Goal: Task Accomplishment & Management: Complete application form

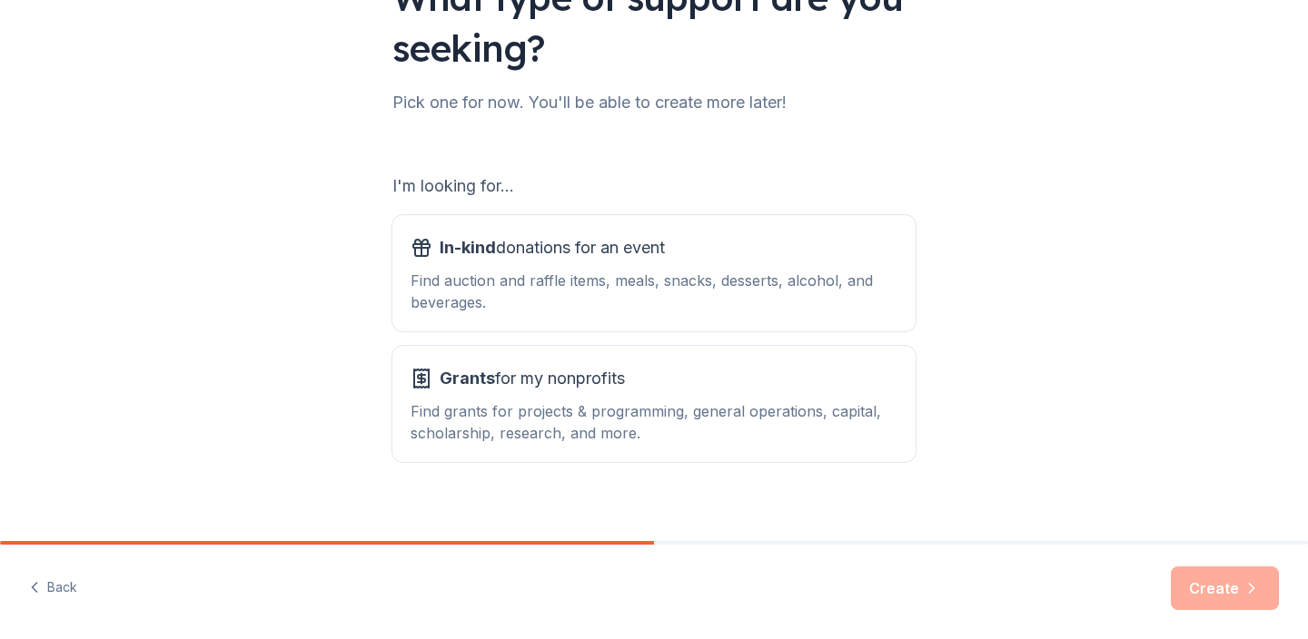
scroll to position [189, 0]
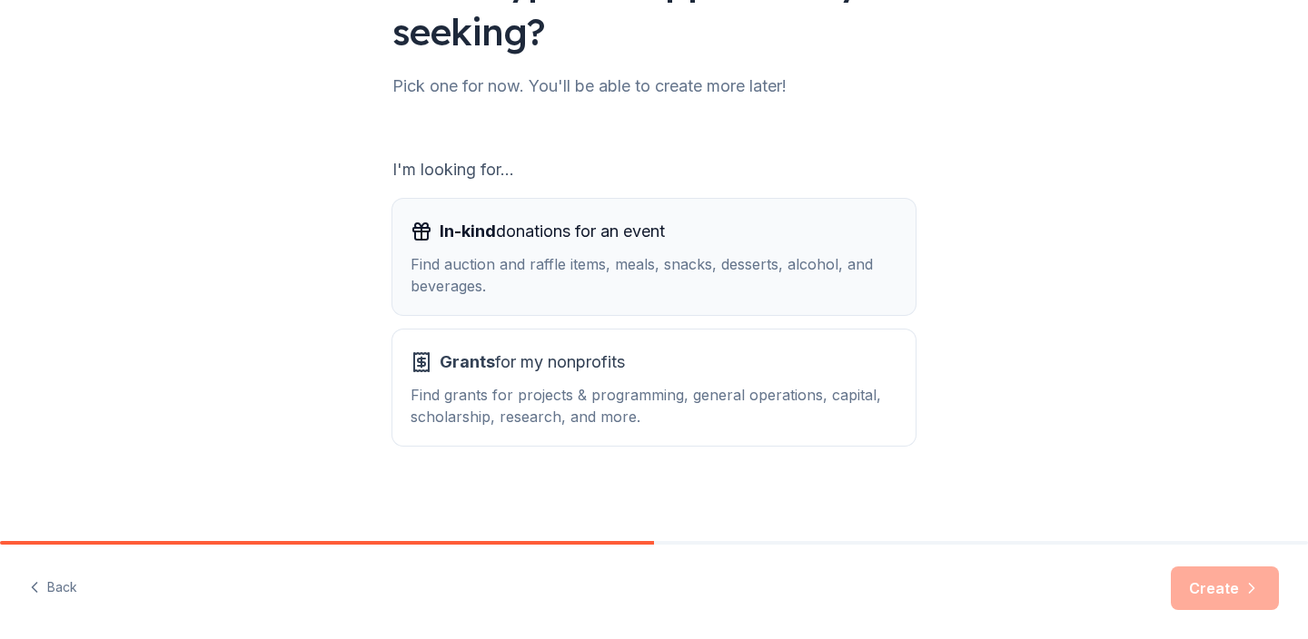
click at [587, 250] on div "In-kind donations for an event Find auction and raffle items, meals, snacks, de…" at bounding box center [654, 257] width 487 height 80
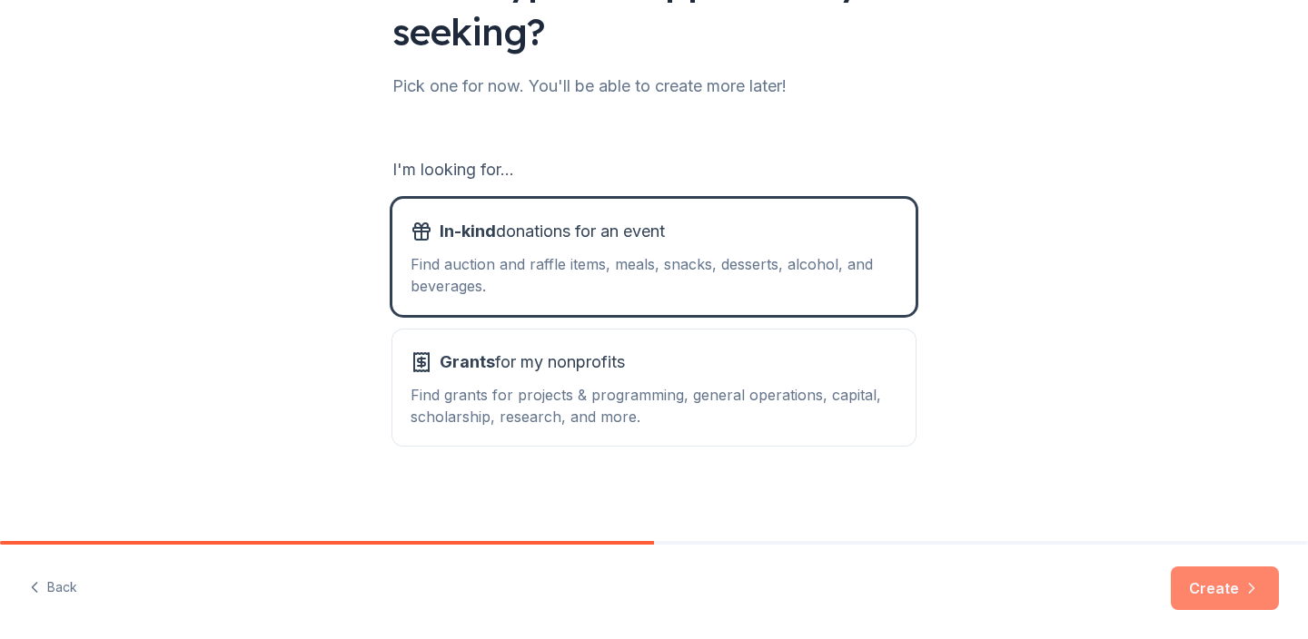
click at [1224, 586] on button "Create" at bounding box center [1225, 589] width 108 height 44
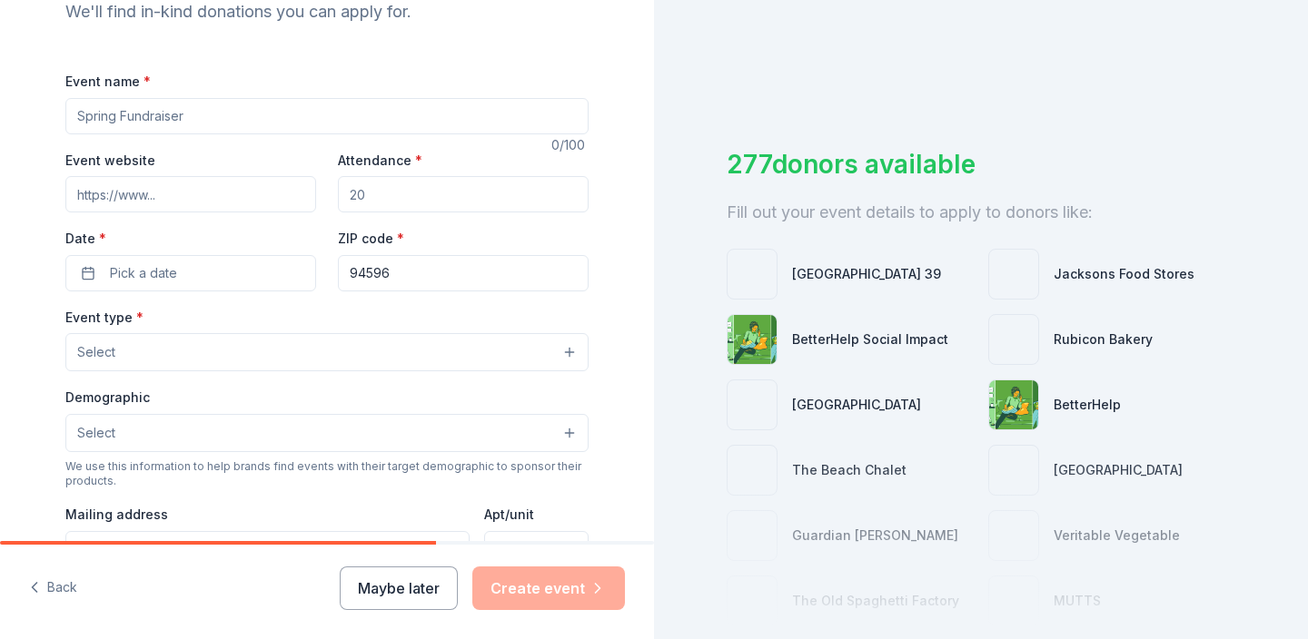
scroll to position [234, 0]
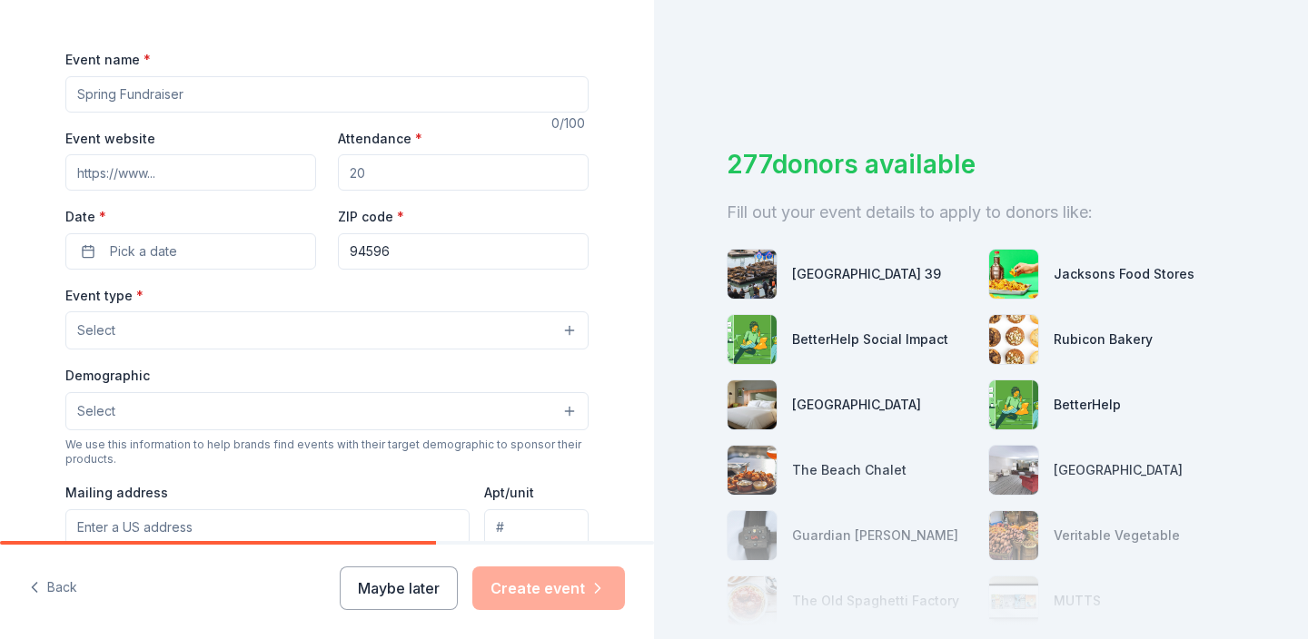
click at [306, 112] on input "Event name *" at bounding box center [326, 94] width 523 height 36
type input "[GEOGRAPHIC_DATA] Auction 2025"
click at [288, 171] on input "Event website" at bounding box center [190, 171] width 251 height 36
paste input "https://st-mary.ejoinme.org/stmary2025auction"
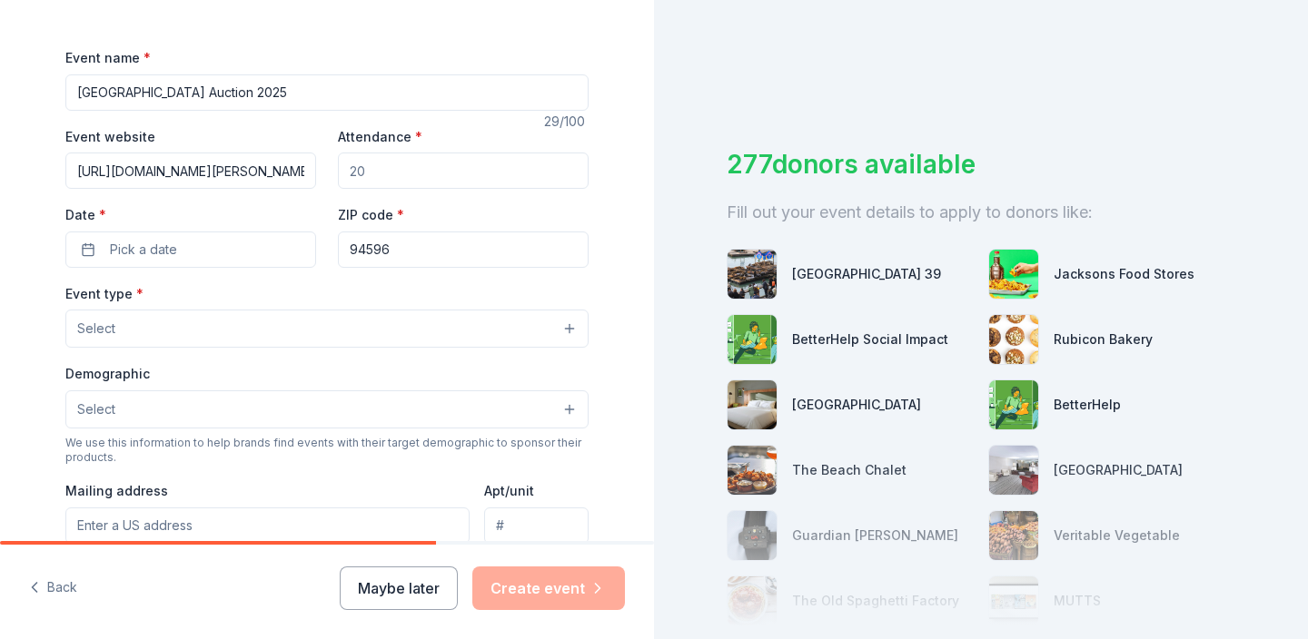
scroll to position [0, 58]
type input "https://st-mary.ejoinme.org/stmary2025auction"
click at [477, 159] on input "Attendance *" at bounding box center [463, 171] width 251 height 36
type input "350"
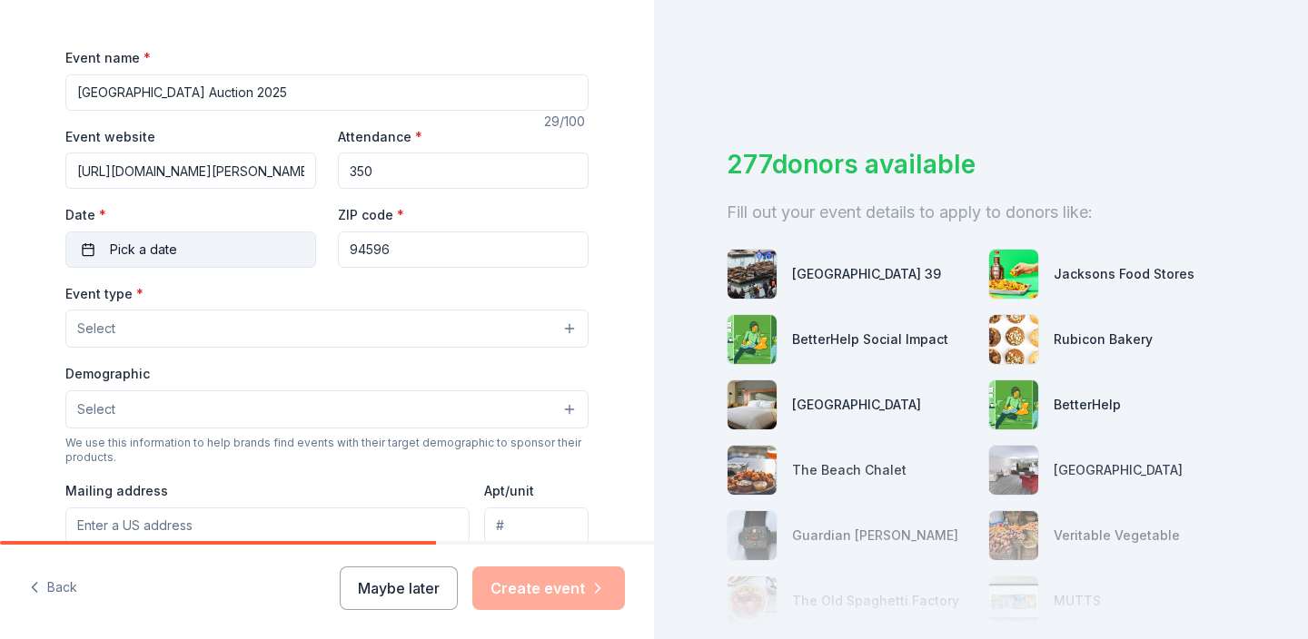
click at [230, 242] on button "Pick a date" at bounding box center [190, 250] width 251 height 36
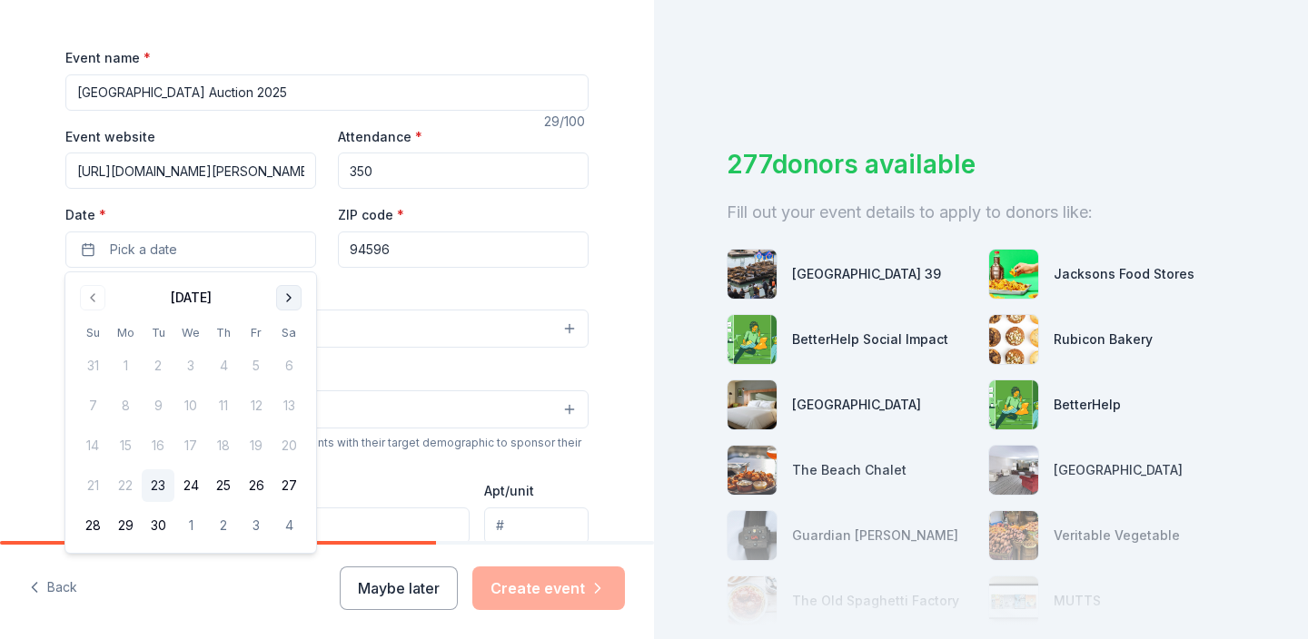
click at [284, 295] on button "Go to next month" at bounding box center [288, 297] width 25 height 25
click at [291, 442] on button "15" at bounding box center [289, 446] width 33 height 33
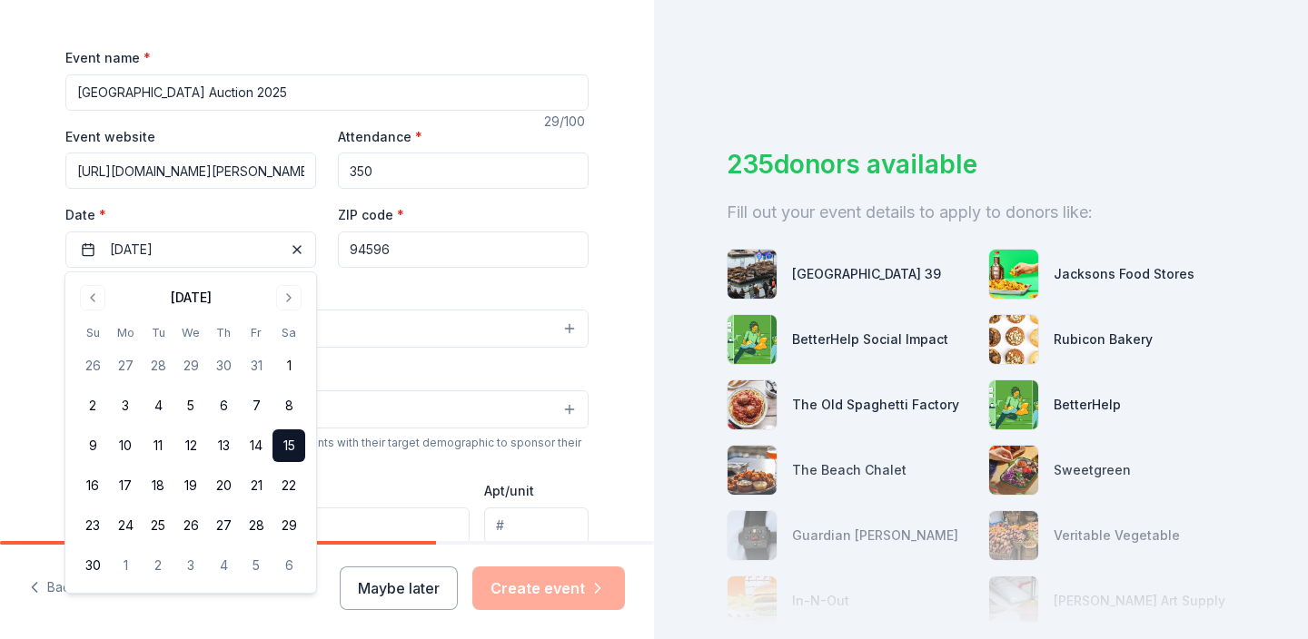
click at [416, 305] on div "Event type * Select" at bounding box center [326, 315] width 523 height 66
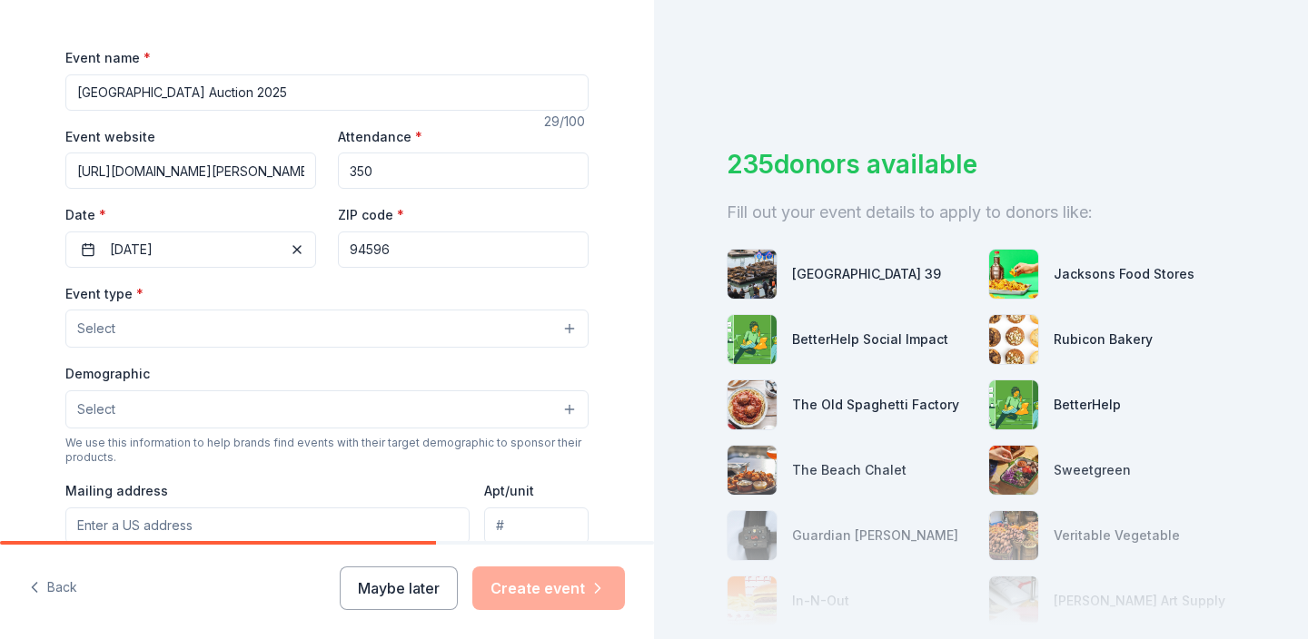
drag, startPoint x: 418, startPoint y: 254, endPoint x: 403, endPoint y: 254, distance: 14.5
click at [403, 254] on input "94596" at bounding box center [463, 250] width 251 height 36
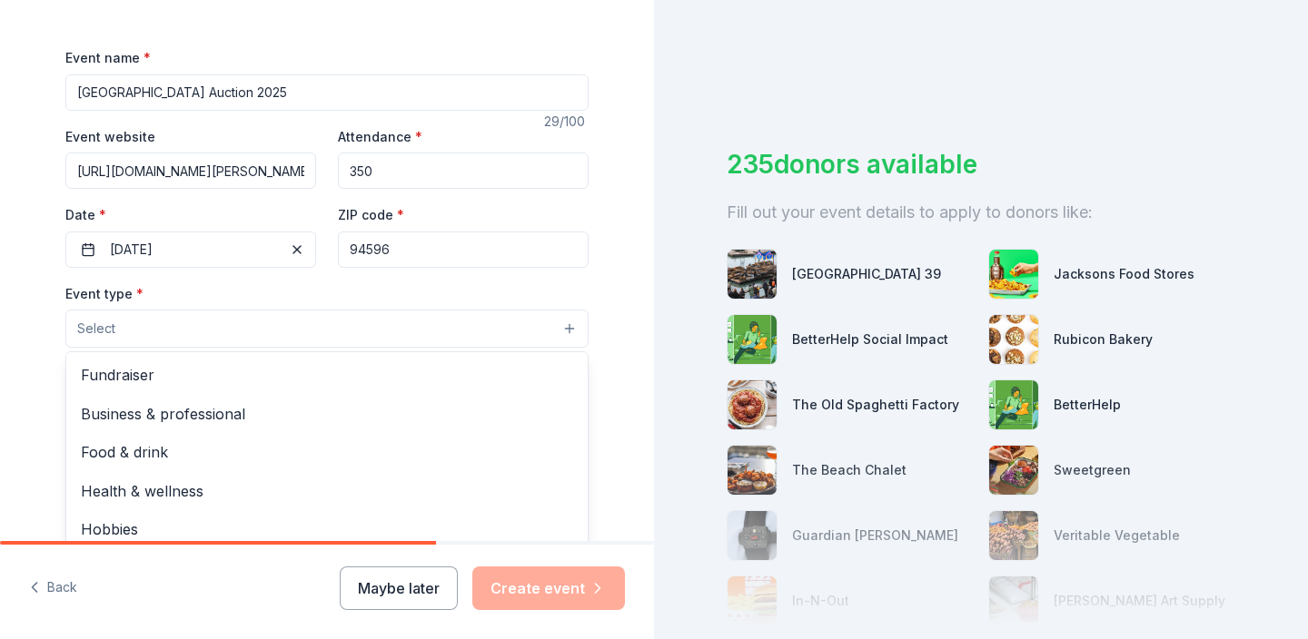
click at [332, 324] on button "Select" at bounding box center [326, 329] width 523 height 38
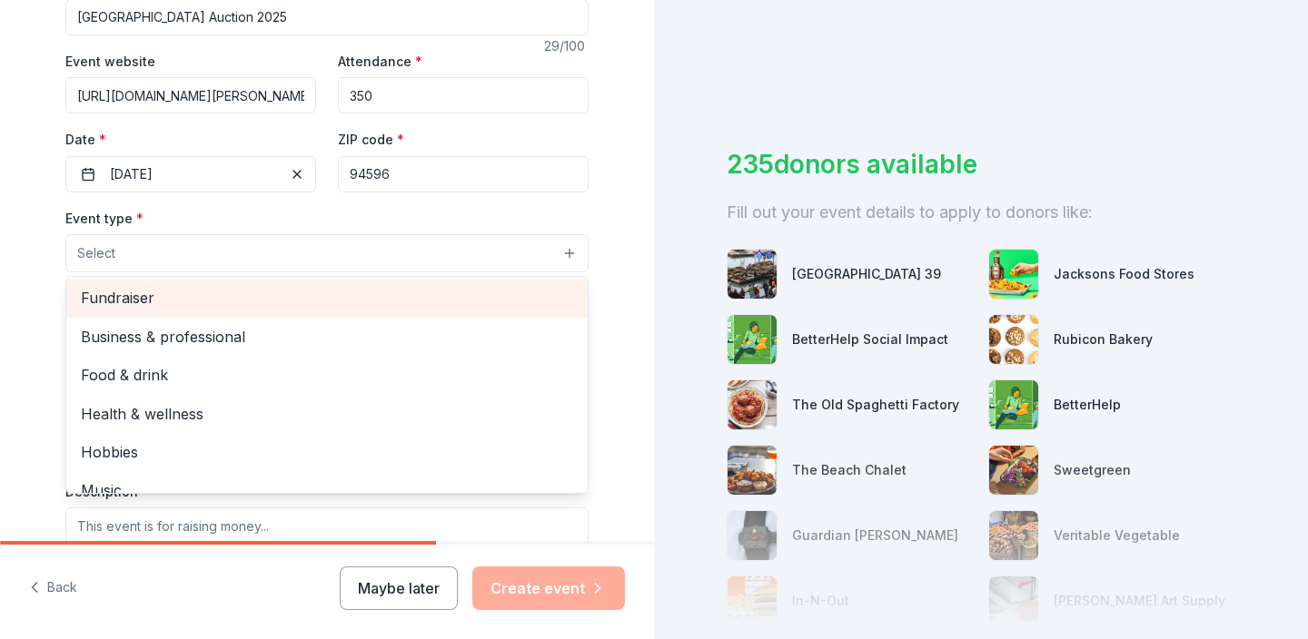
click at [120, 290] on span "Fundraiser" at bounding box center [327, 298] width 492 height 24
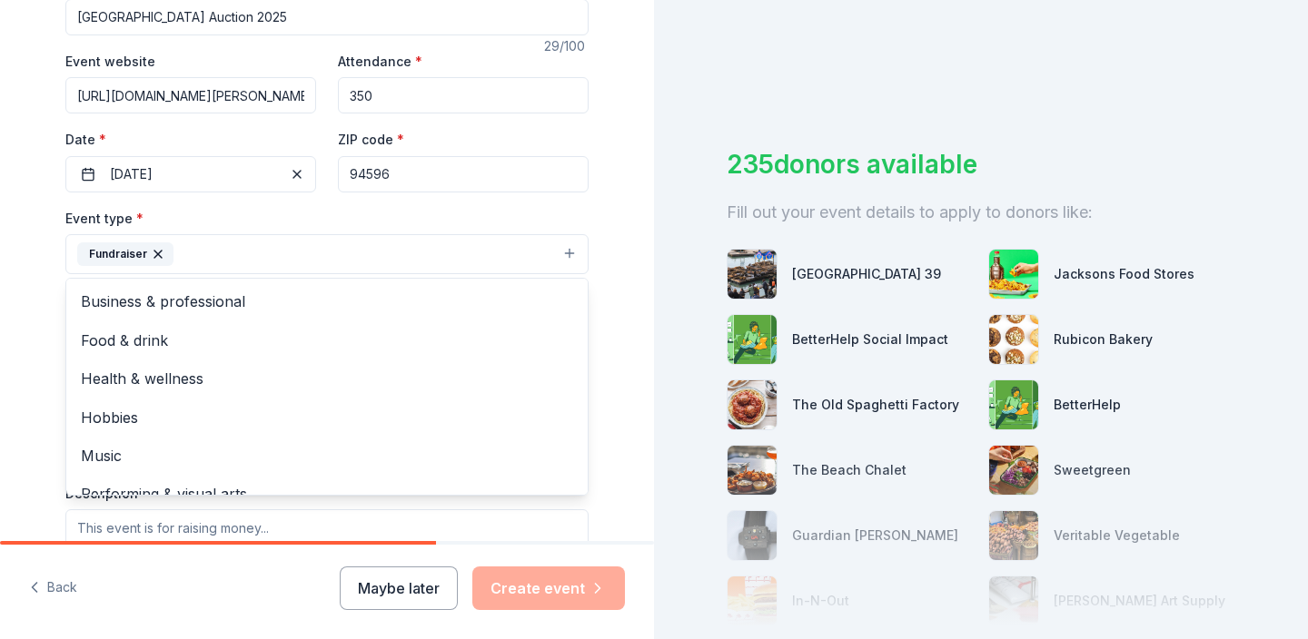
click at [31, 329] on div "Tell us about your event. We'll find in-kind donations you can apply for. Event…" at bounding box center [327, 293] width 654 height 1211
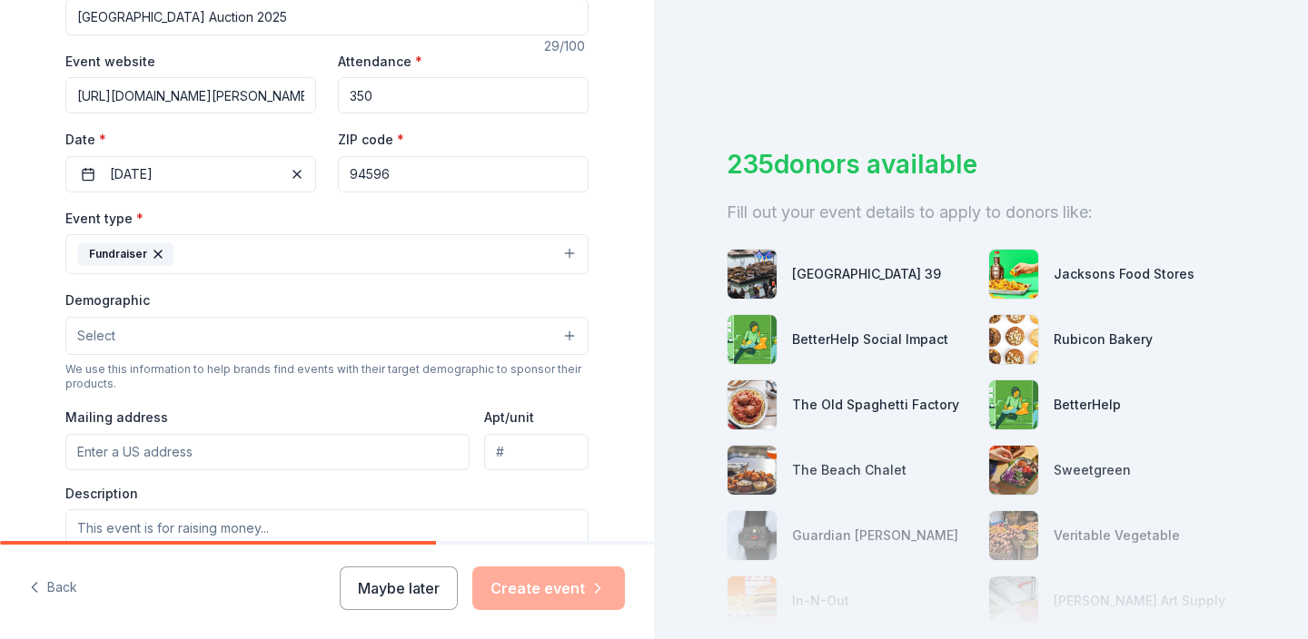
click at [134, 332] on button "Select" at bounding box center [326, 336] width 523 height 38
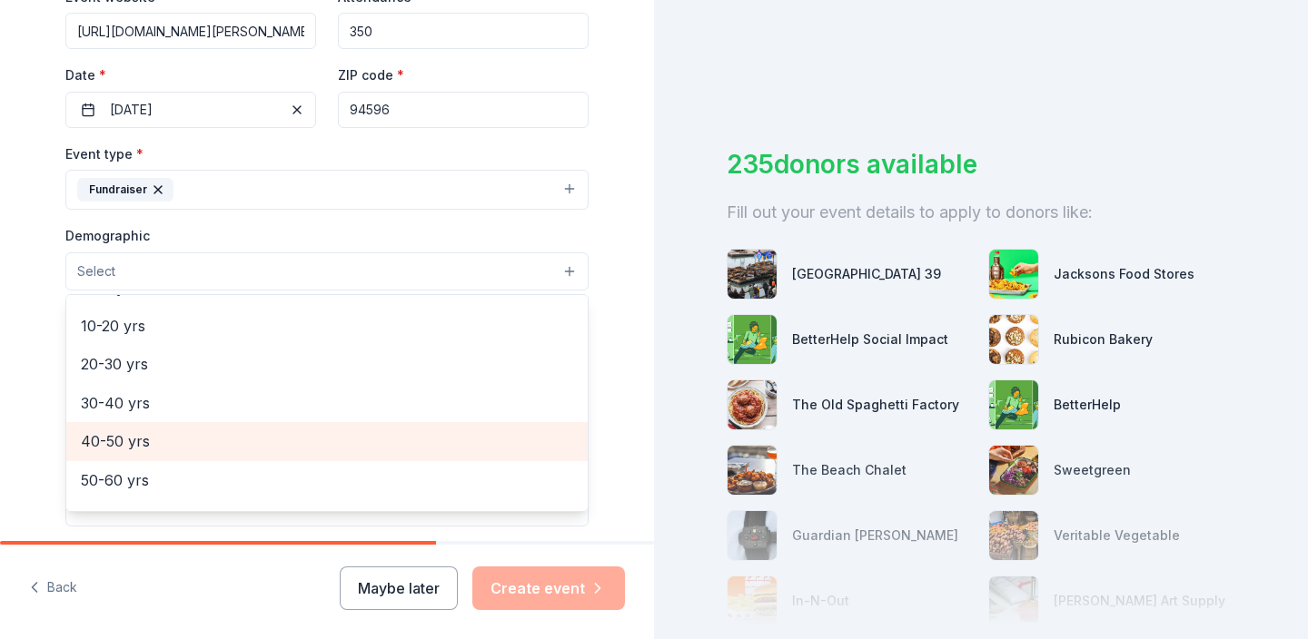
scroll to position [177, 0]
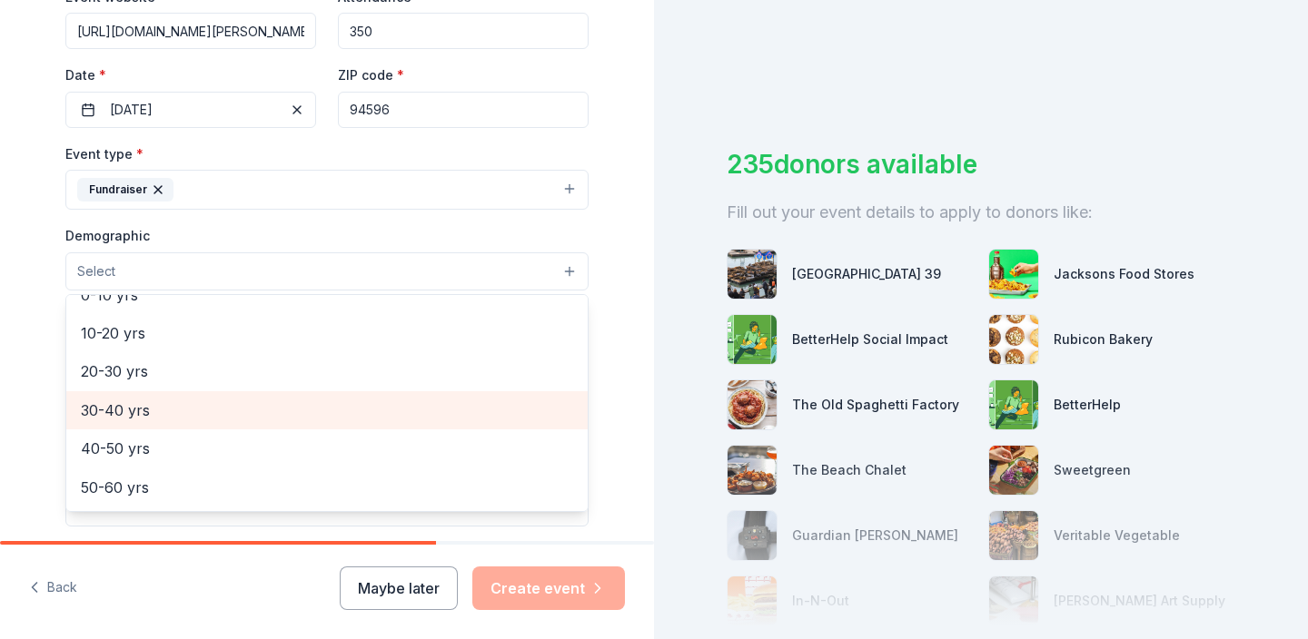
click at [129, 417] on span "30-40 yrs" at bounding box center [327, 411] width 492 height 24
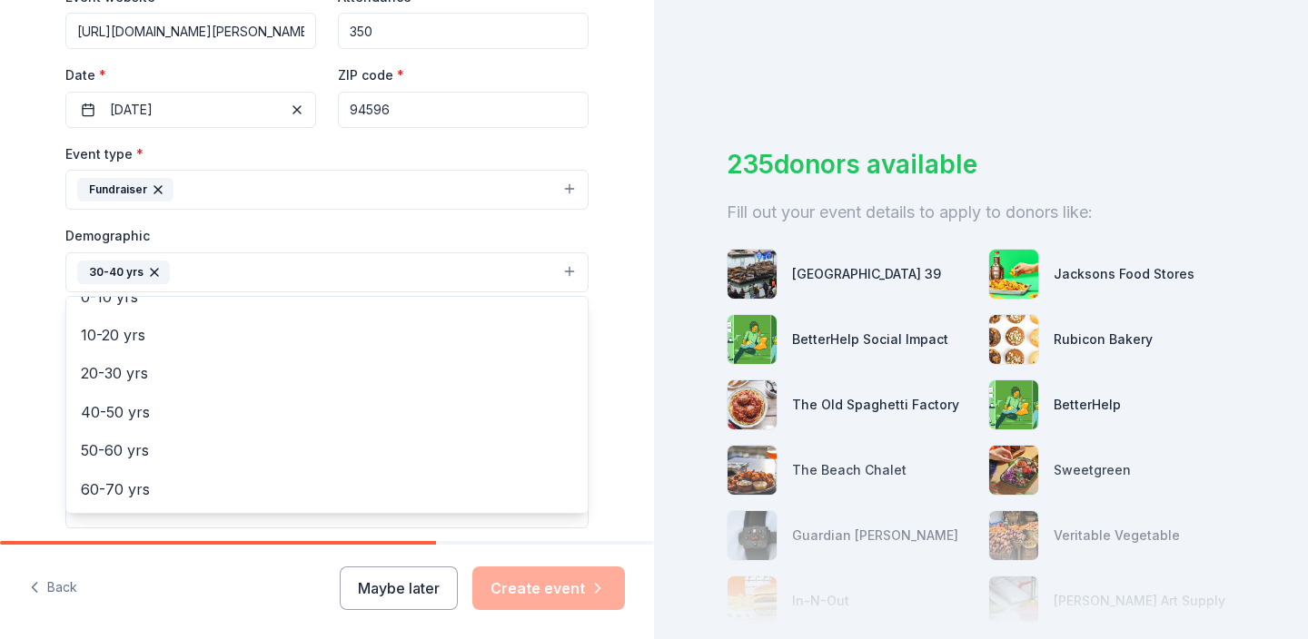
click at [34, 419] on div "Tell us about your event. We'll find in-kind donations you can apply for. Event…" at bounding box center [327, 230] width 654 height 1213
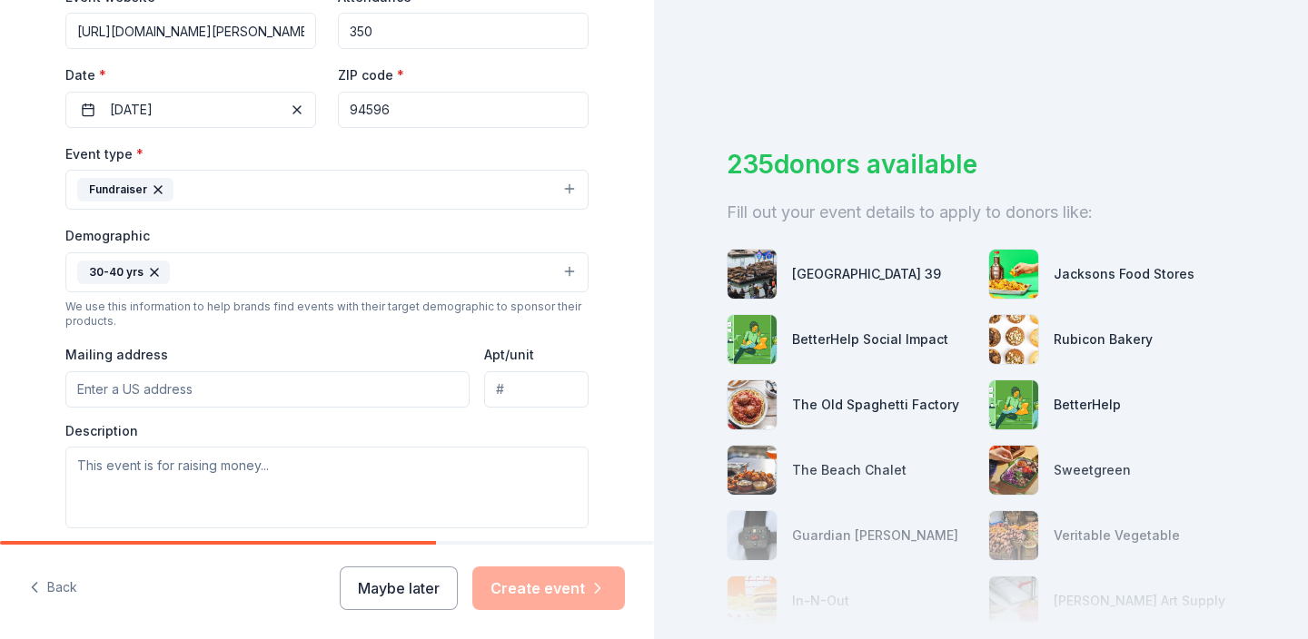
click at [204, 399] on input "Mailing address" at bounding box center [267, 390] width 404 height 36
drag, startPoint x: 385, startPoint y: 382, endPoint x: 377, endPoint y: 386, distance: 9.4
click at [385, 382] on input "Mailing address" at bounding box center [267, 390] width 404 height 36
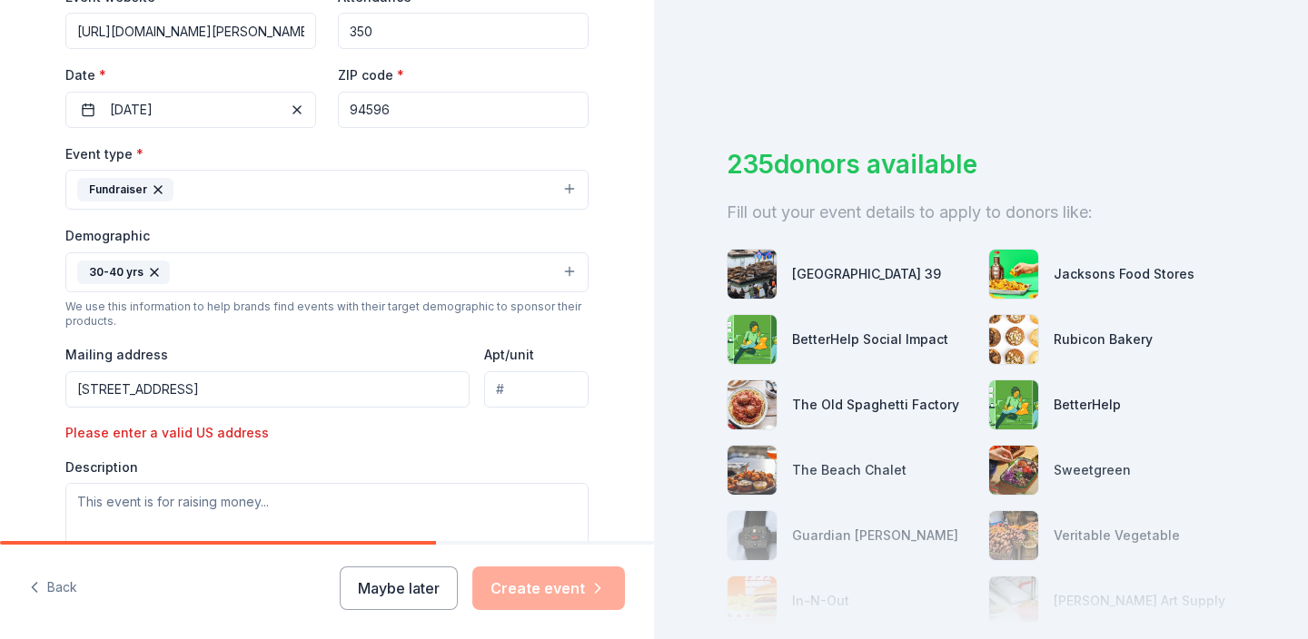
click at [303, 386] on input "1158 Bont Lane" at bounding box center [267, 390] width 404 height 36
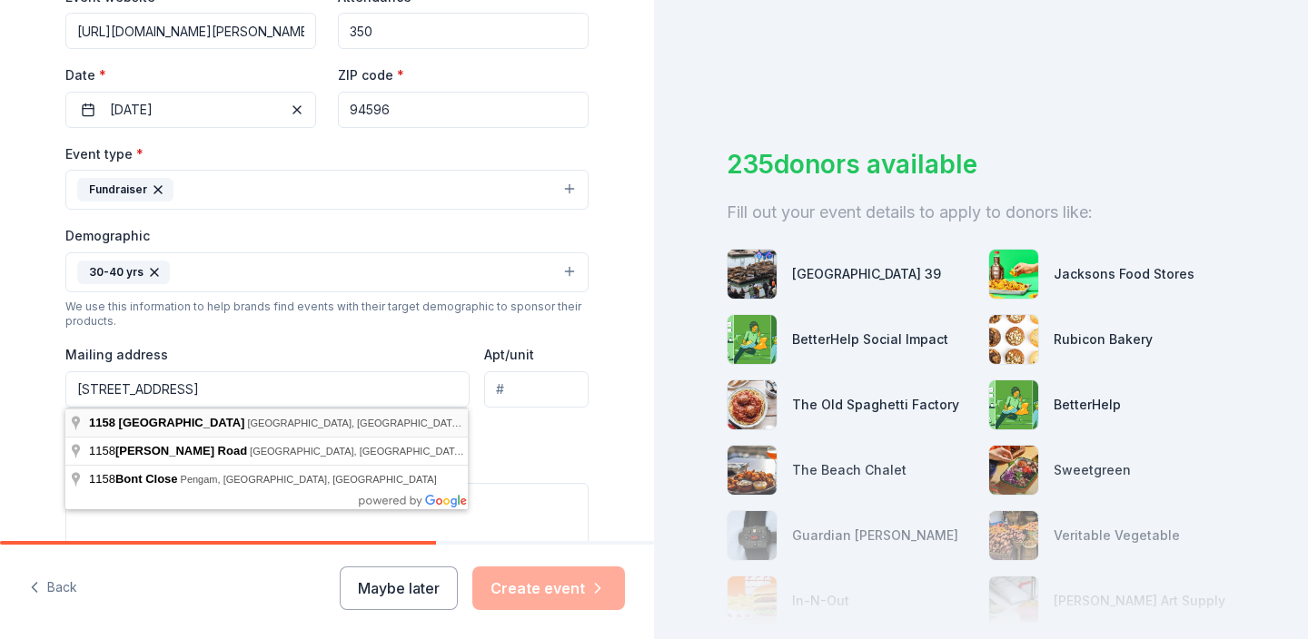
type input "1158 Bont Lane, Walnut Creek, CA, 94596"
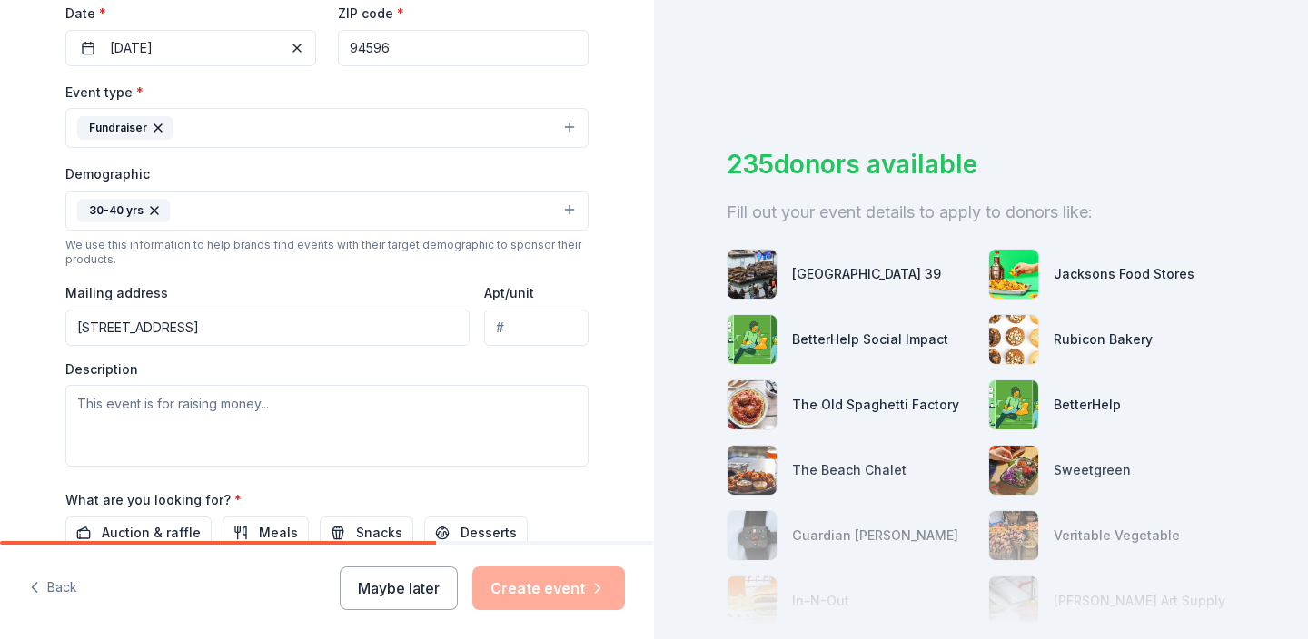
scroll to position [466, 0]
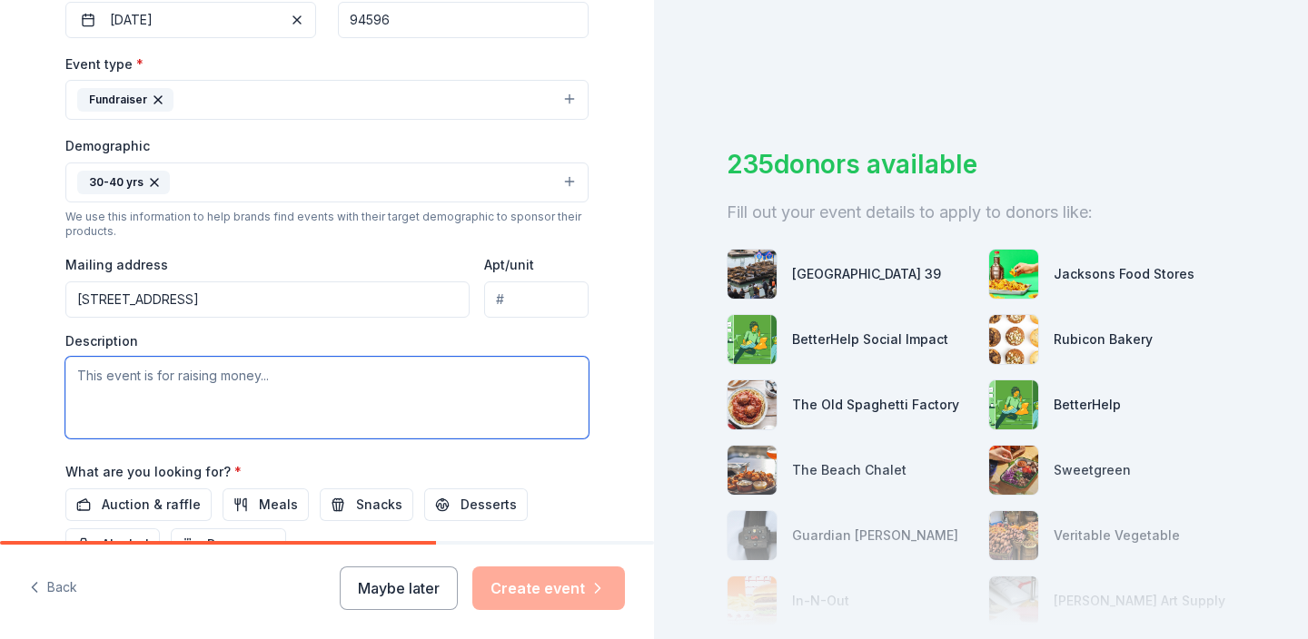
click at [464, 406] on textarea at bounding box center [326, 398] width 523 height 82
paste textarea "We are excited to share that the St. Mary School Walnut Creek Annual Auction wi…"
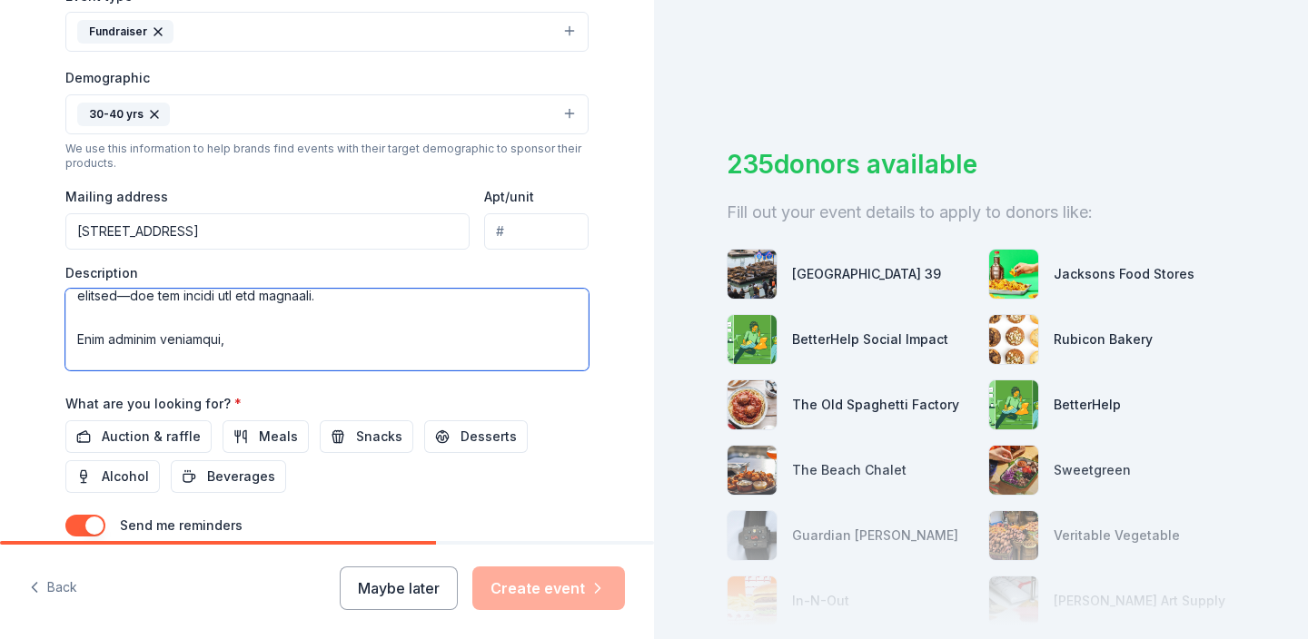
scroll to position [458, 0]
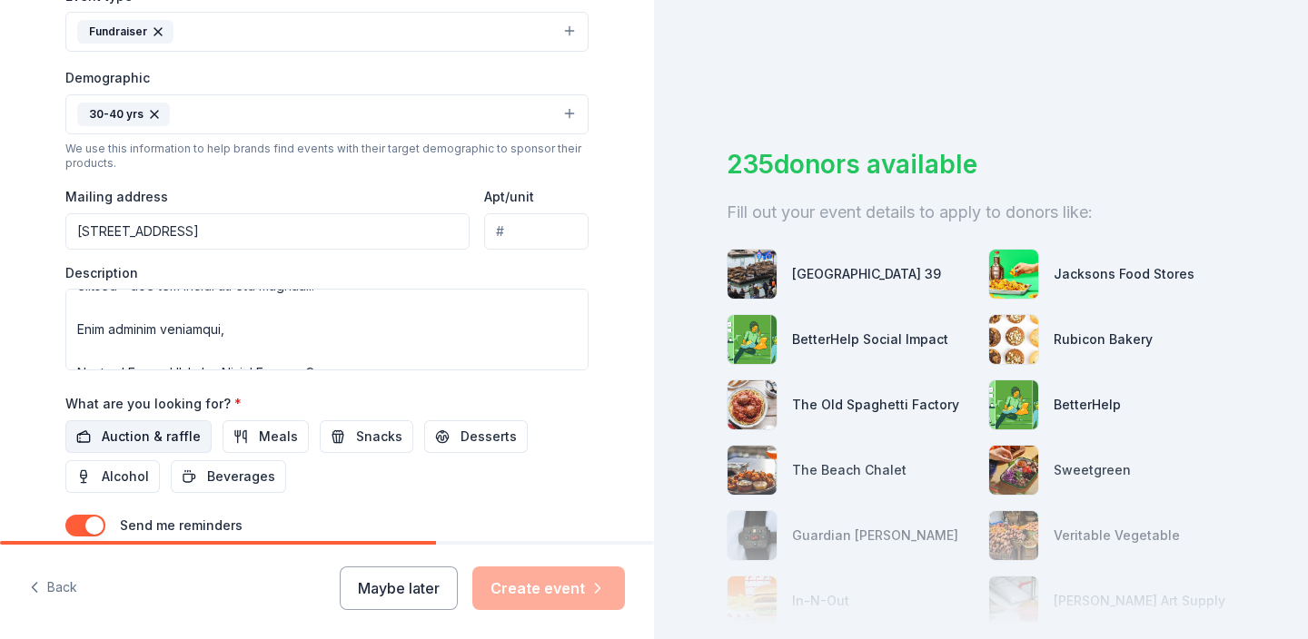
click at [158, 433] on span "Auction & raffle" at bounding box center [151, 437] width 99 height 22
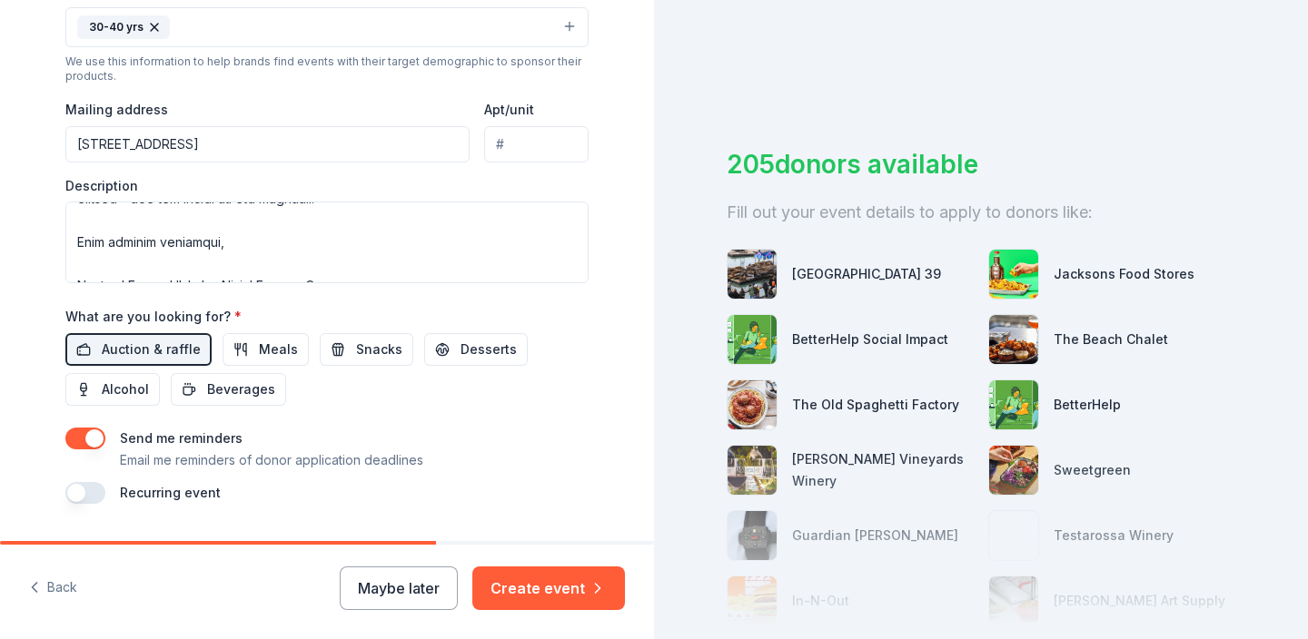
scroll to position [671, 0]
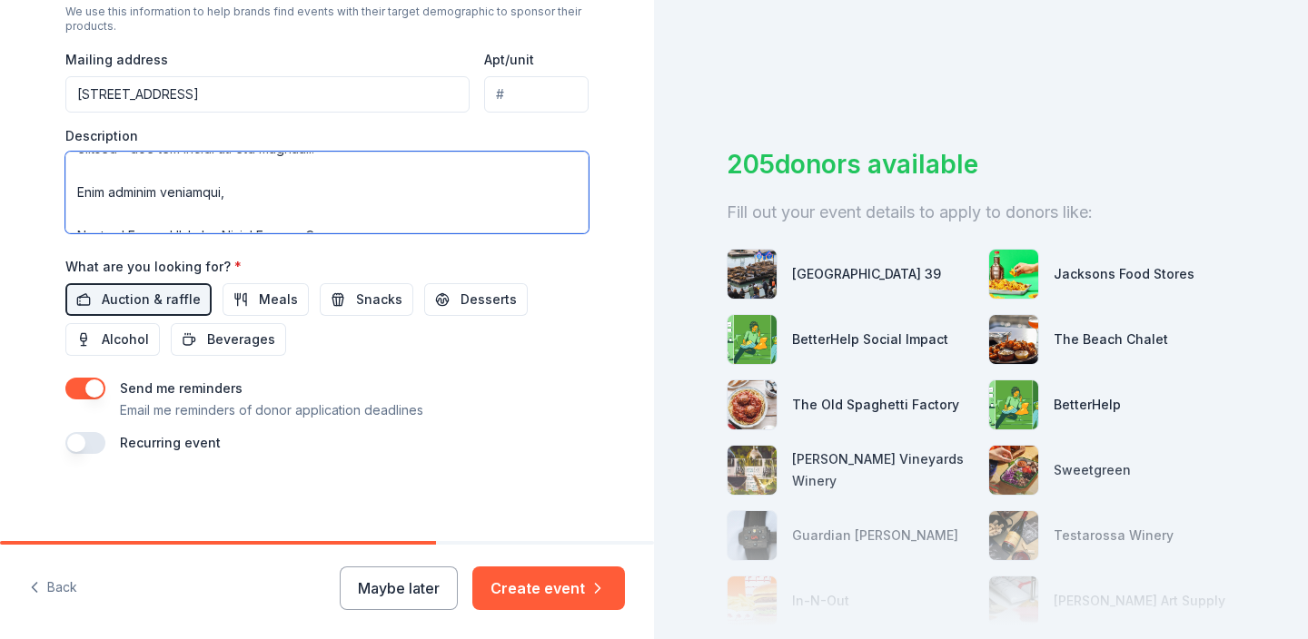
click at [519, 213] on textarea at bounding box center [326, 193] width 523 height 82
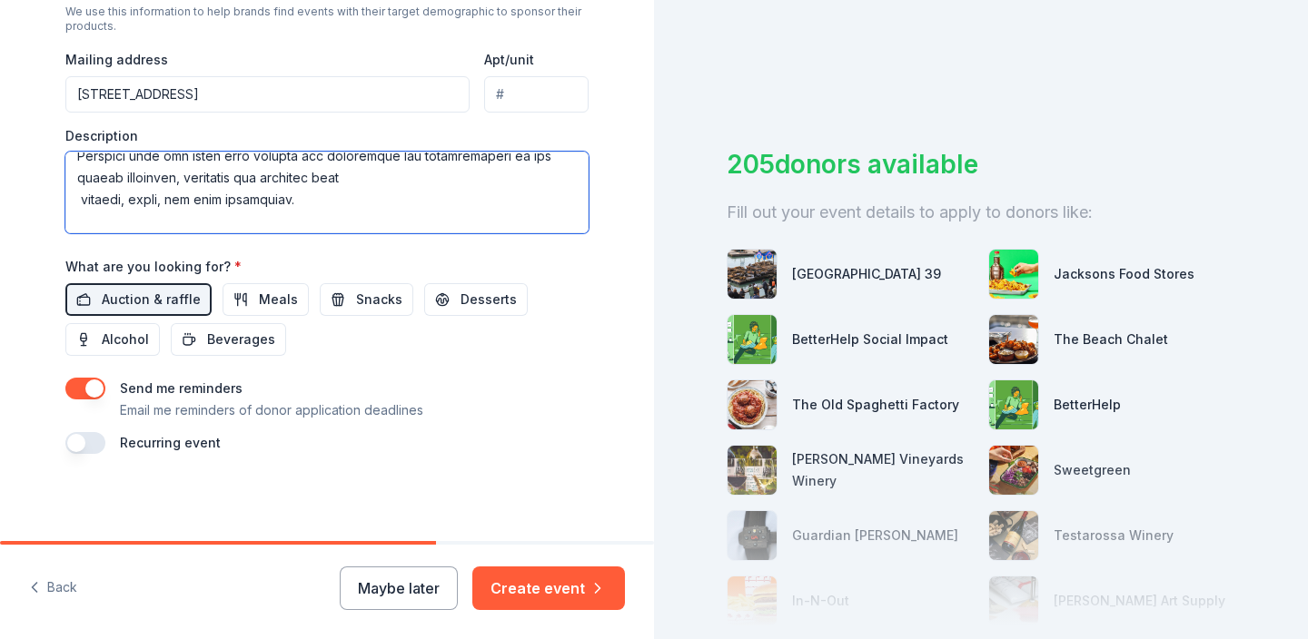
scroll to position [122, 0]
click at [82, 209] on textarea at bounding box center [326, 193] width 523 height 82
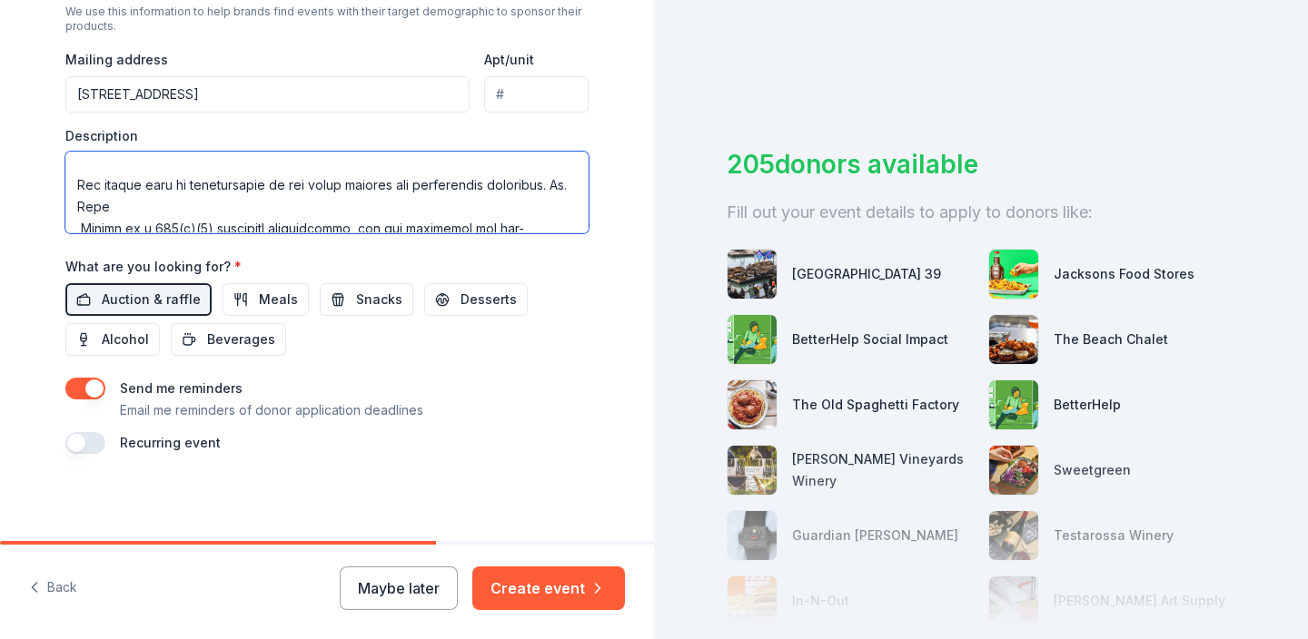
scroll to position [271, 0]
click at [78, 209] on textarea at bounding box center [326, 193] width 523 height 82
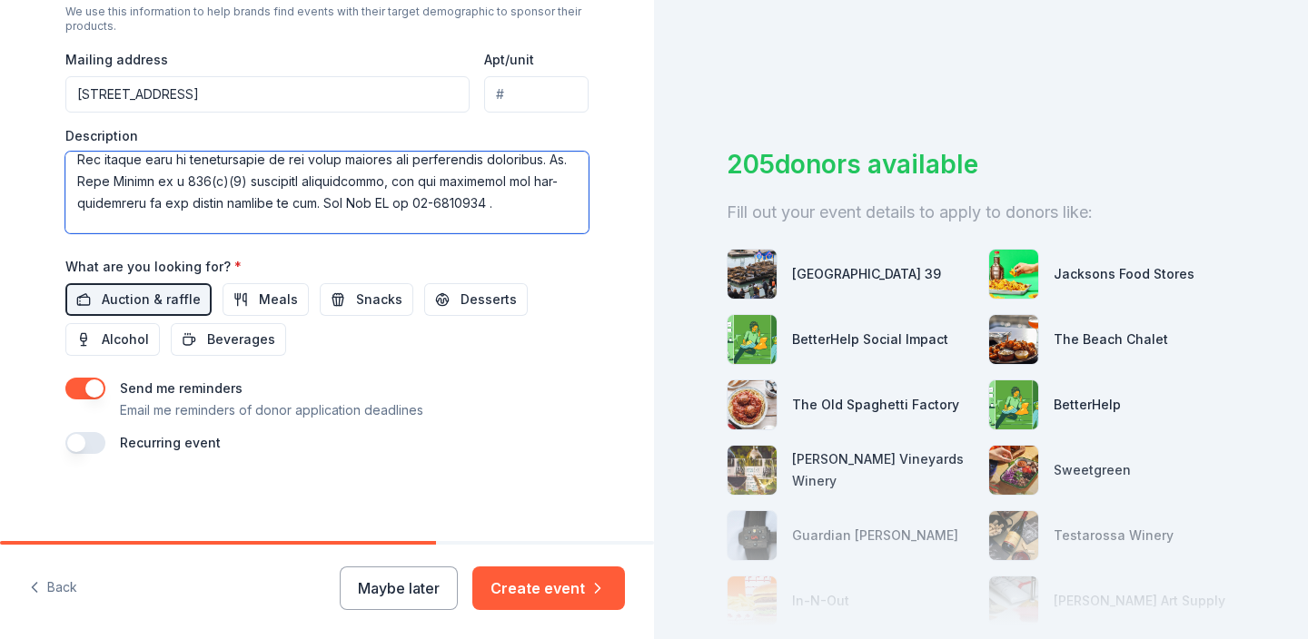
scroll to position [287, 0]
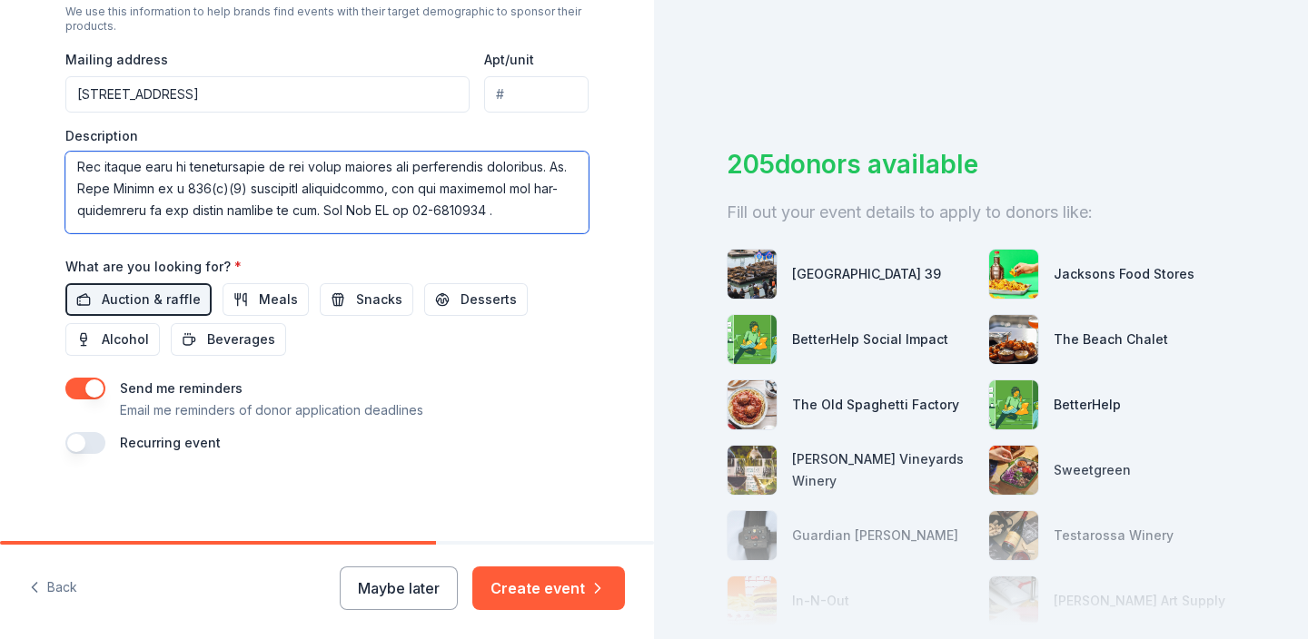
drag, startPoint x: 484, startPoint y: 190, endPoint x: 322, endPoint y: 186, distance: 162.6
click at [322, 186] on textarea at bounding box center [326, 193] width 523 height 82
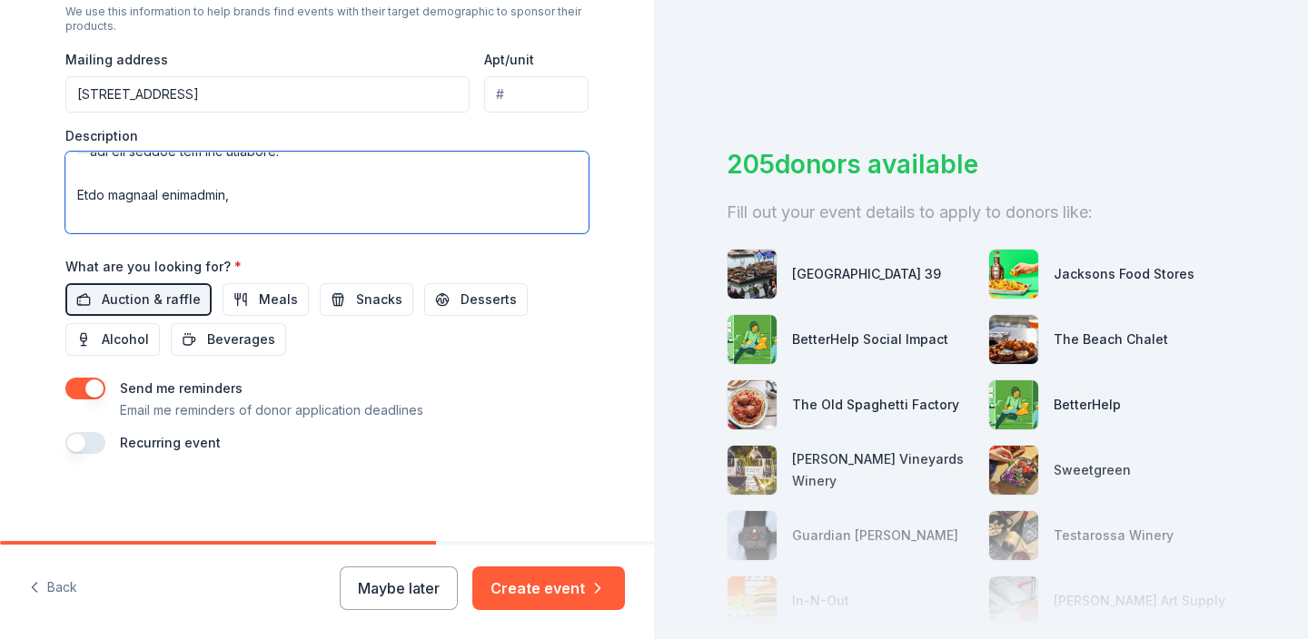
scroll to position [414, 0]
type textarea "We are excited to share that the St. Mary School Walnut Creek Annual Auction wi…"
click at [545, 592] on button "Create event" at bounding box center [548, 589] width 153 height 44
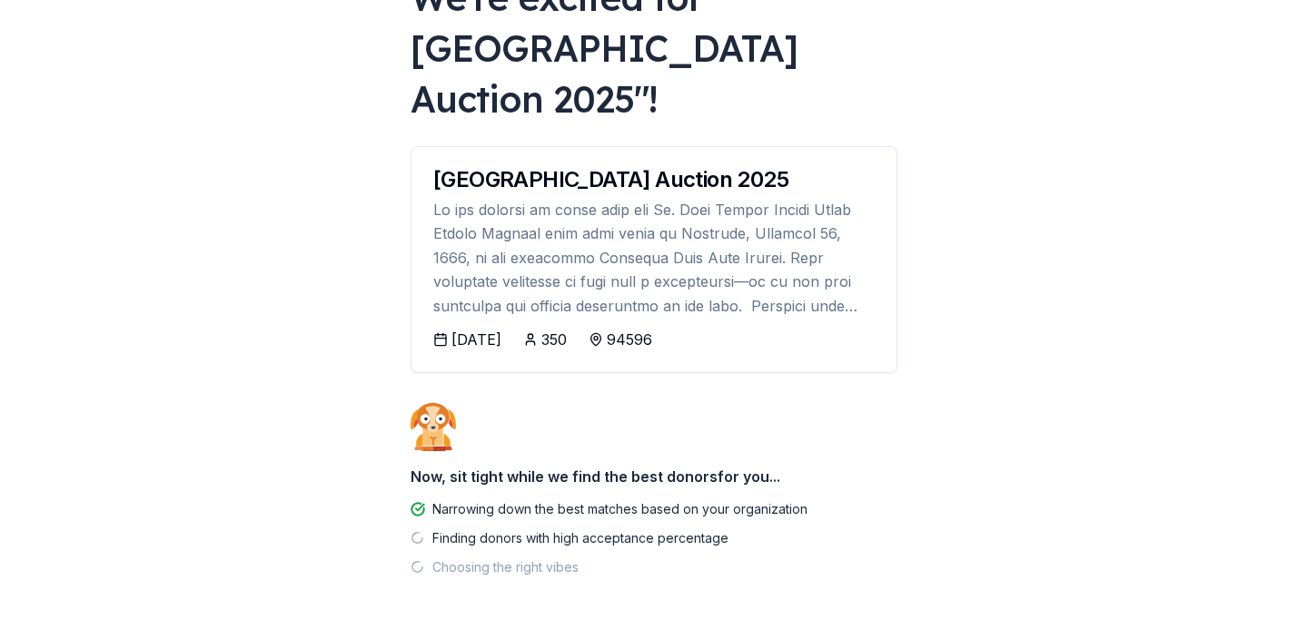
scroll to position [152, 0]
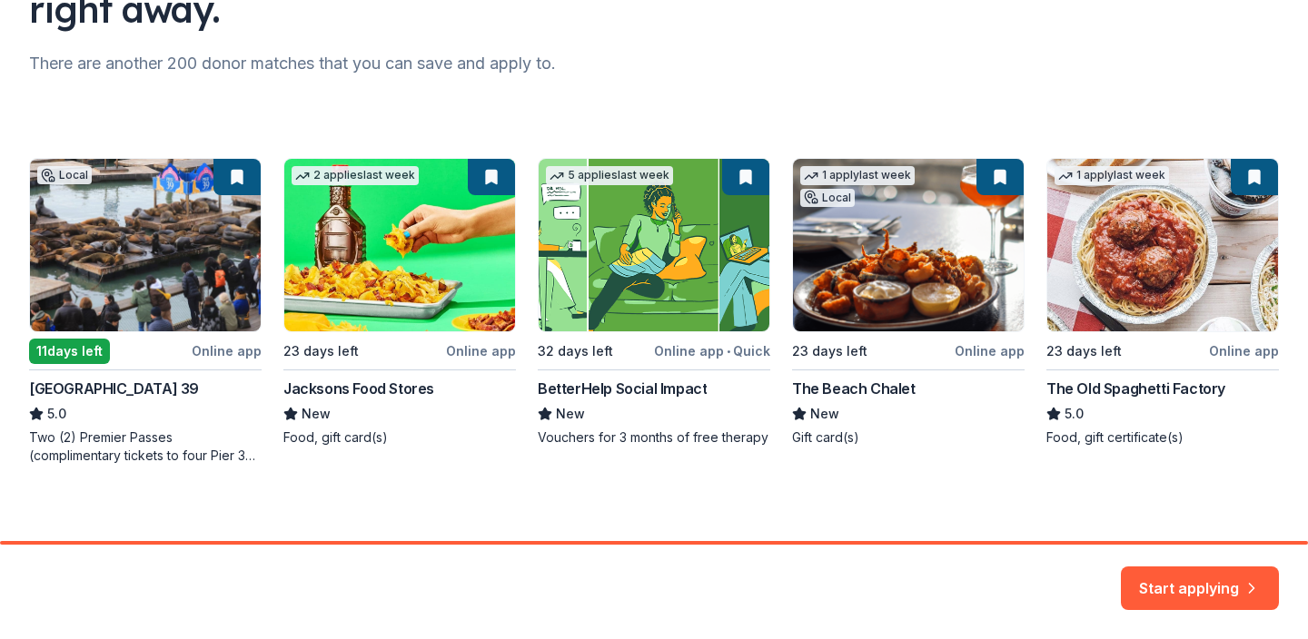
scroll to position [223, 0]
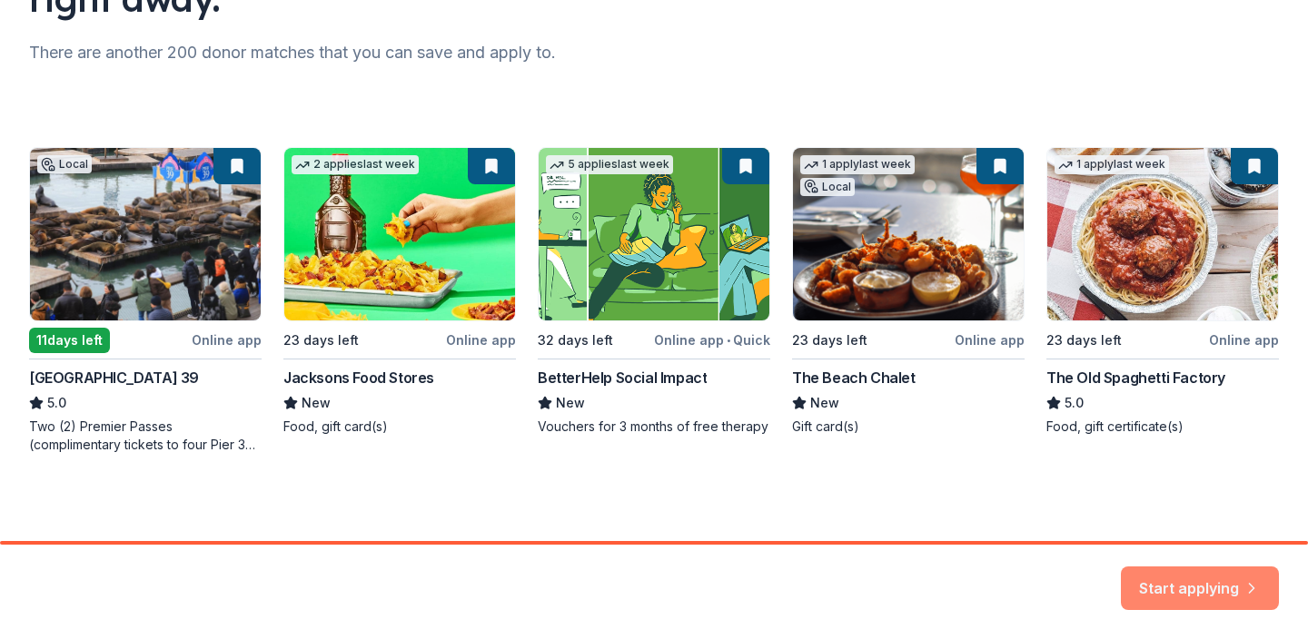
click at [1169, 585] on button "Start applying" at bounding box center [1200, 578] width 158 height 44
click at [1158, 576] on div "Start applying" at bounding box center [1200, 589] width 158 height 44
click at [160, 302] on div "Local 11 days left Online app San Francisco Pier 39 5.0 Two (2) Premier Passes …" at bounding box center [654, 300] width 1250 height 307
click at [118, 343] on div "Local 11 days left Online app San Francisco Pier 39 5.0 Two (2) Premier Passes …" at bounding box center [654, 300] width 1250 height 307
click at [98, 242] on div "Local 11 days left Online app San Francisco Pier 39 5.0 Two (2) Premier Passes …" at bounding box center [654, 300] width 1250 height 307
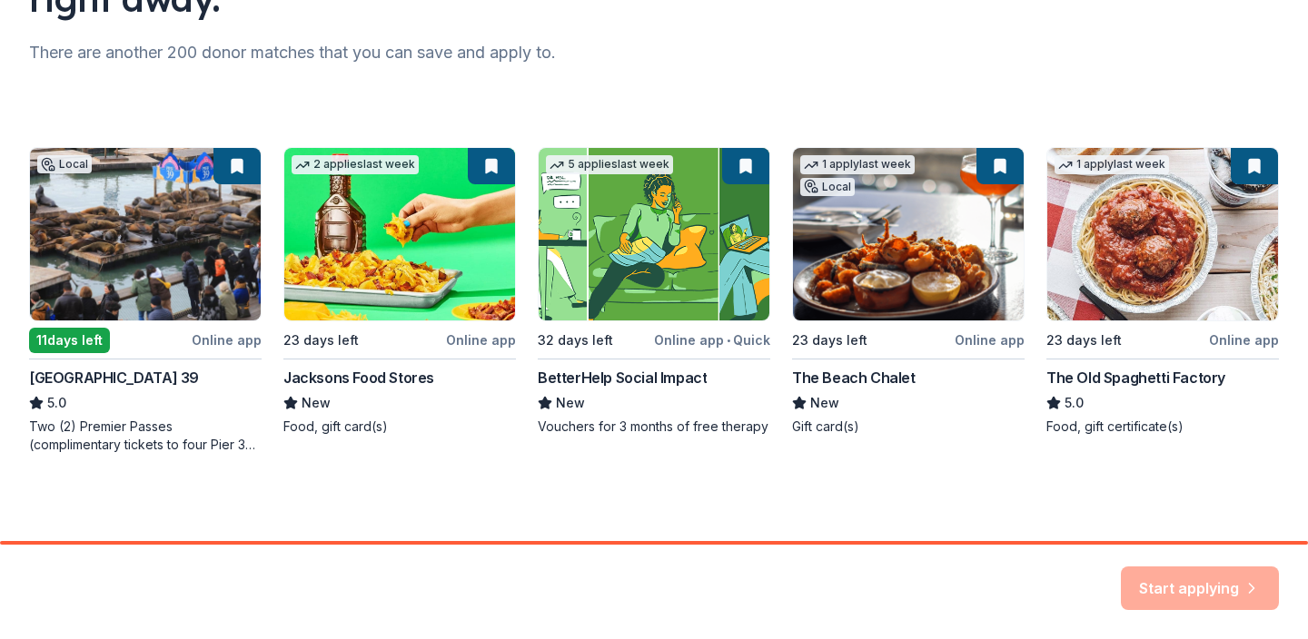
click at [1215, 590] on div "Start applying" at bounding box center [1200, 589] width 158 height 44
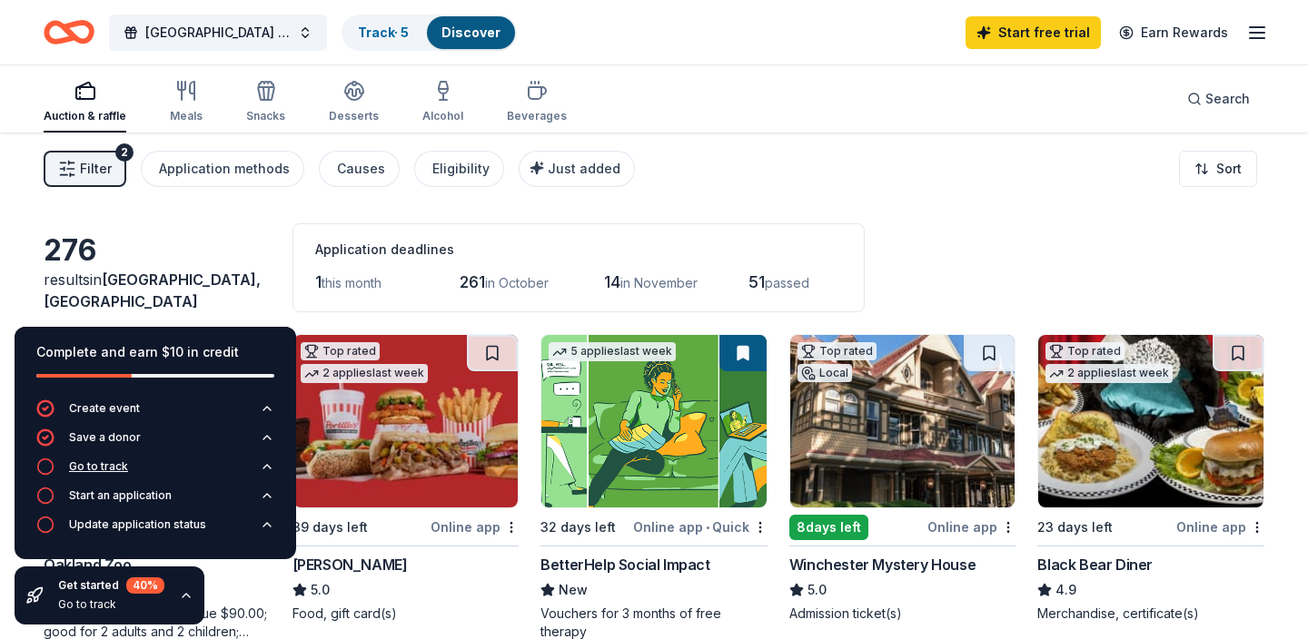
click at [220, 464] on button "Go to track" at bounding box center [155, 472] width 238 height 29
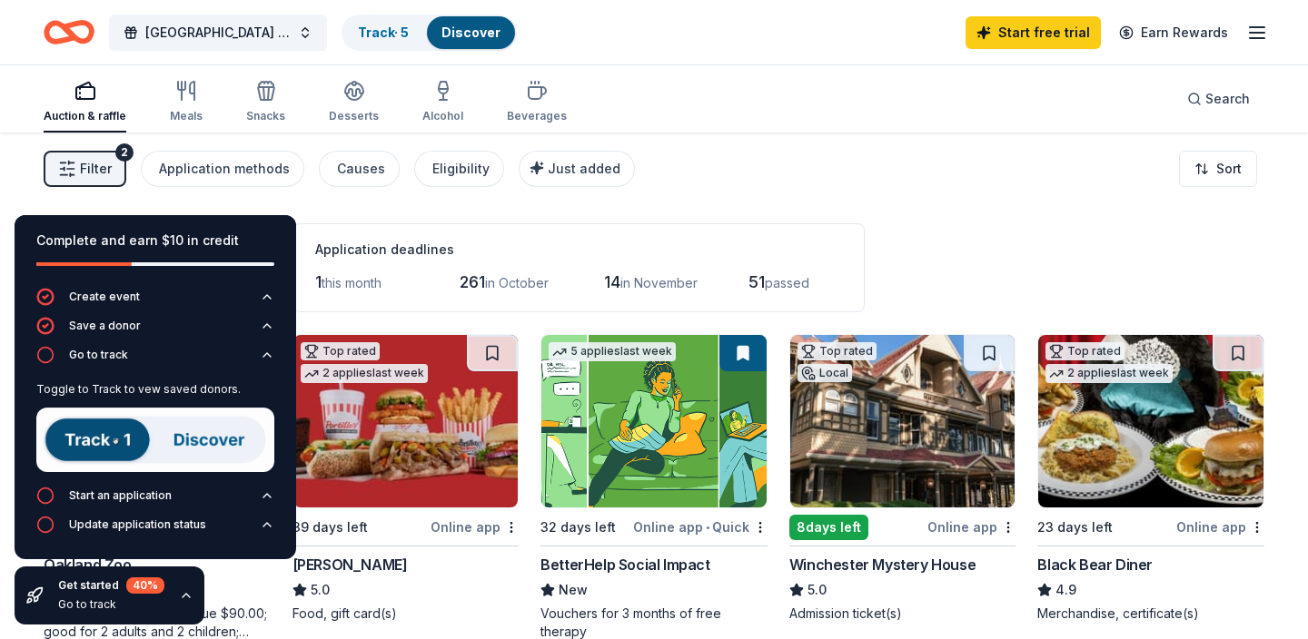
click at [279, 245] on div "Complete and earn $10 in credit" at bounding box center [156, 251] width 282 height 73
click at [769, 227] on div "Application deadlines 1 this month 261 in October 14 in November 51 passed" at bounding box center [578, 267] width 572 height 89
click at [232, 508] on button "Start an application" at bounding box center [155, 501] width 238 height 29
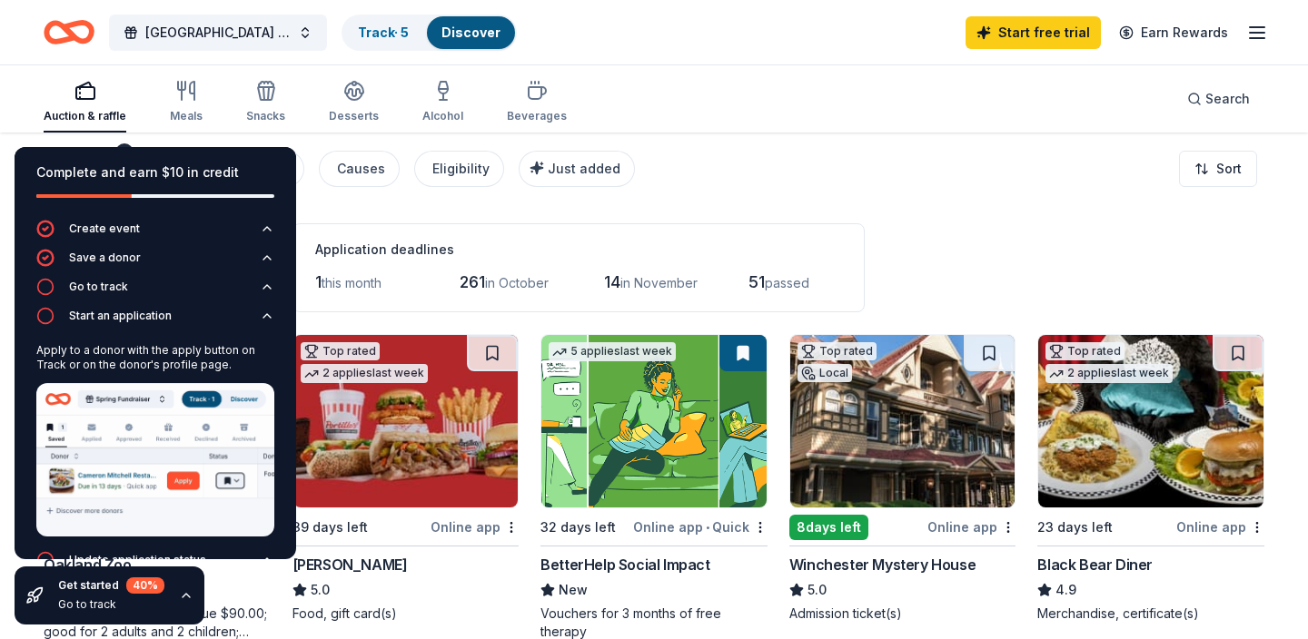
scroll to position [35, 0]
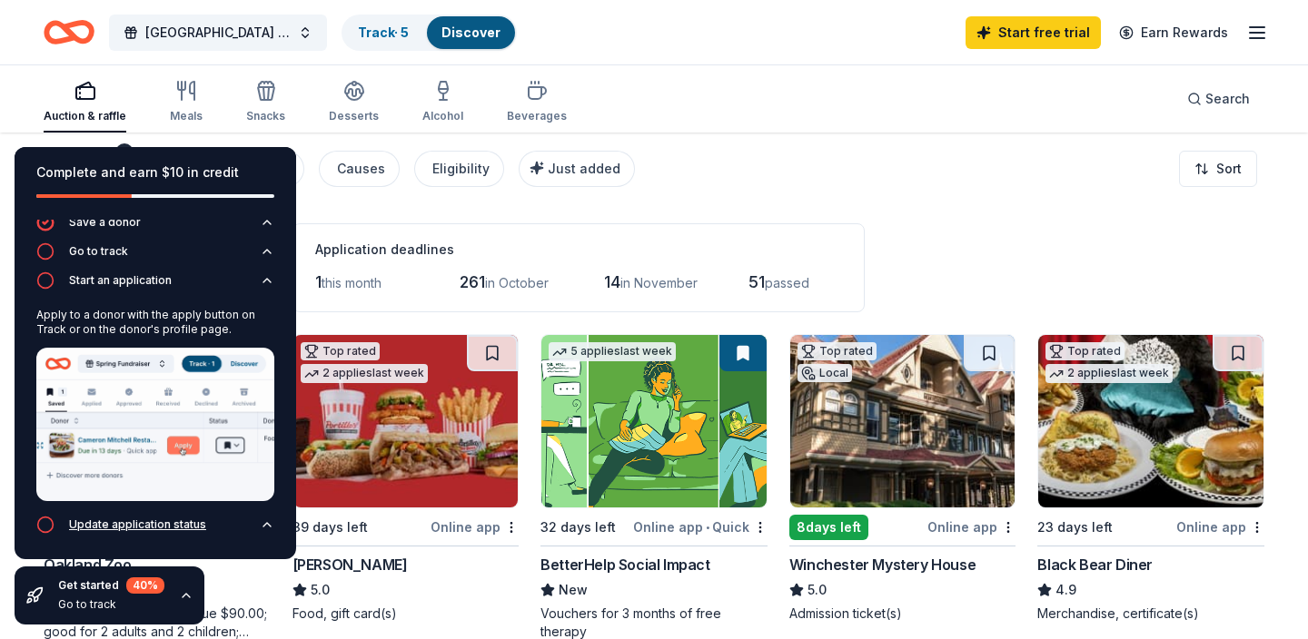
click at [254, 534] on button "Update application status" at bounding box center [155, 530] width 238 height 29
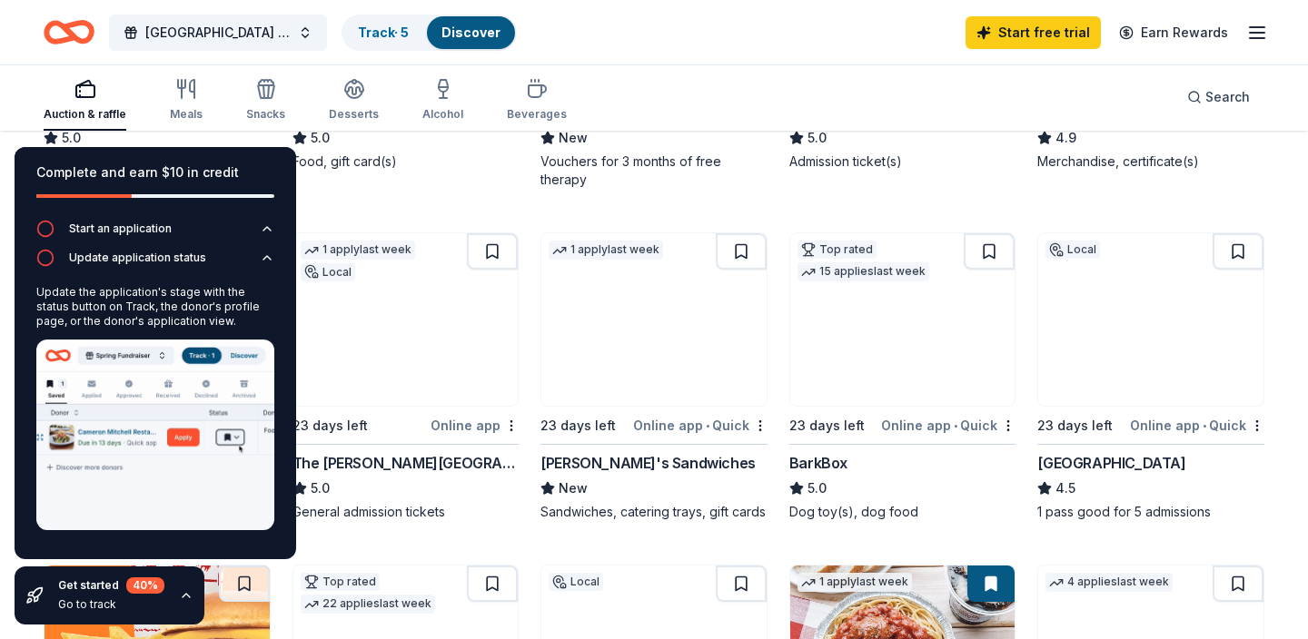
scroll to position [468, 0]
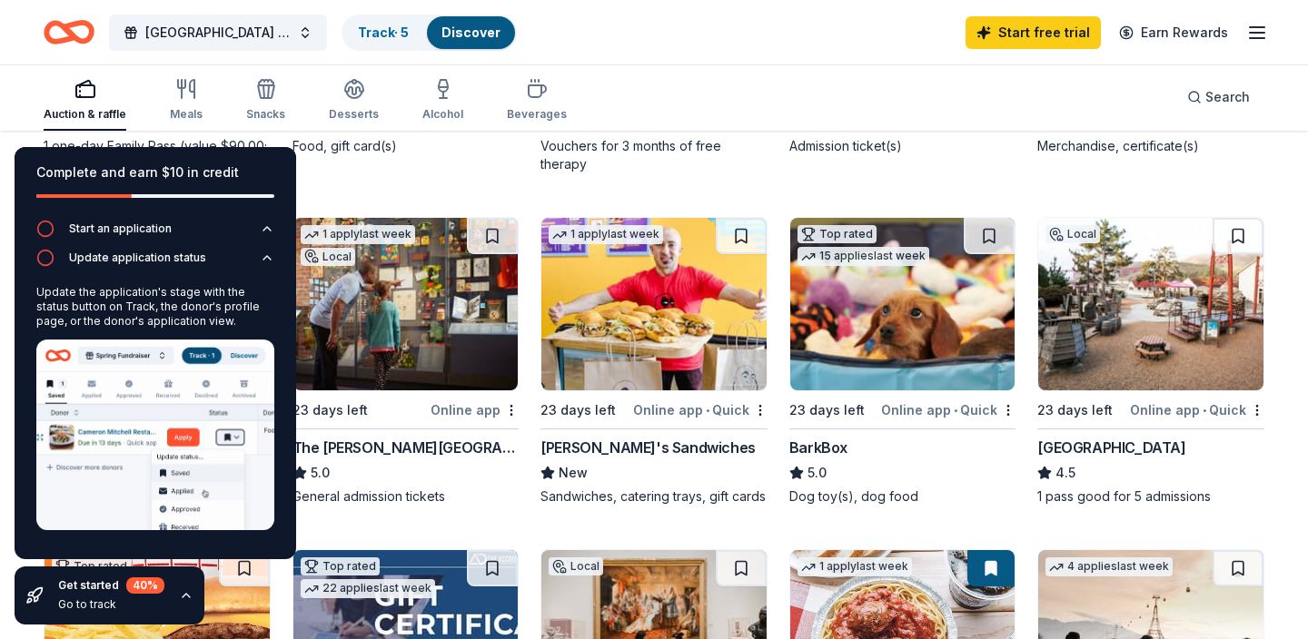
click at [177, 440] on img at bounding box center [155, 435] width 238 height 191
click at [91, 481] on img at bounding box center [155, 435] width 238 height 191
click at [187, 598] on icon "button" at bounding box center [186, 596] width 7 height 4
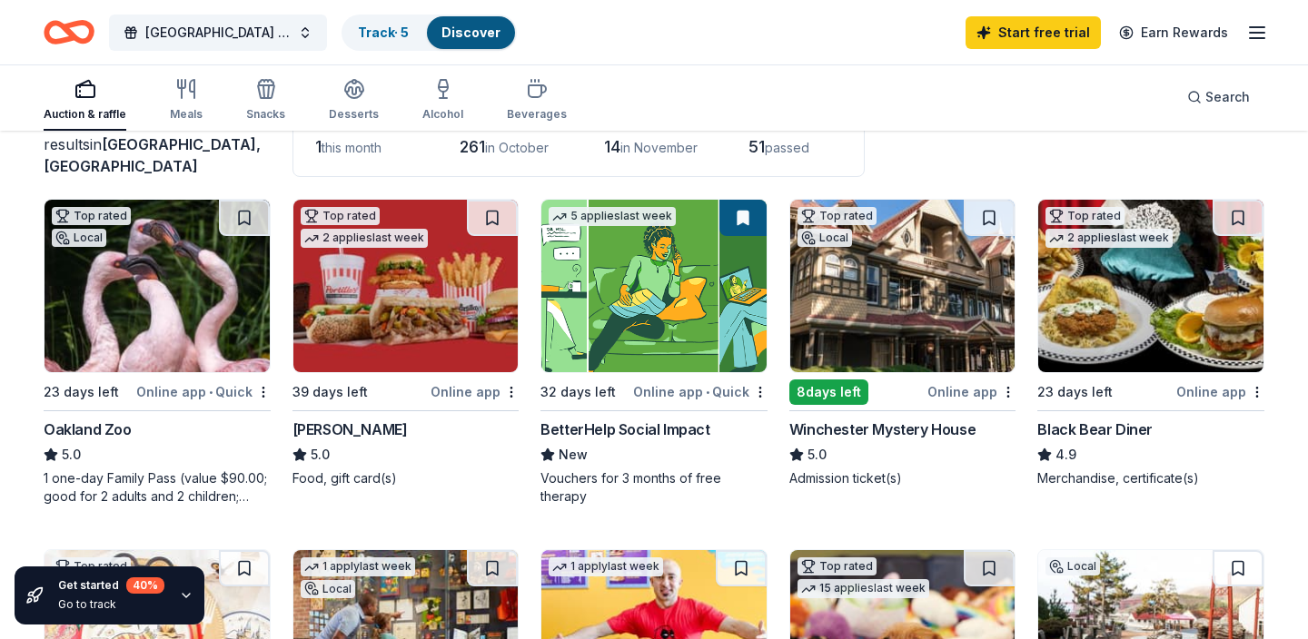
scroll to position [138, 0]
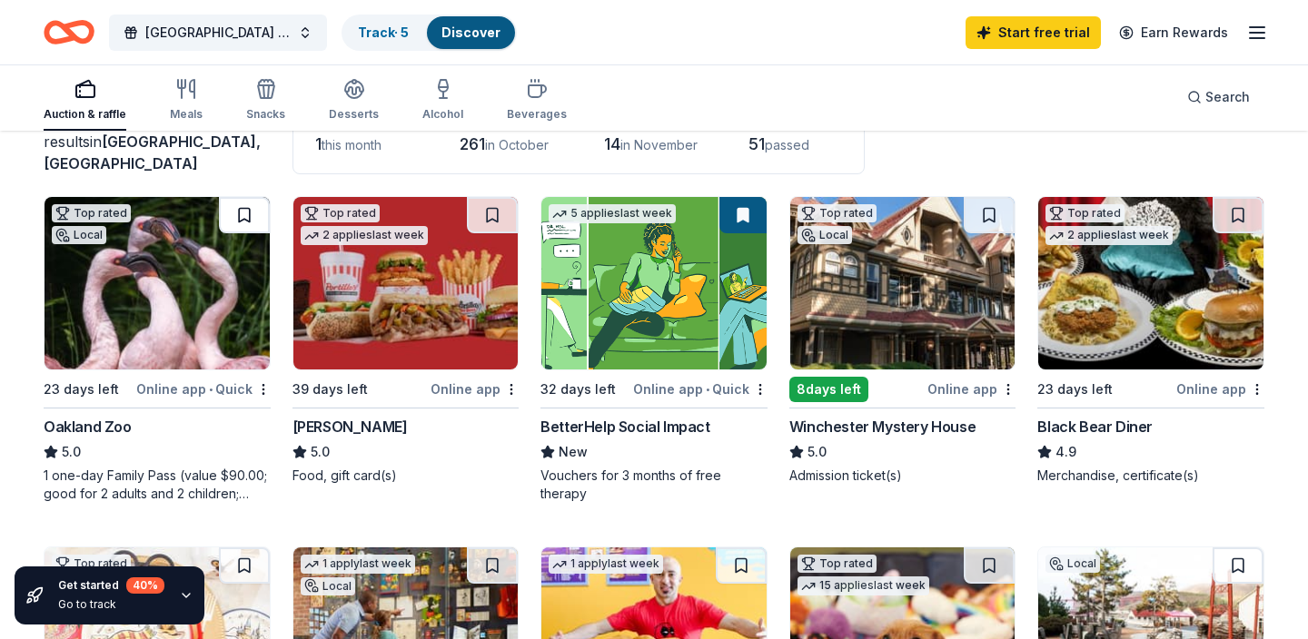
click at [241, 217] on button at bounding box center [244, 215] width 51 height 36
click at [987, 222] on button at bounding box center [989, 215] width 51 height 36
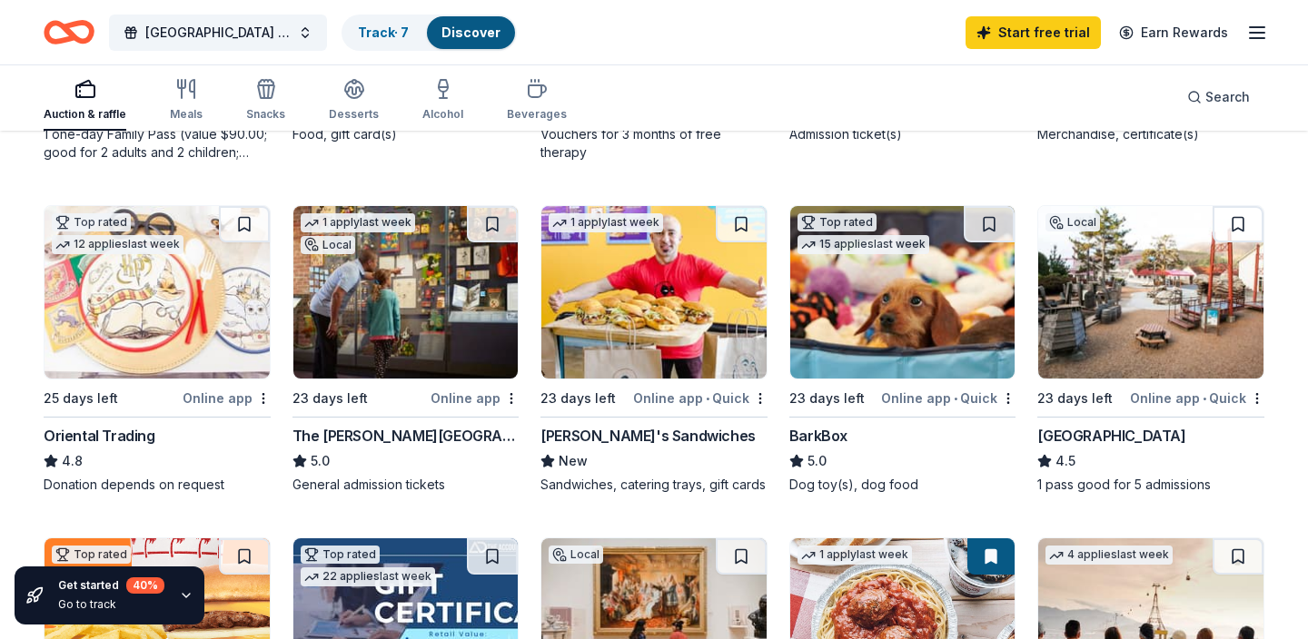
scroll to position [484, 0]
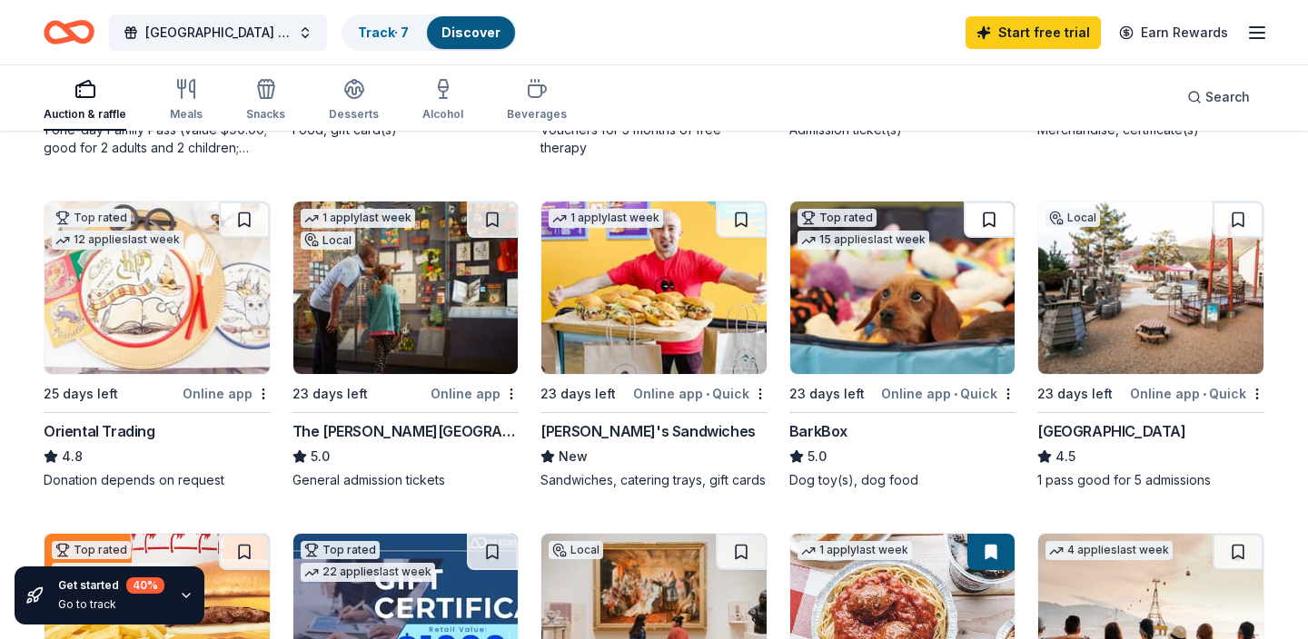
click at [994, 225] on button at bounding box center [989, 220] width 51 height 36
click at [492, 235] on button at bounding box center [492, 220] width 51 height 36
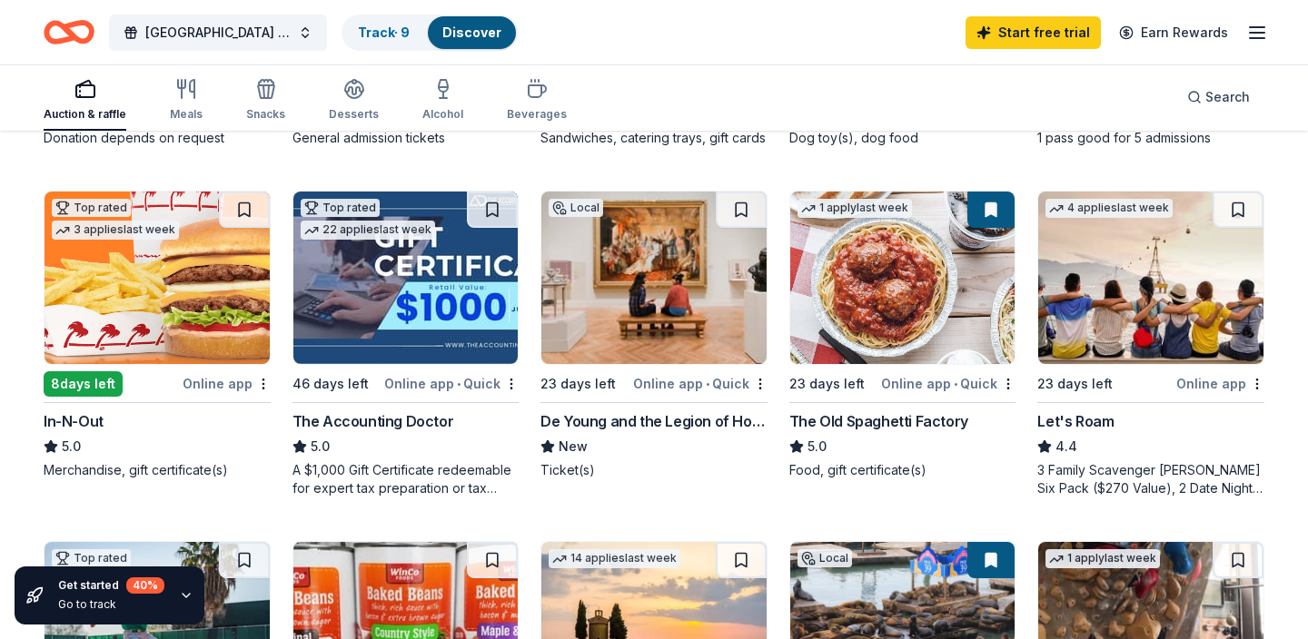
scroll to position [828, 0]
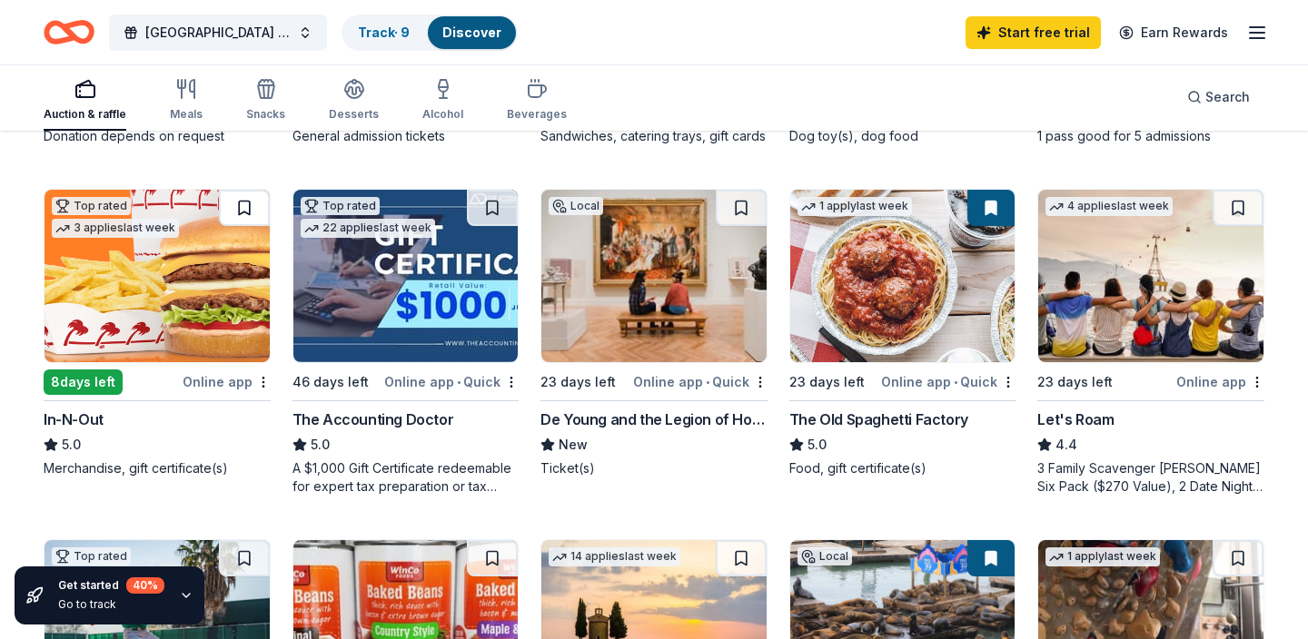
click at [256, 218] on button at bounding box center [244, 208] width 51 height 36
click at [750, 210] on button at bounding box center [741, 208] width 51 height 36
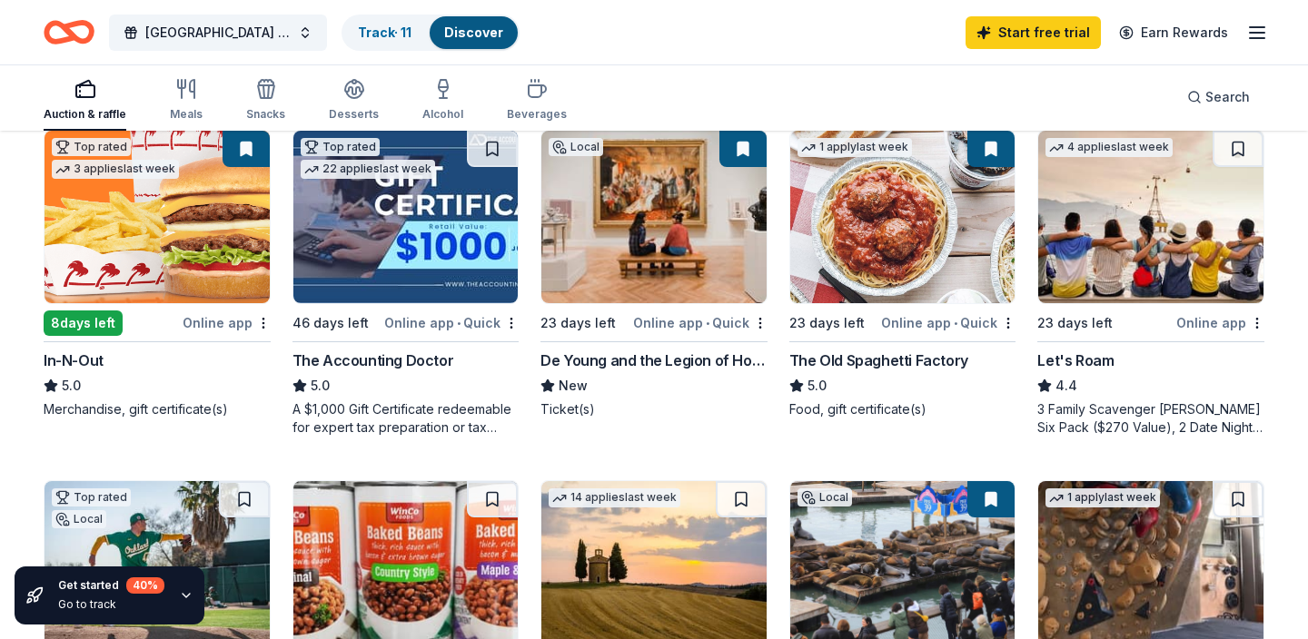
scroll to position [888, 0]
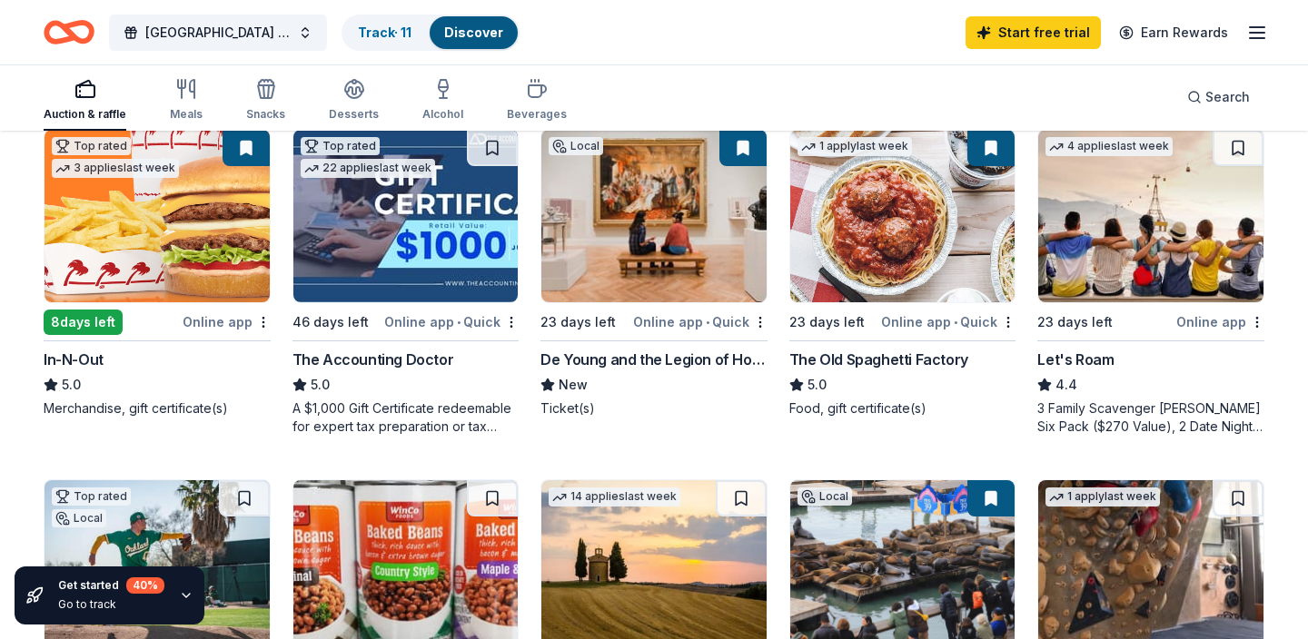
click at [981, 156] on button at bounding box center [990, 148] width 47 height 36
click at [987, 150] on button at bounding box center [990, 148] width 47 height 36
click at [991, 154] on button at bounding box center [990, 148] width 47 height 36
click at [1239, 154] on button at bounding box center [1238, 148] width 51 height 36
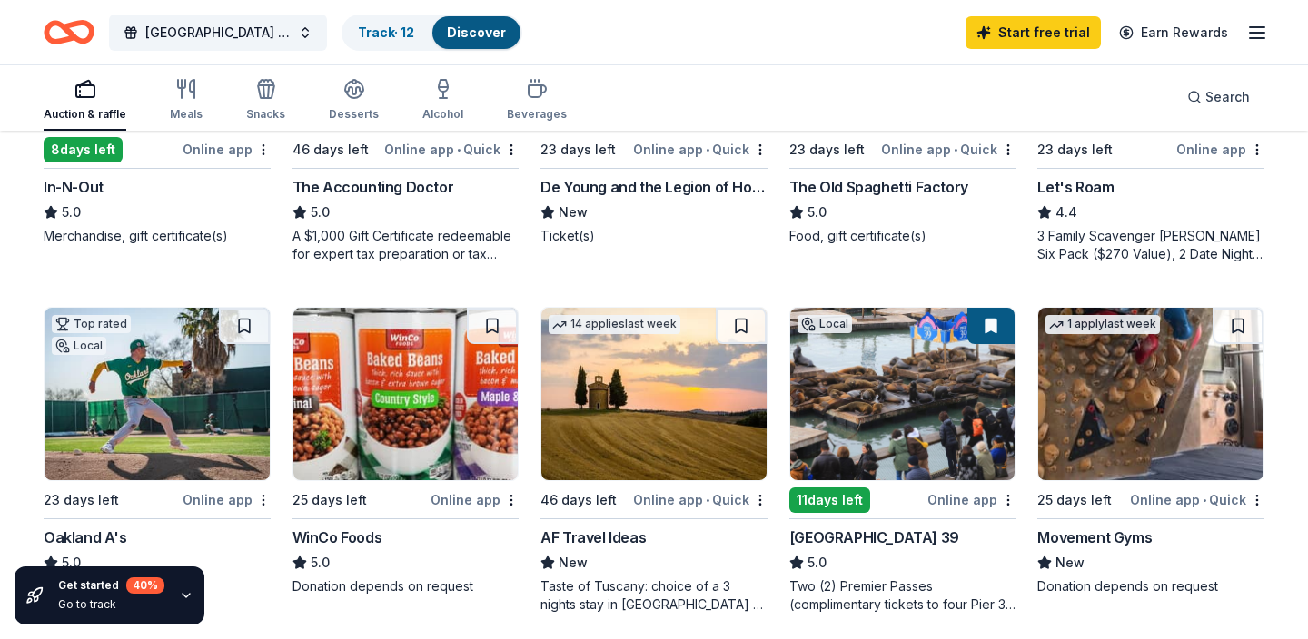
scroll to position [1062, 0]
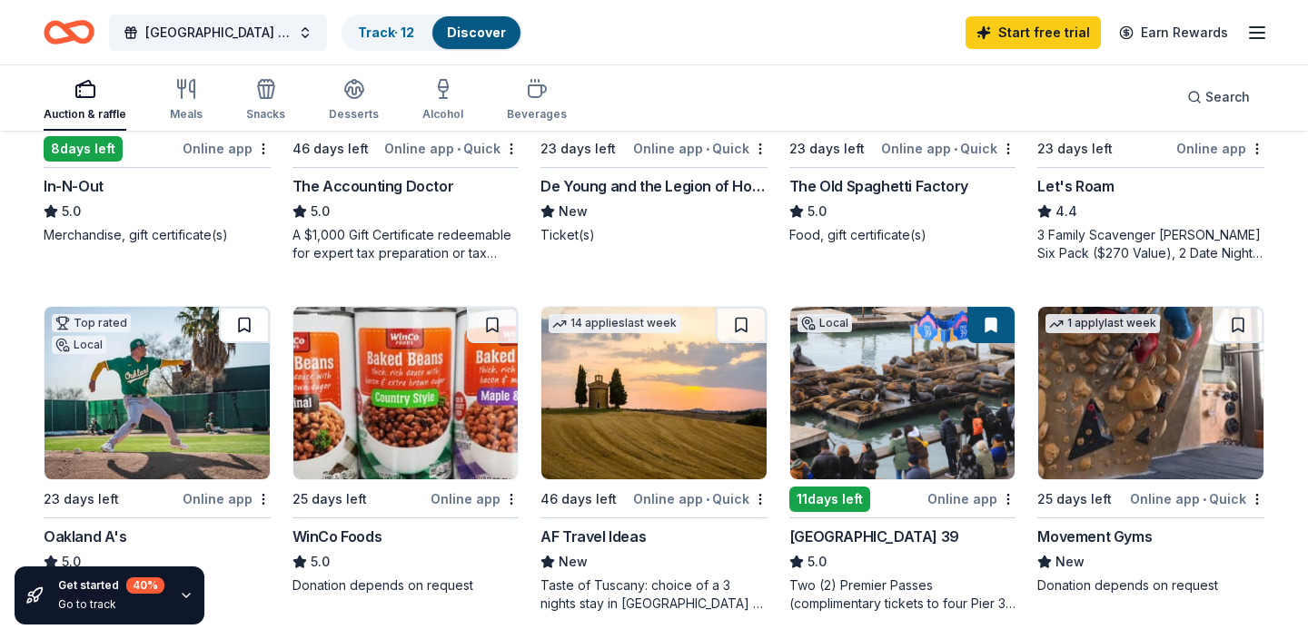
click at [233, 330] on button at bounding box center [244, 325] width 51 height 36
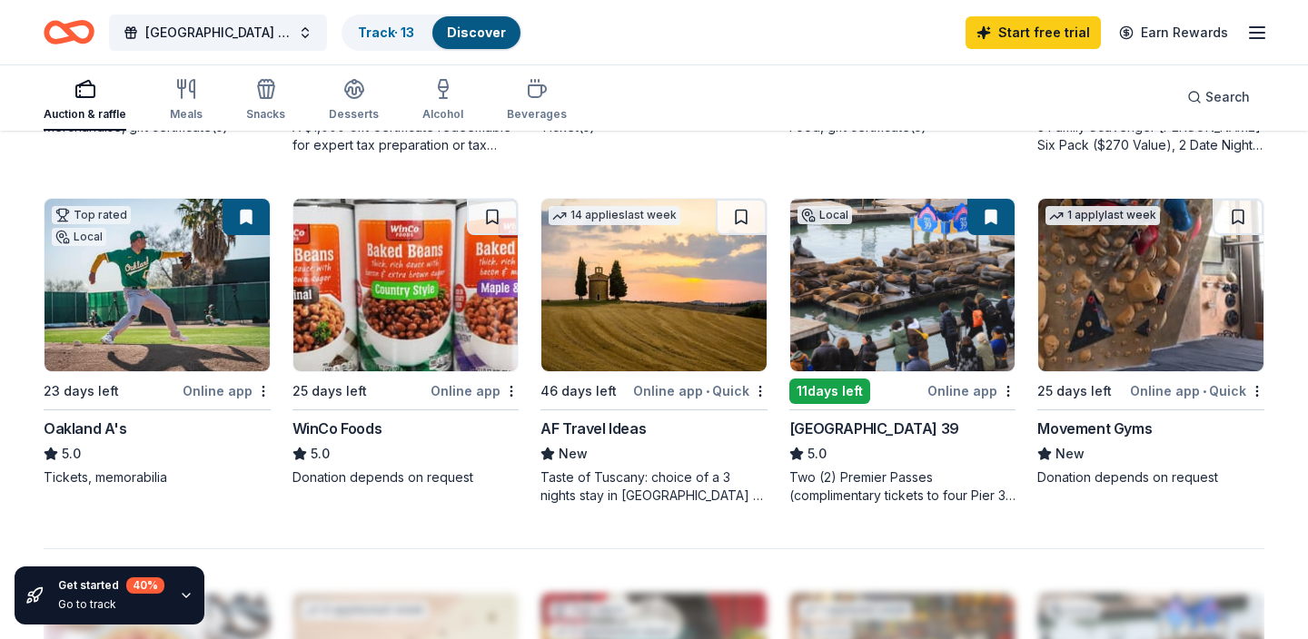
scroll to position [1171, 0]
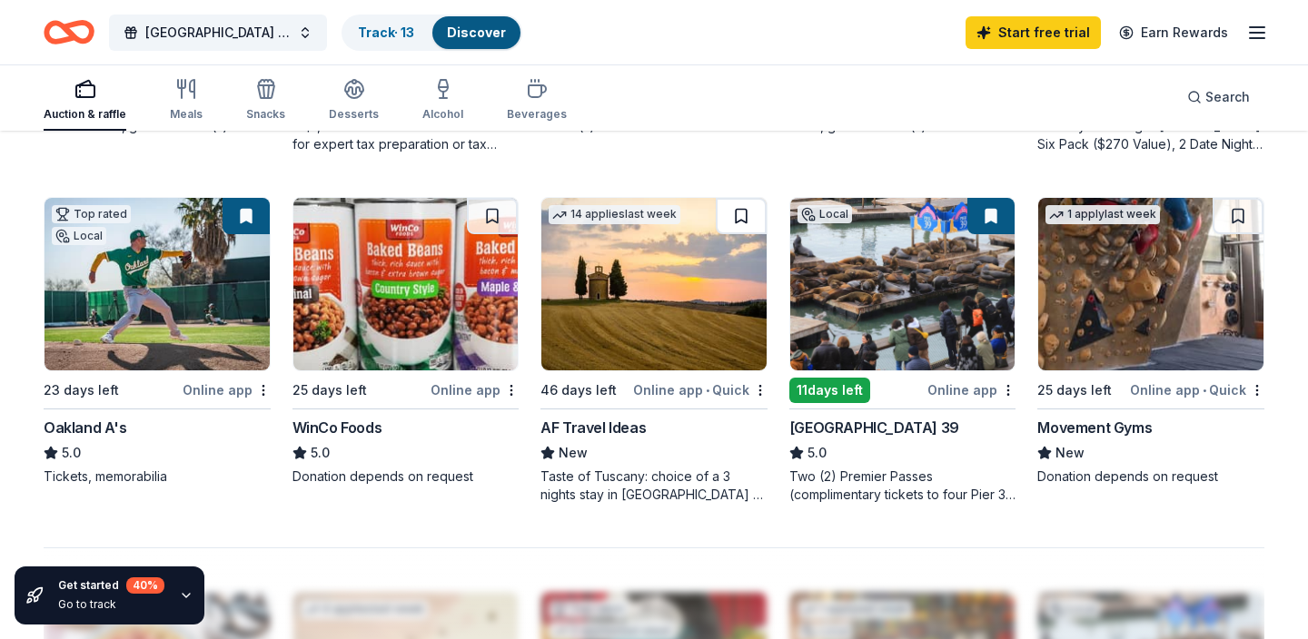
click at [737, 215] on button at bounding box center [741, 216] width 51 height 36
click at [1234, 225] on button at bounding box center [1238, 216] width 51 height 36
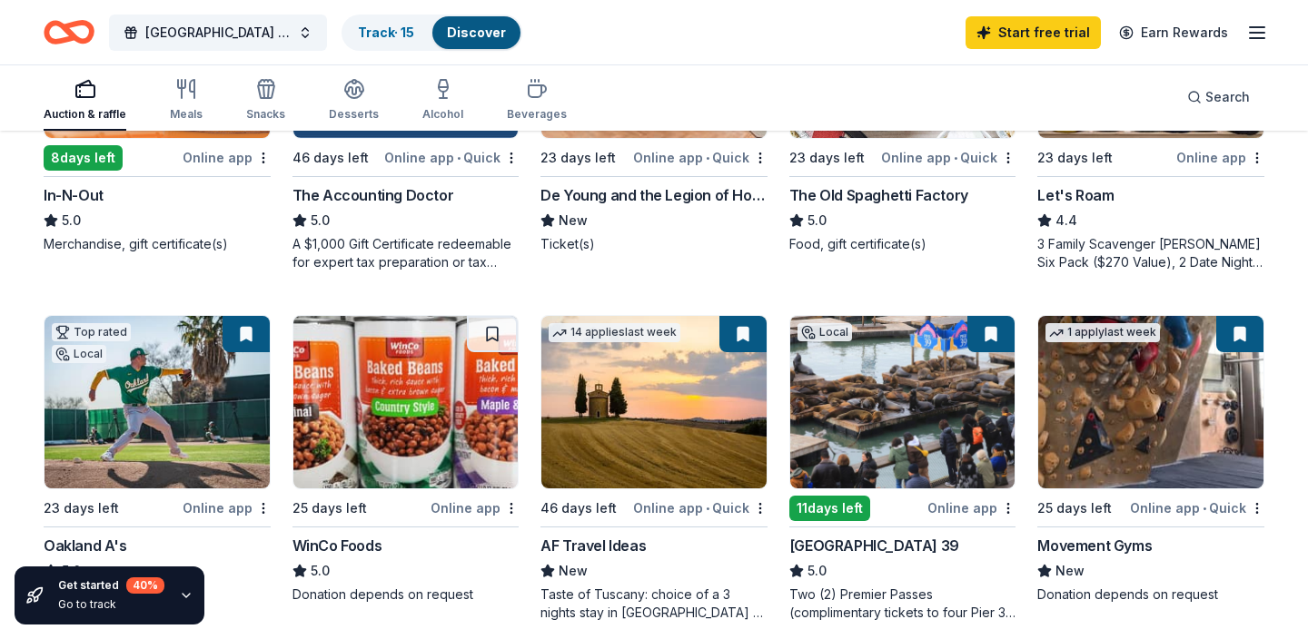
scroll to position [1055, 0]
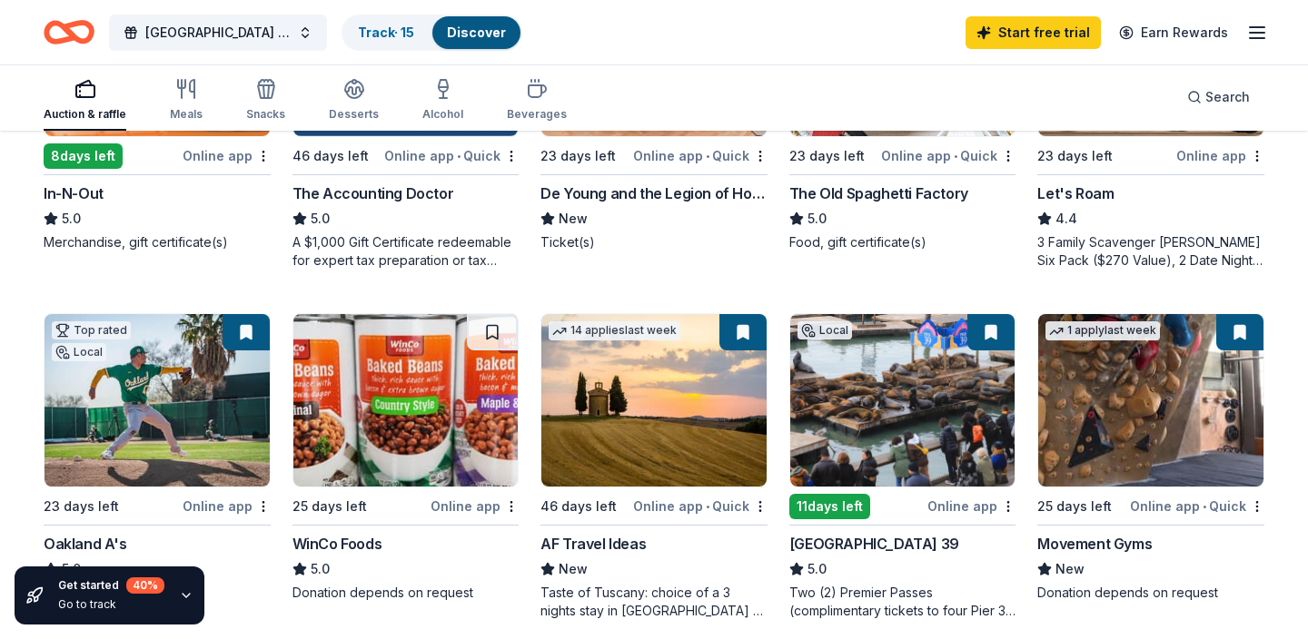
click at [197, 434] on img at bounding box center [157, 400] width 225 height 173
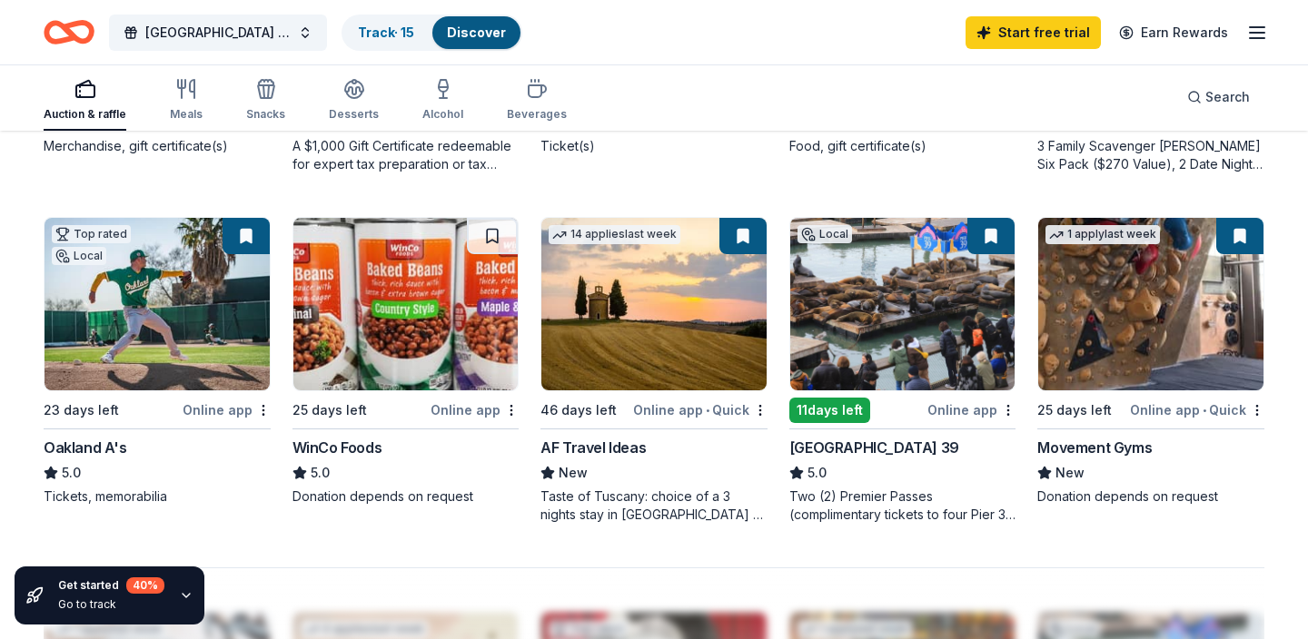
scroll to position [1153, 0]
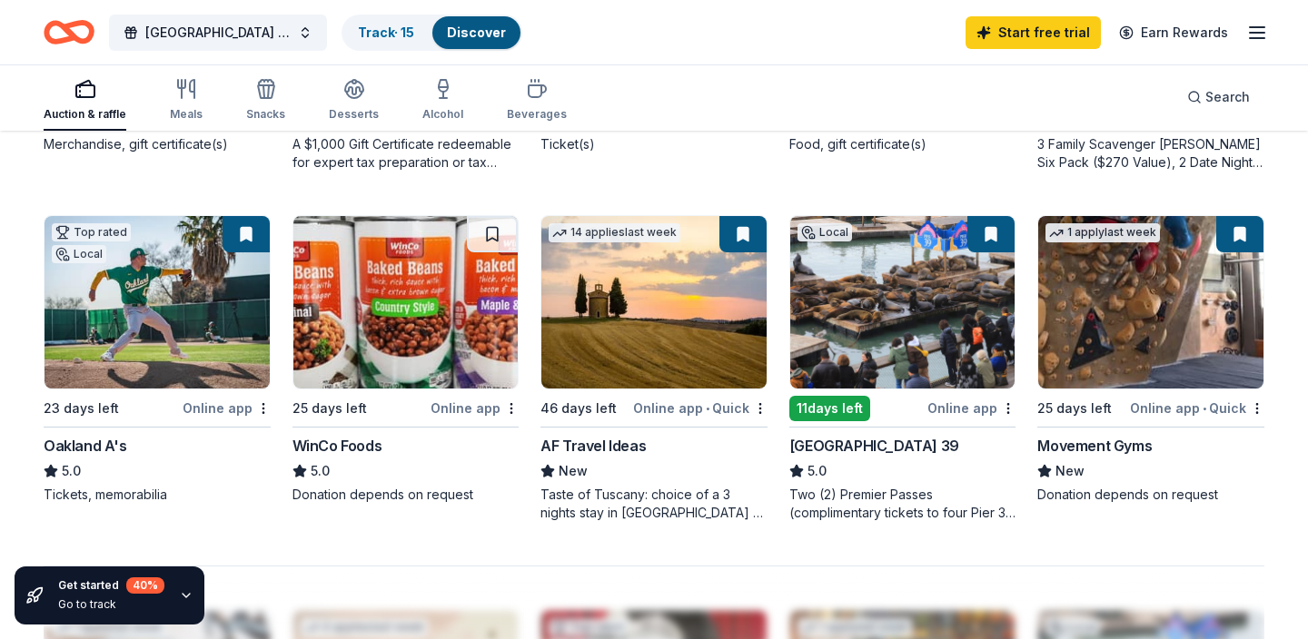
click at [623, 452] on div "AF Travel Ideas" at bounding box center [592, 446] width 105 height 22
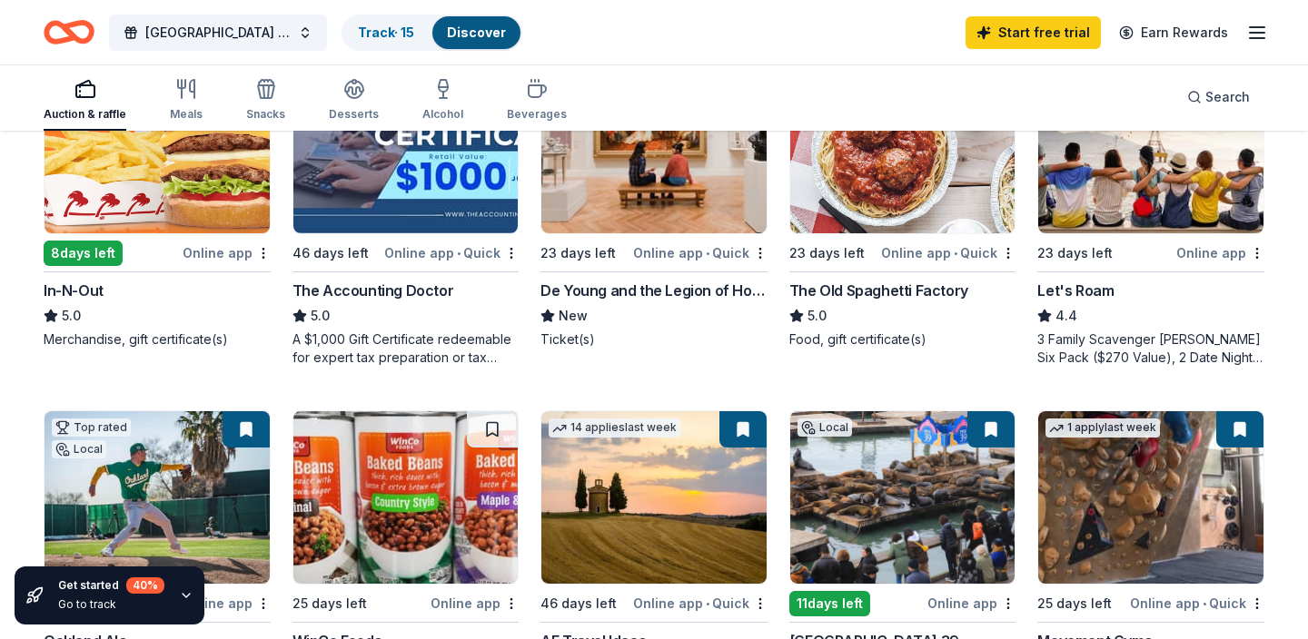
scroll to position [947, 0]
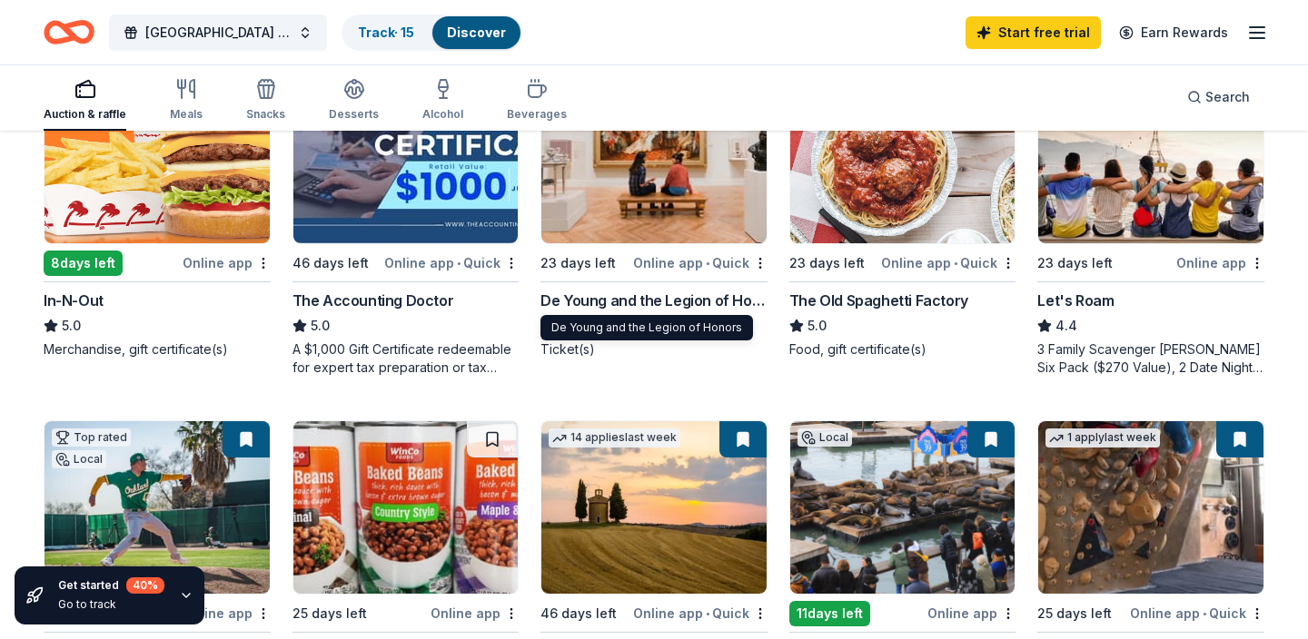
click at [650, 301] on div "De Young and the Legion of Honors" at bounding box center [653, 301] width 227 height 22
click at [1076, 233] on img at bounding box center [1150, 157] width 225 height 173
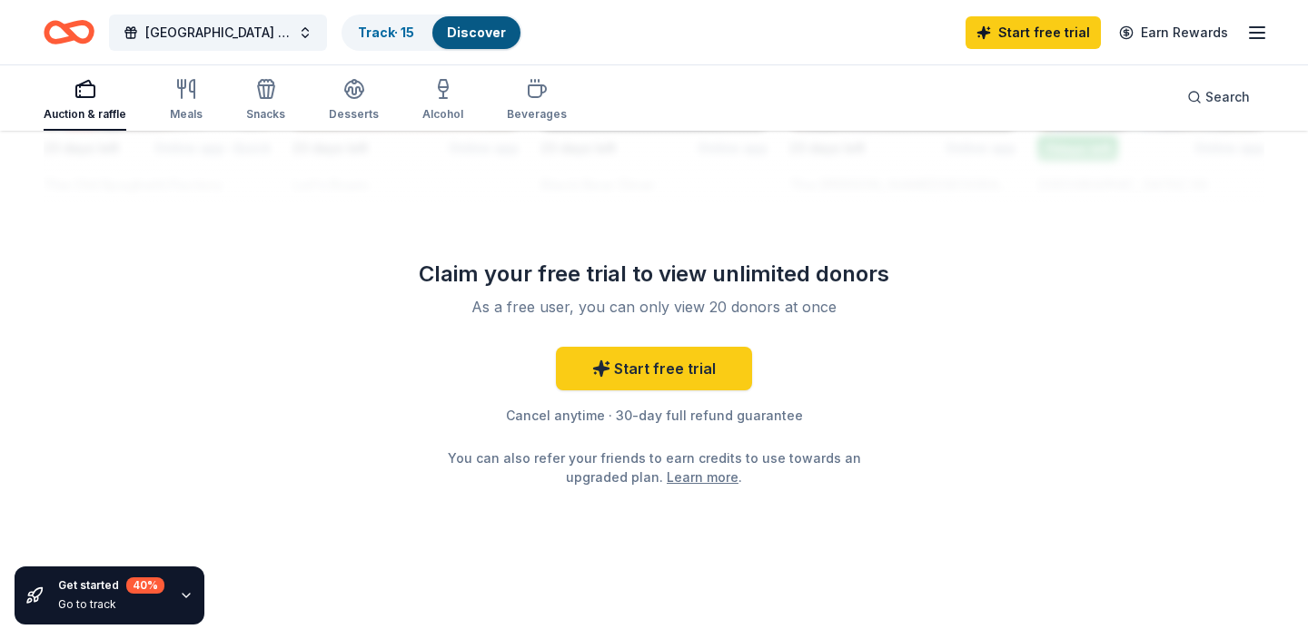
scroll to position [0, 0]
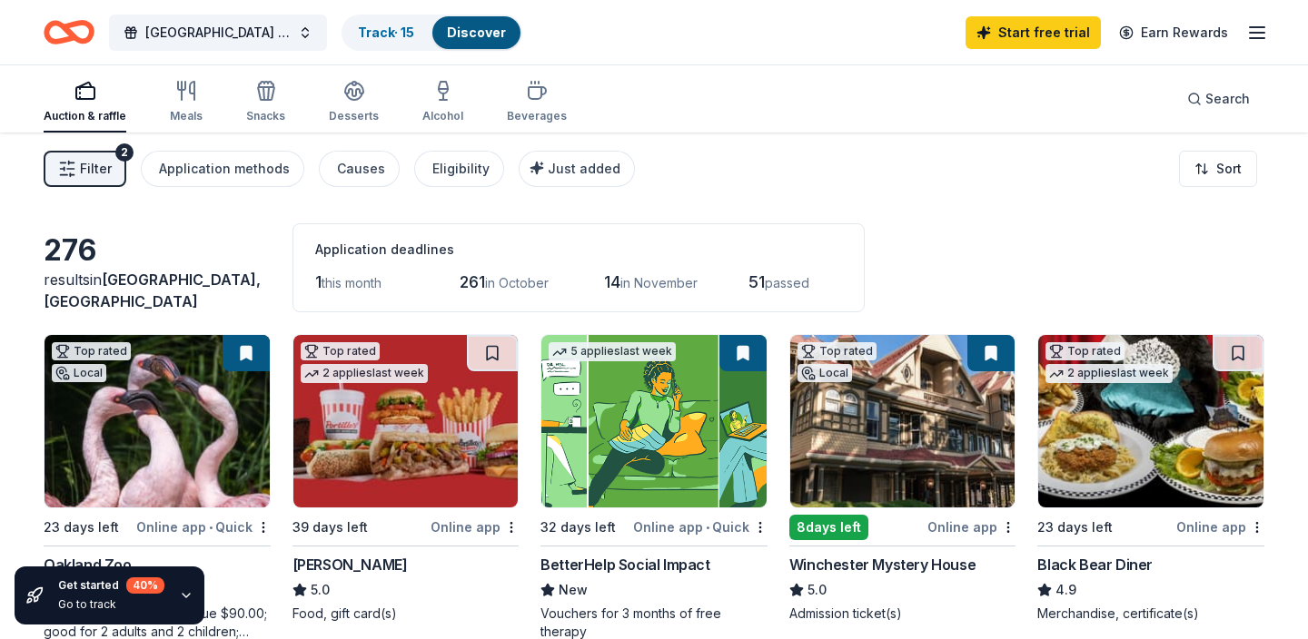
click at [743, 354] on button at bounding box center [742, 353] width 47 height 36
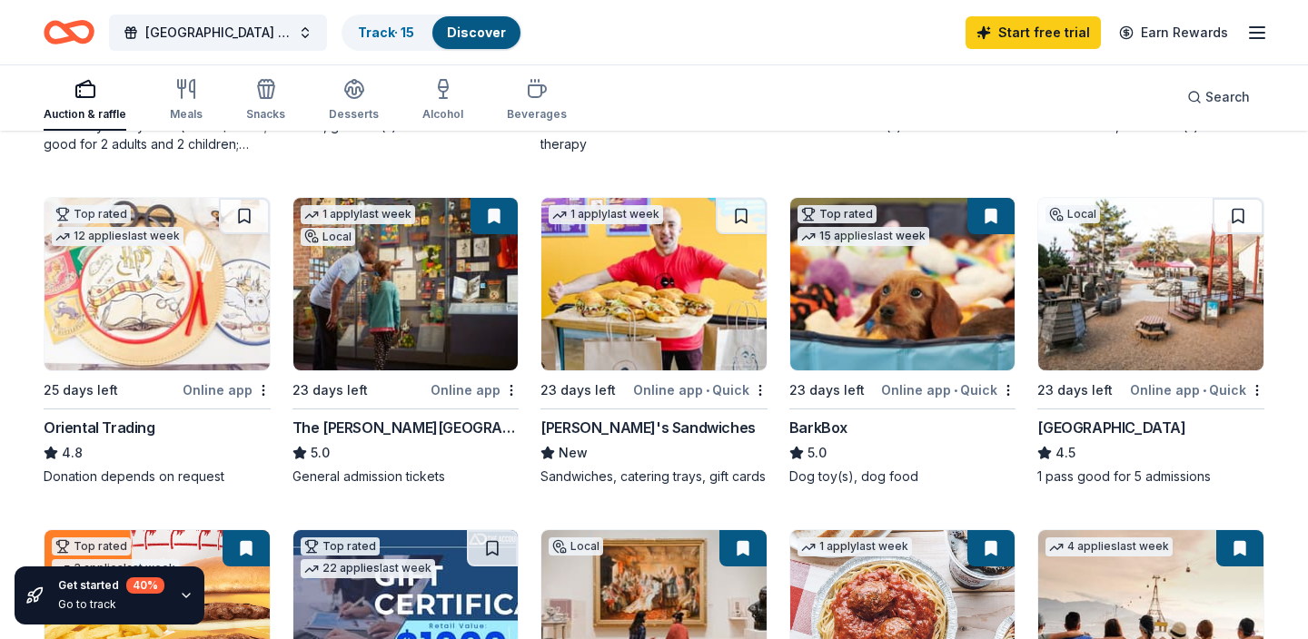
scroll to position [664, 0]
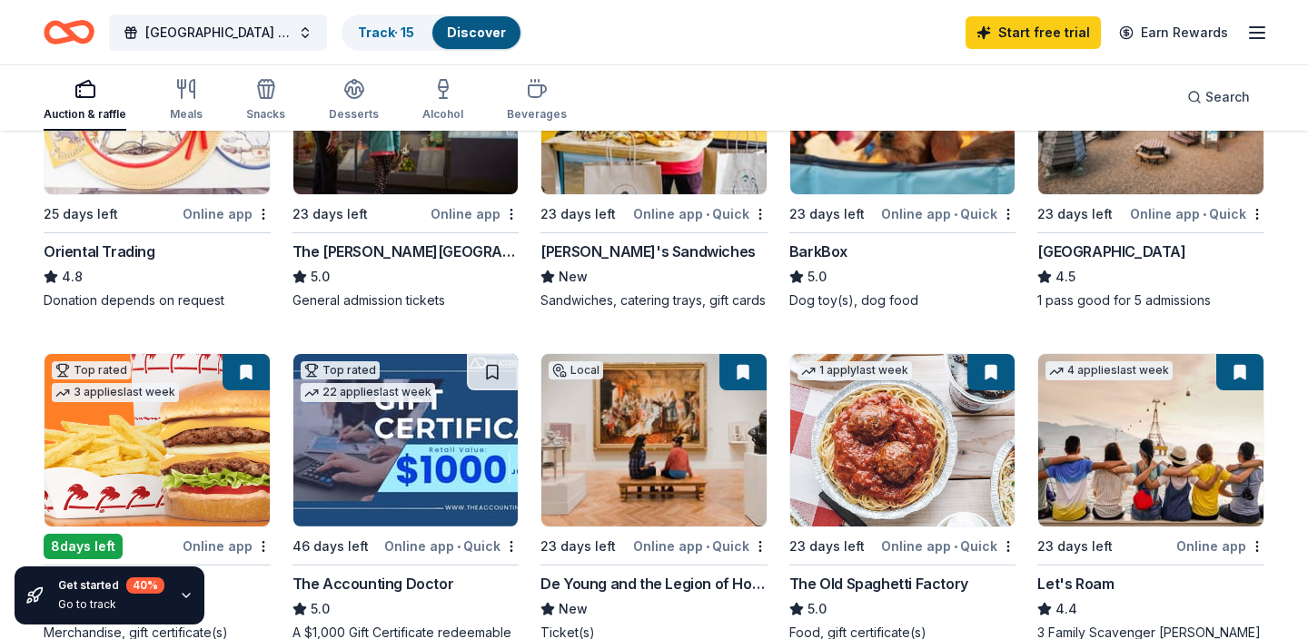
click at [1239, 376] on button at bounding box center [1239, 372] width 47 height 36
click at [998, 374] on button at bounding box center [990, 372] width 47 height 36
click at [461, 37] on link "Discover" at bounding box center [476, 32] width 59 height 15
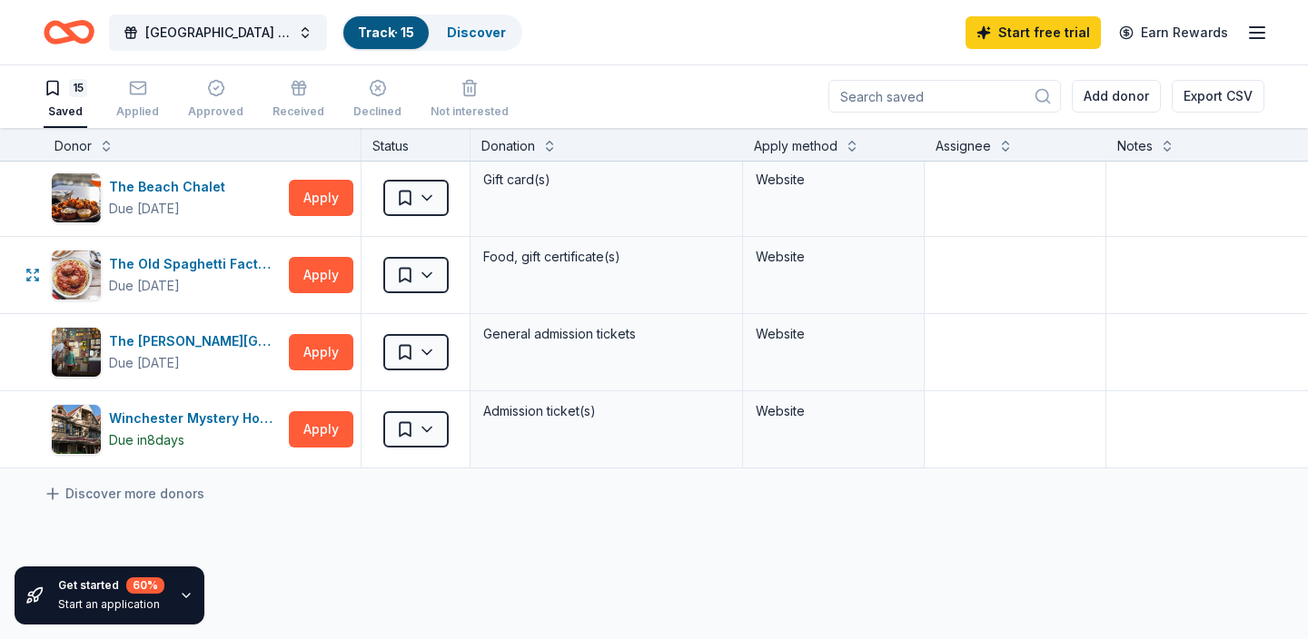
scroll to position [876, 0]
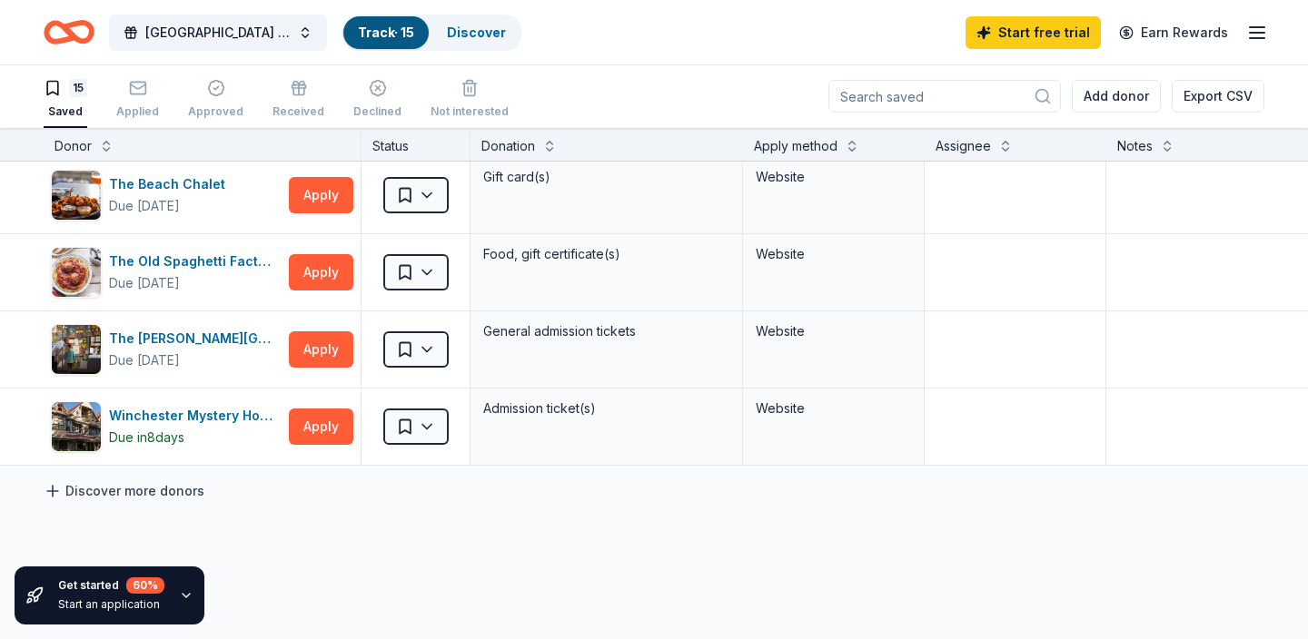
click at [50, 495] on icon at bounding box center [53, 491] width 18 height 18
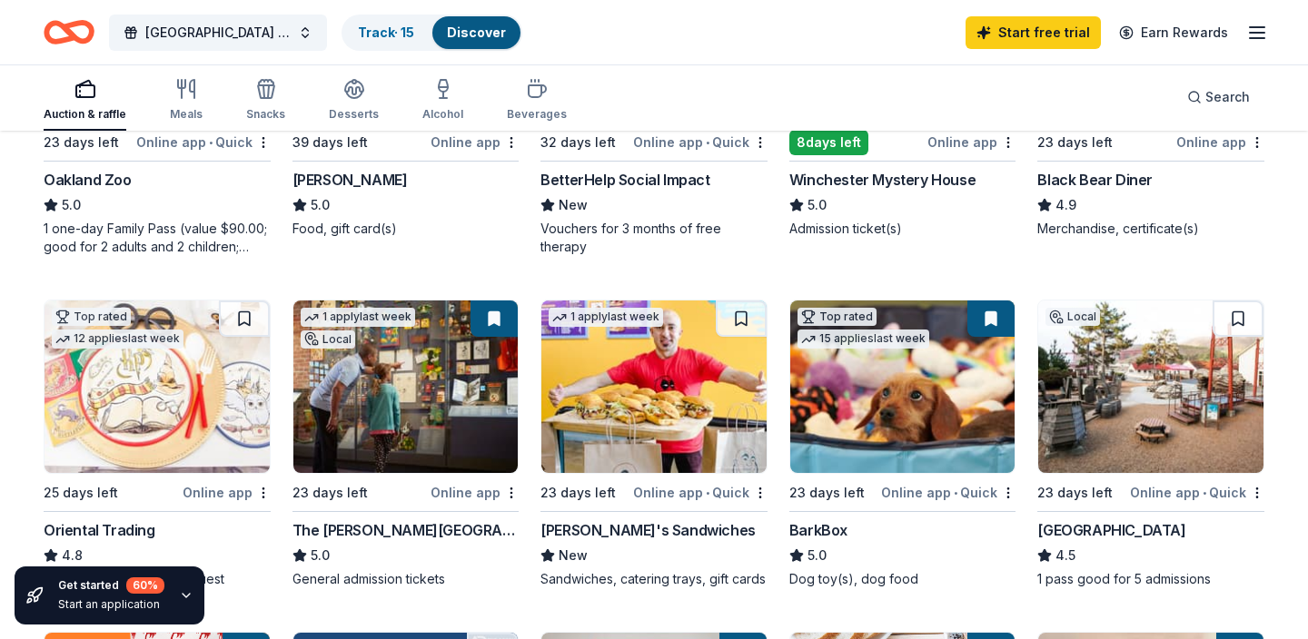
scroll to position [390, 0]
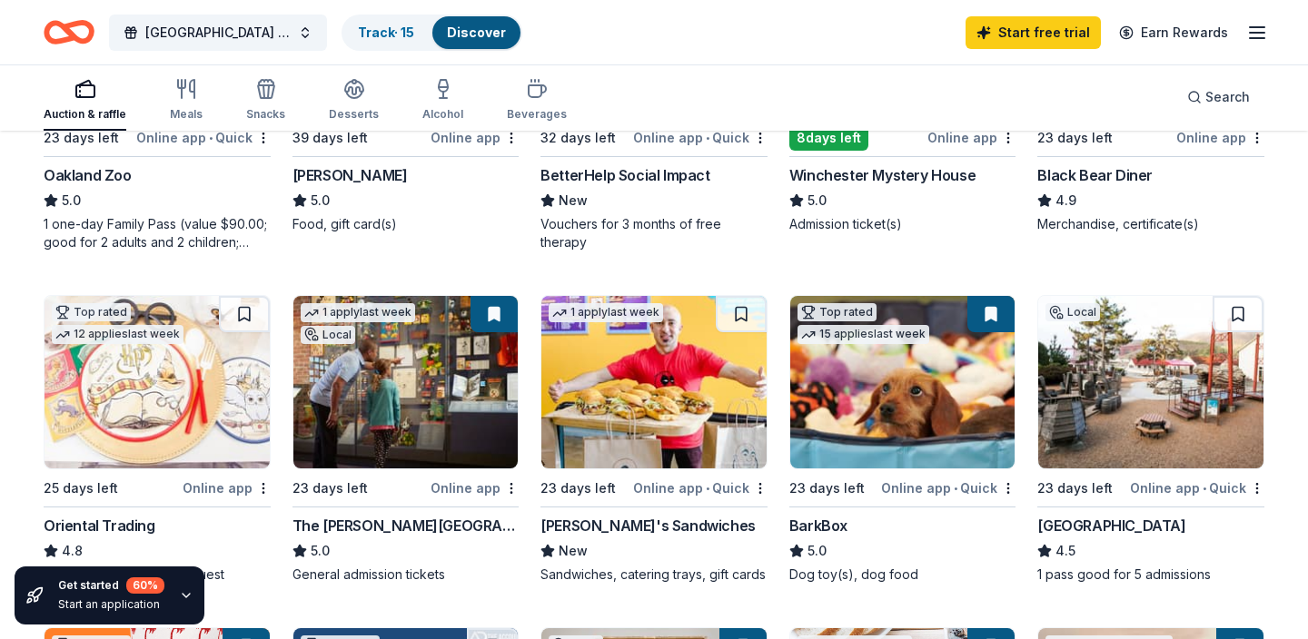
click at [895, 399] on img at bounding box center [902, 382] width 225 height 173
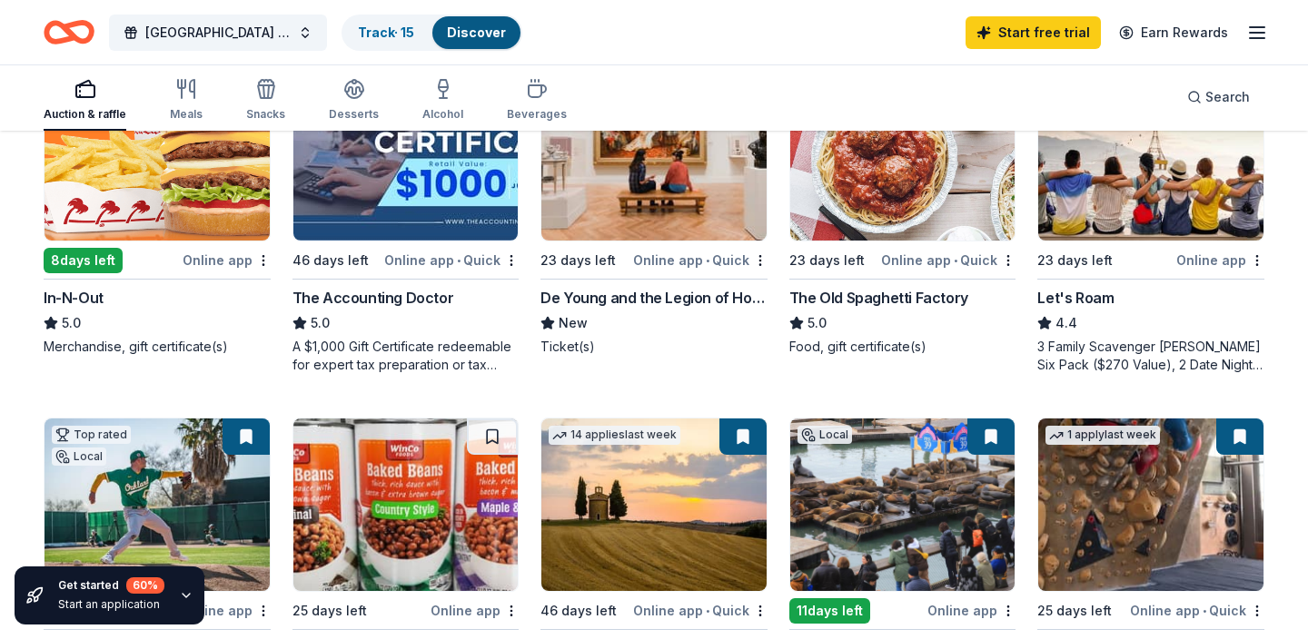
scroll to position [963, 0]
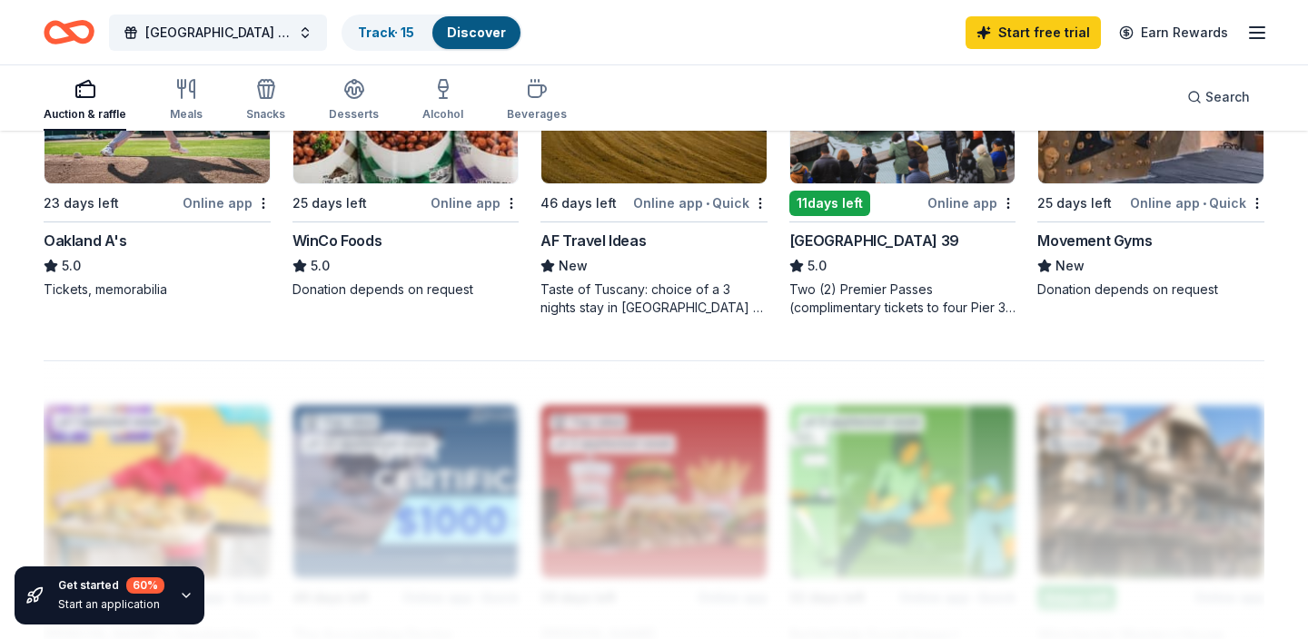
click at [596, 448] on div at bounding box center [654, 506] width 1221 height 291
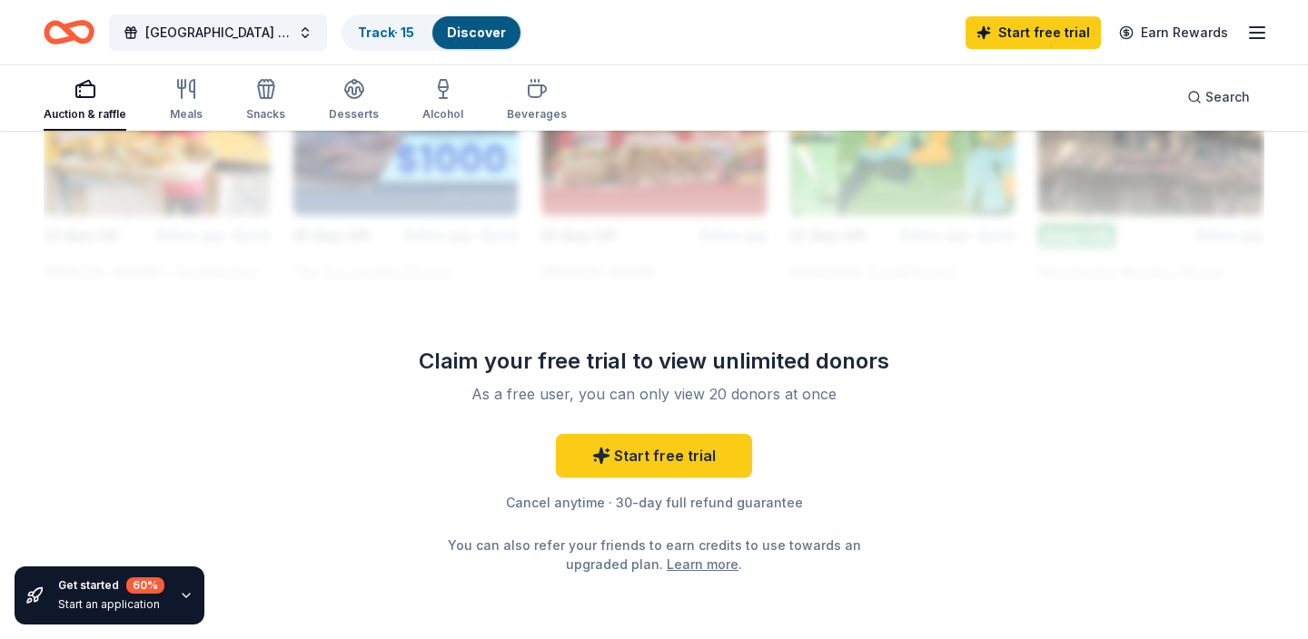
scroll to position [1729, 0]
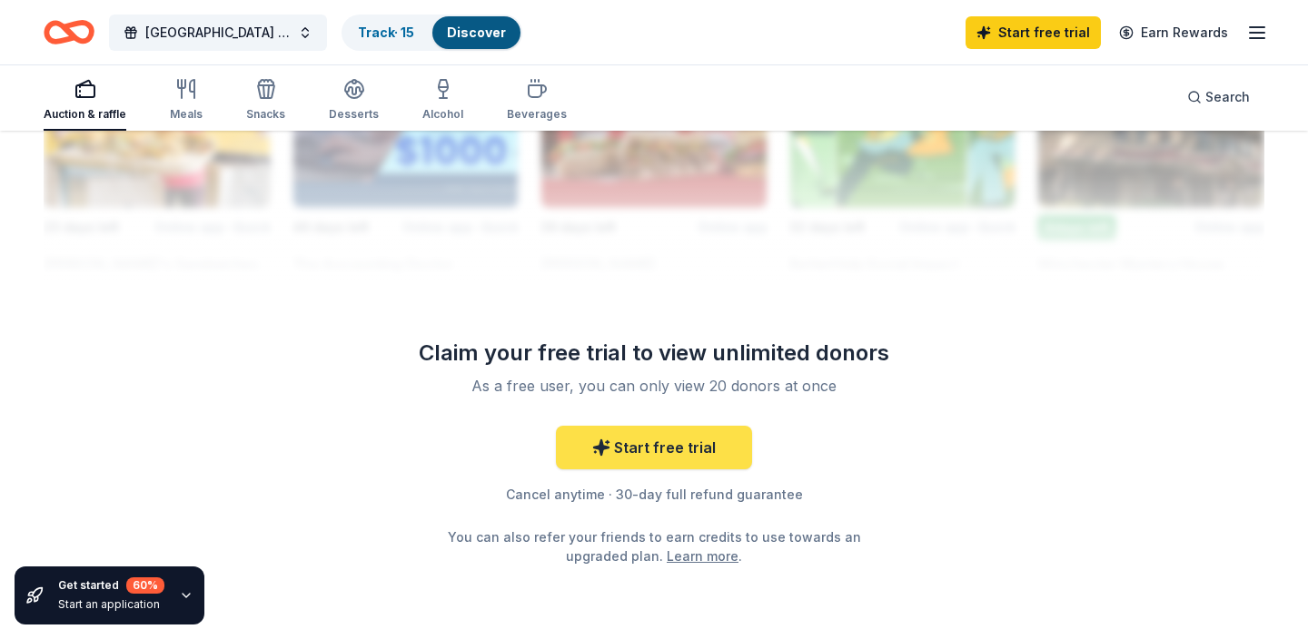
click at [638, 464] on link "Start free trial" at bounding box center [654, 448] width 196 height 44
click at [645, 456] on link "Start free trial" at bounding box center [654, 448] width 196 height 44
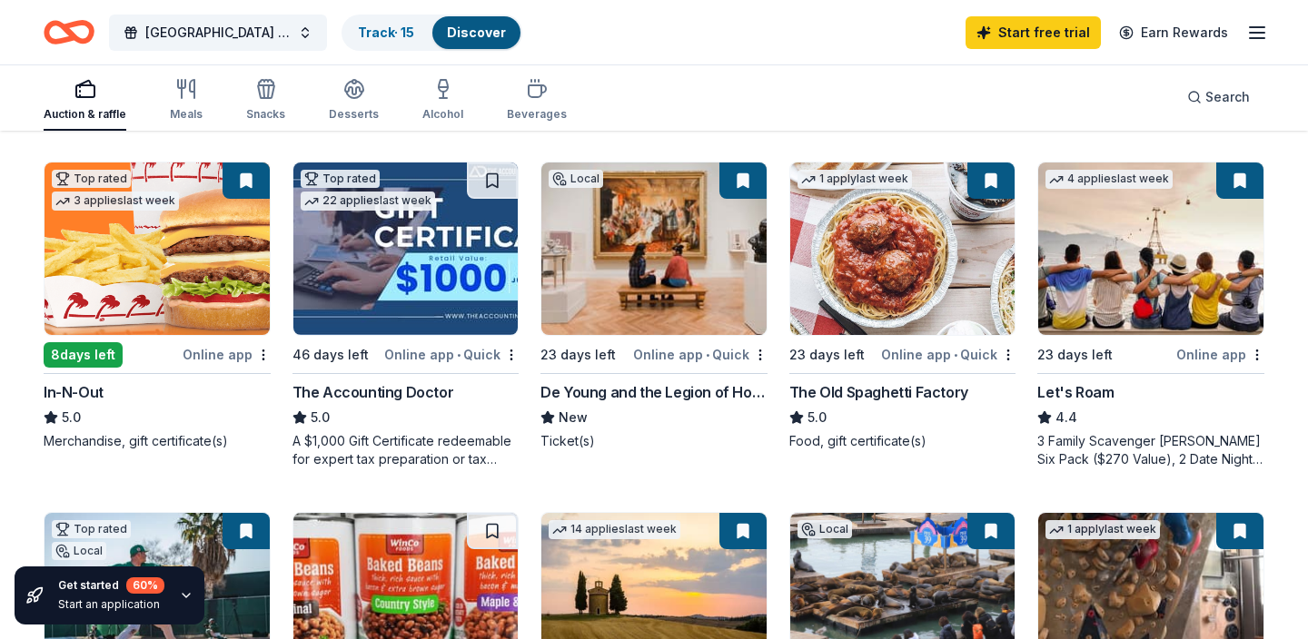
scroll to position [1808, 0]
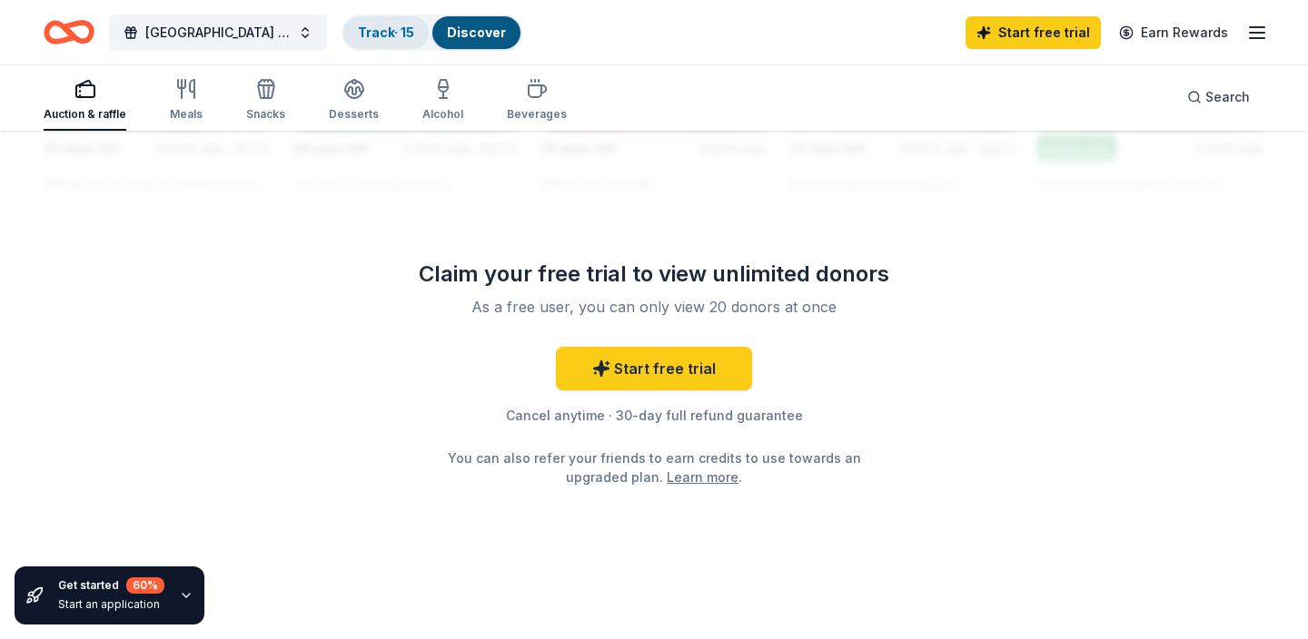
click at [410, 37] on link "Track · 15" at bounding box center [386, 32] width 56 height 15
click at [172, 105] on div "Meals" at bounding box center [186, 100] width 33 height 44
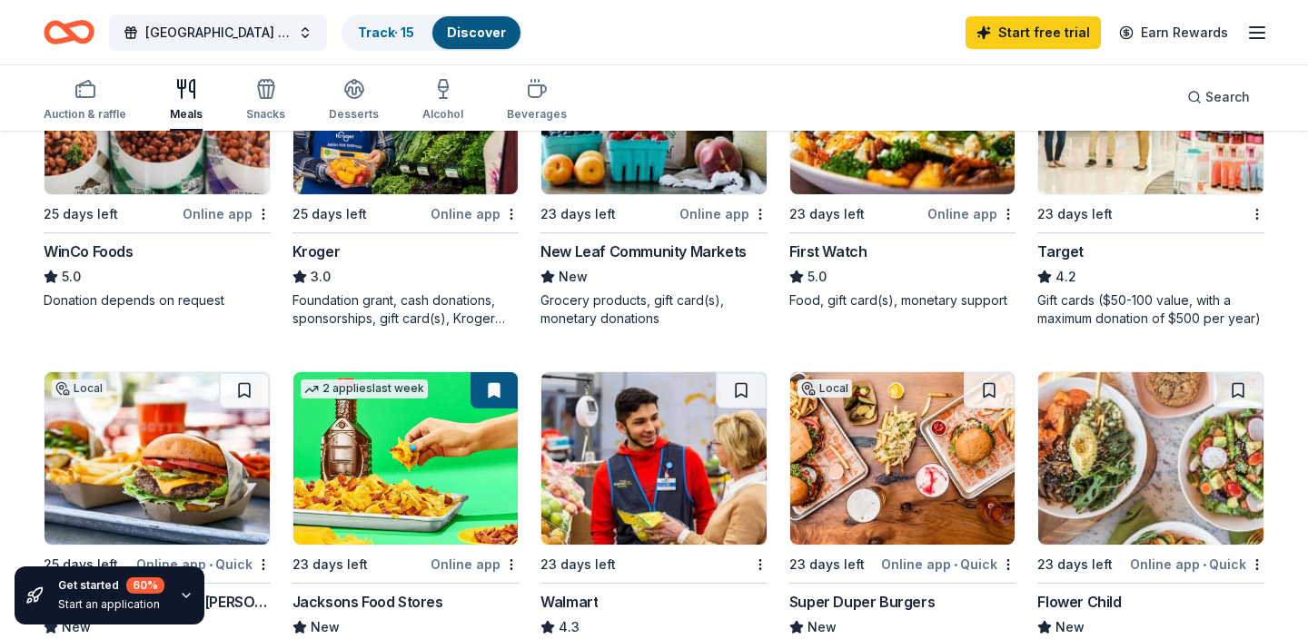
scroll to position [1017, 0]
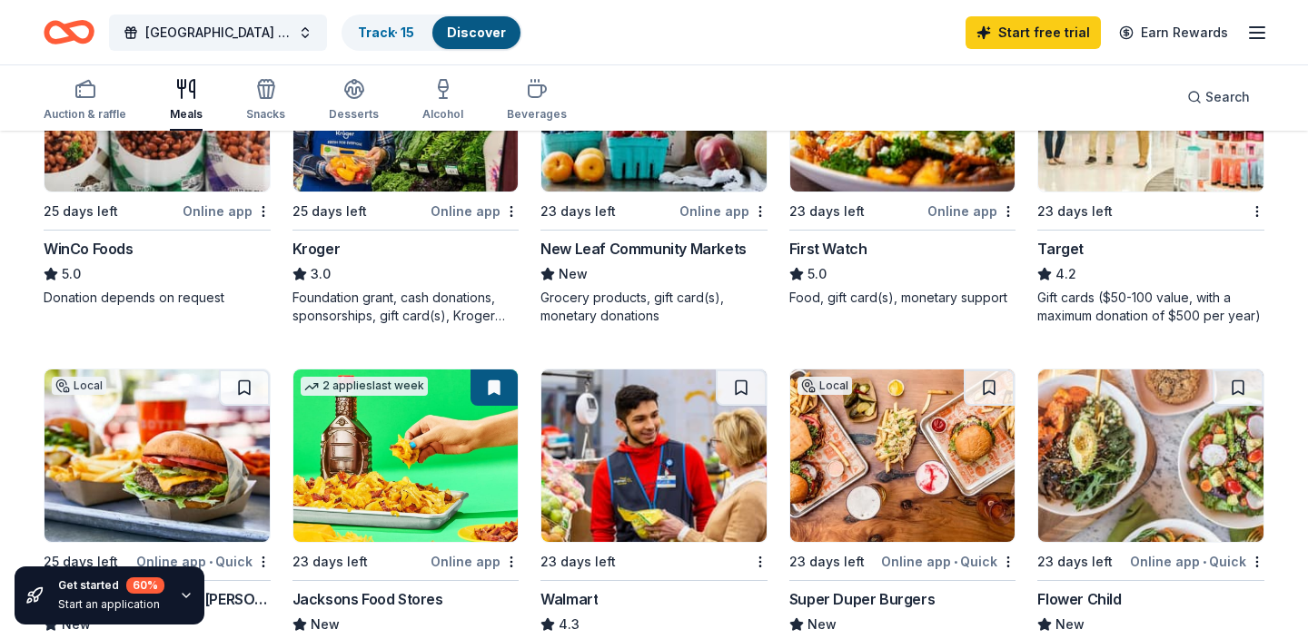
click at [1136, 183] on img at bounding box center [1150, 105] width 225 height 173
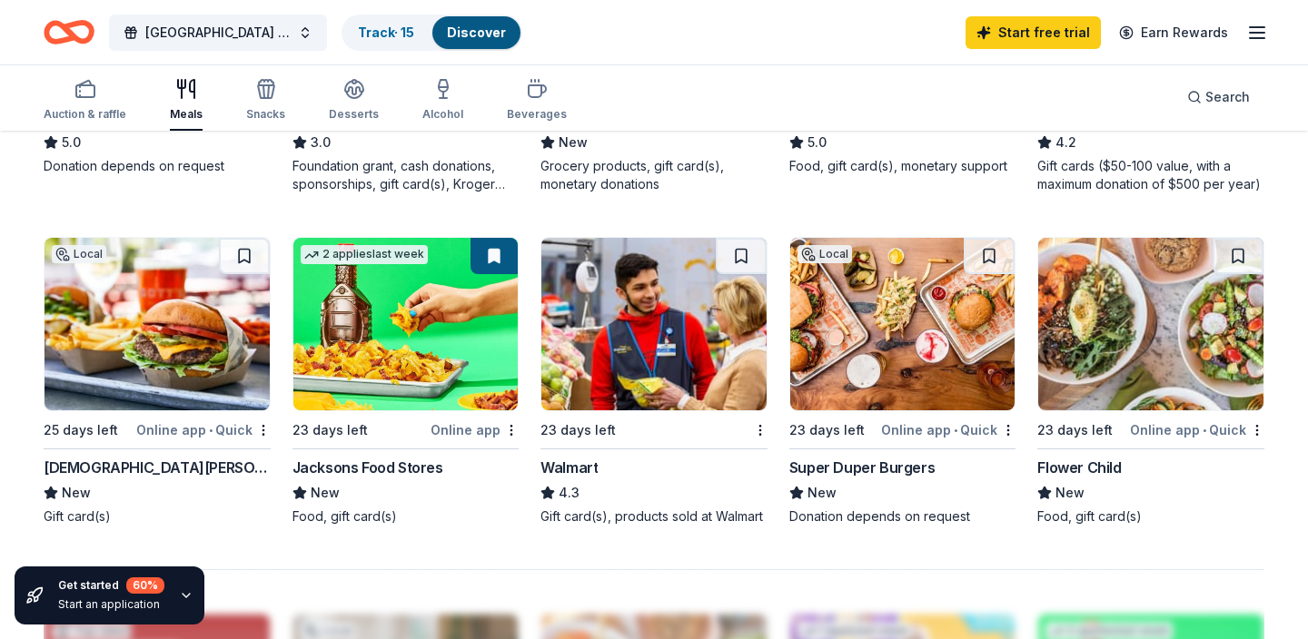
scroll to position [1154, 0]
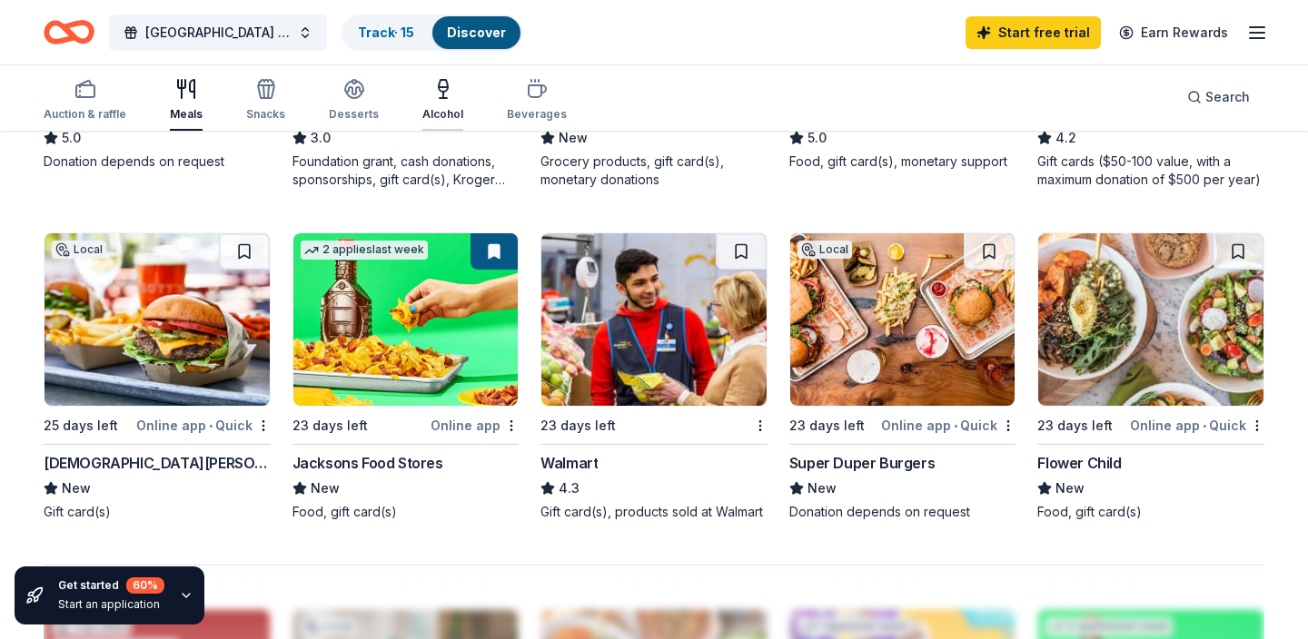
click at [435, 111] on div "Alcohol" at bounding box center [442, 114] width 41 height 15
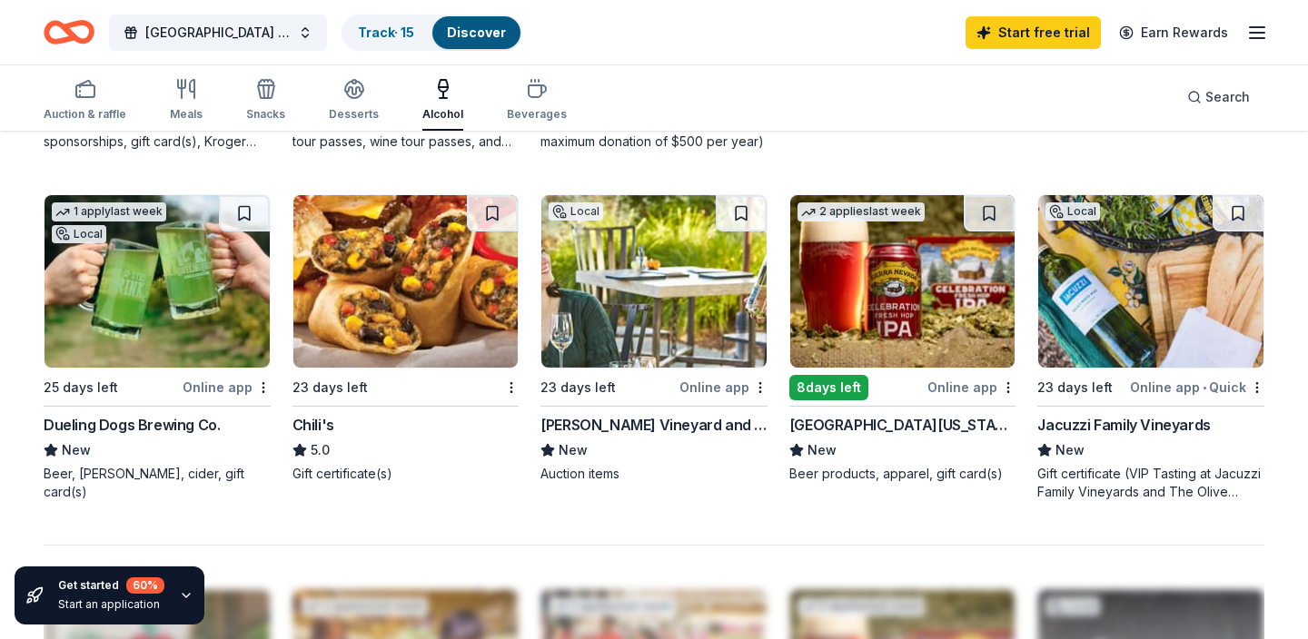
scroll to position [1196, 0]
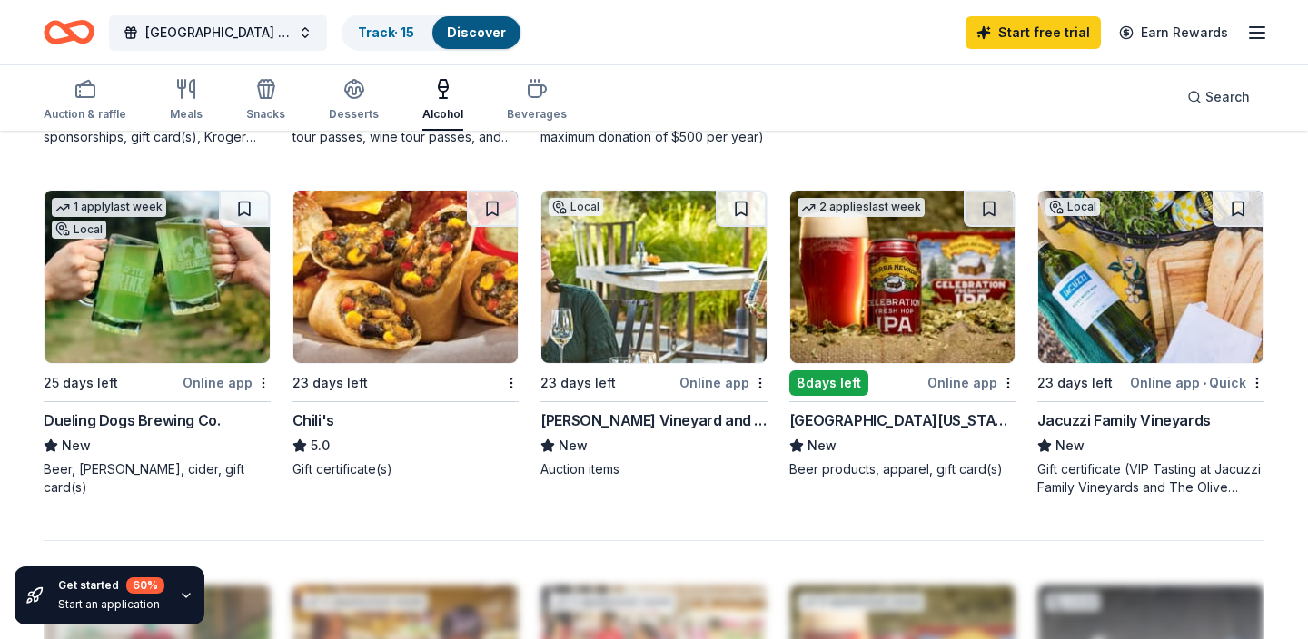
click at [1132, 420] on div "Jacuzzi Family Vineyards" at bounding box center [1123, 421] width 173 height 22
click at [716, 421] on div "[PERSON_NAME] Vineyard and Winery" at bounding box center [653, 421] width 227 height 22
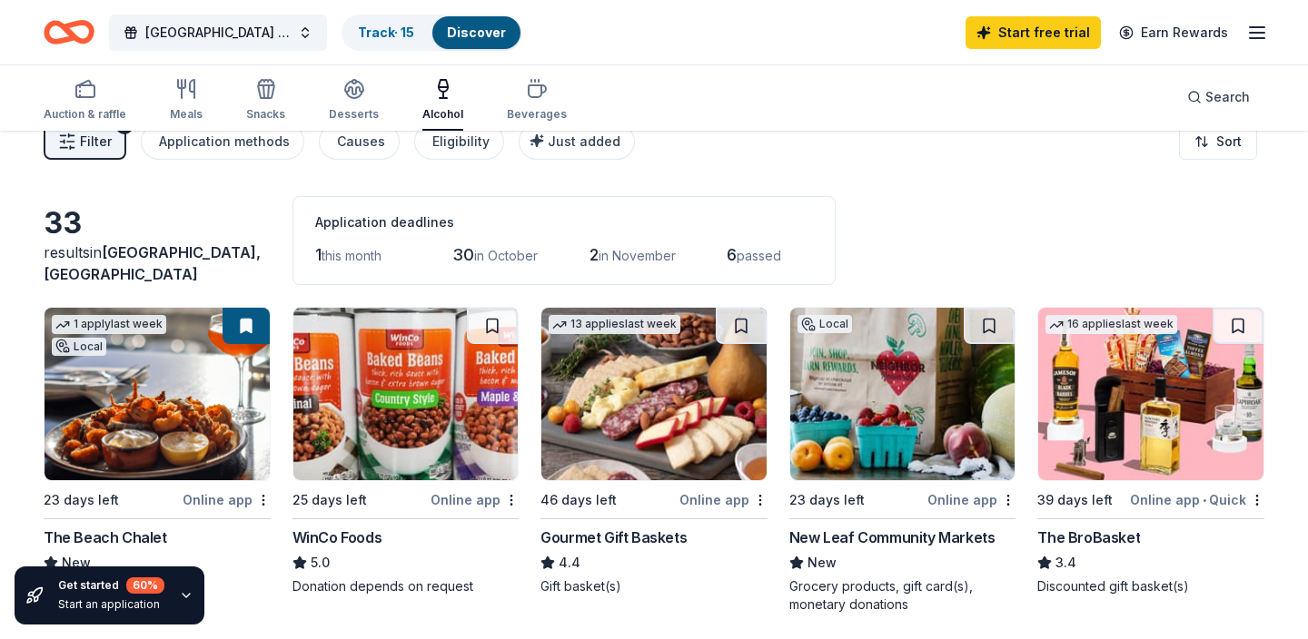
scroll to position [0, 0]
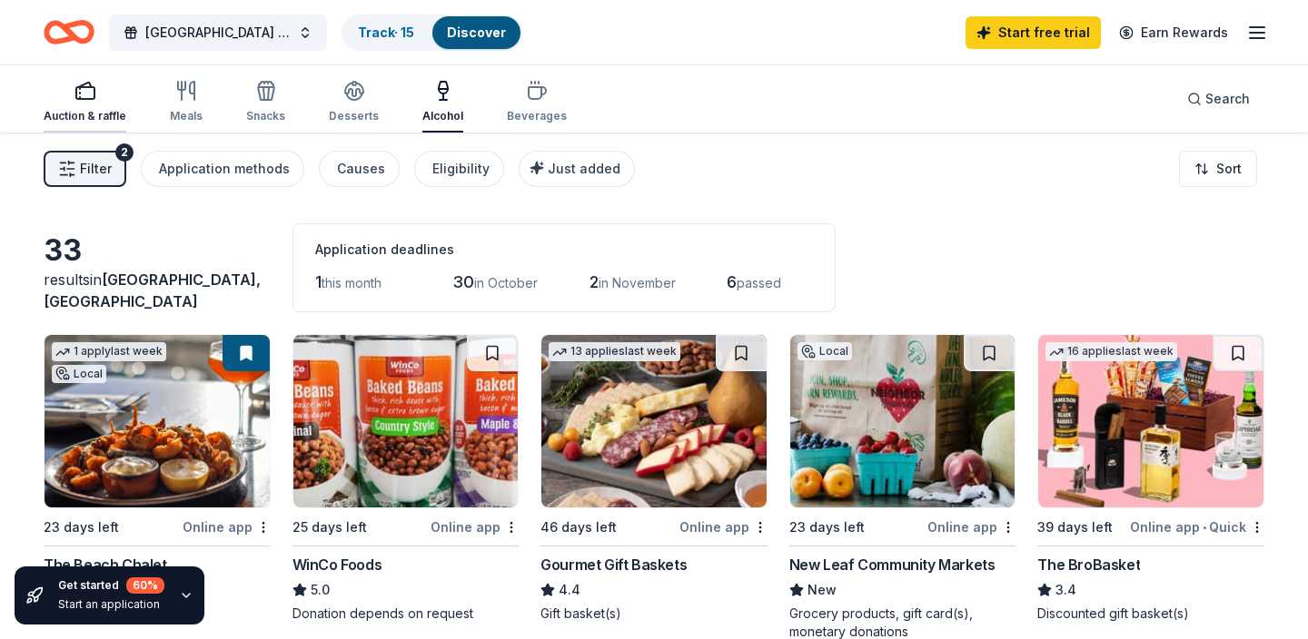
click at [85, 118] on div "Auction & raffle" at bounding box center [85, 116] width 83 height 15
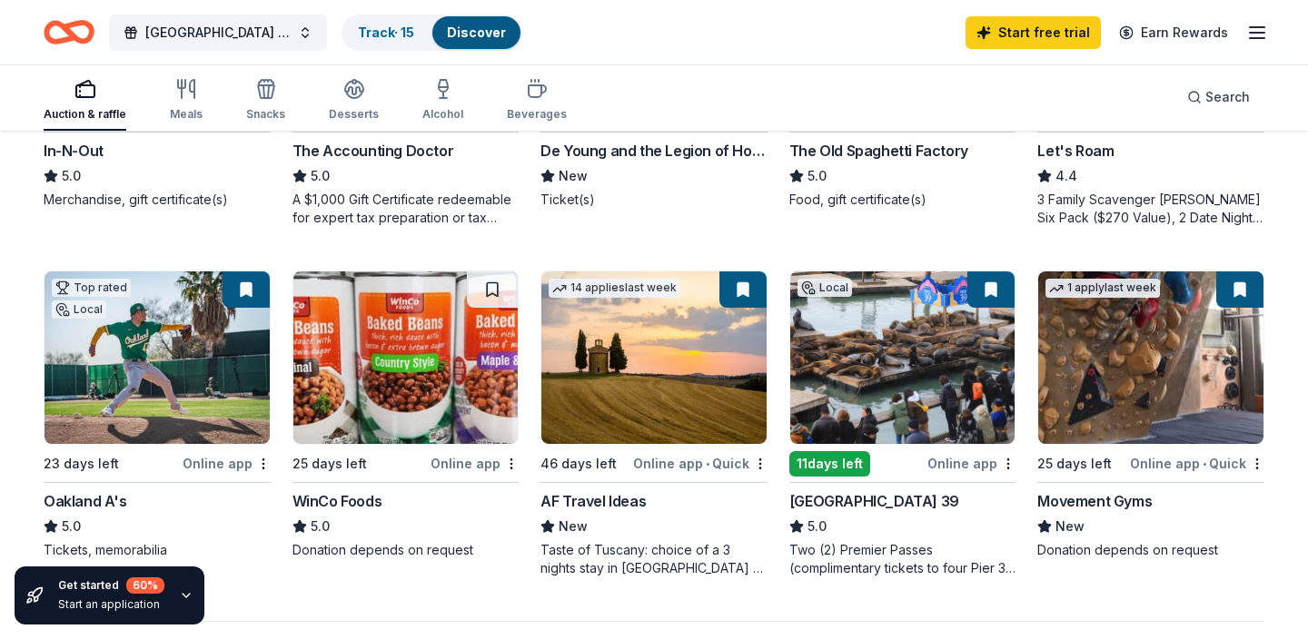
scroll to position [1142, 0]
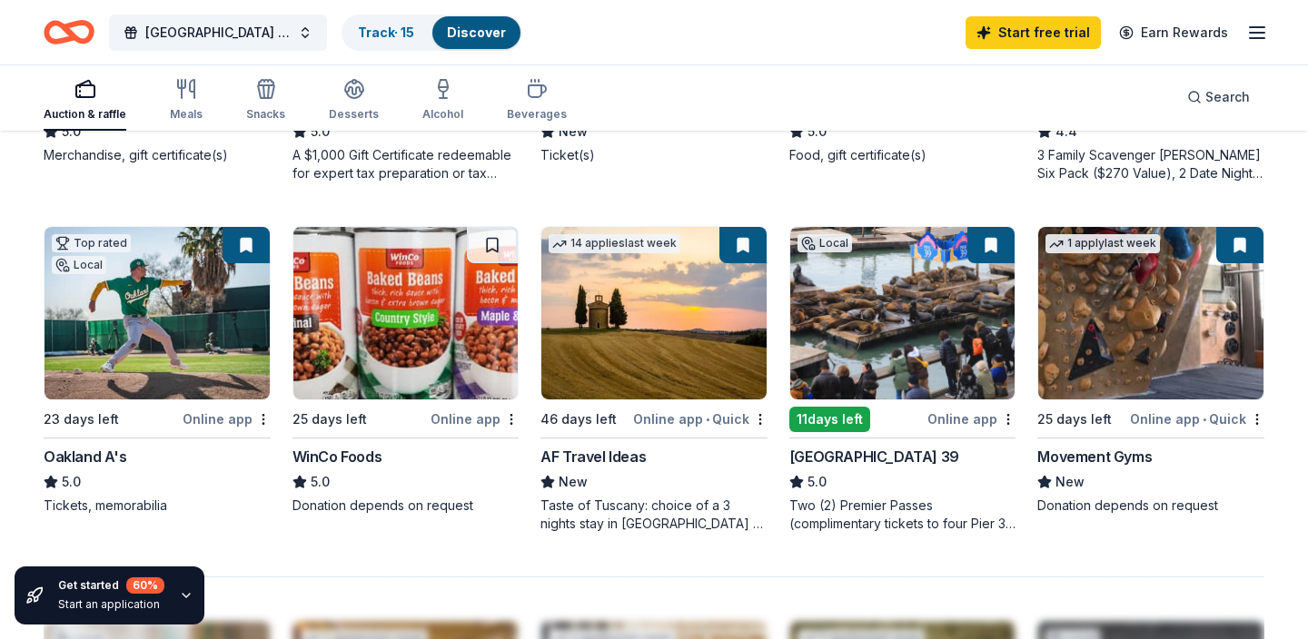
click at [175, 322] on img at bounding box center [157, 313] width 225 height 173
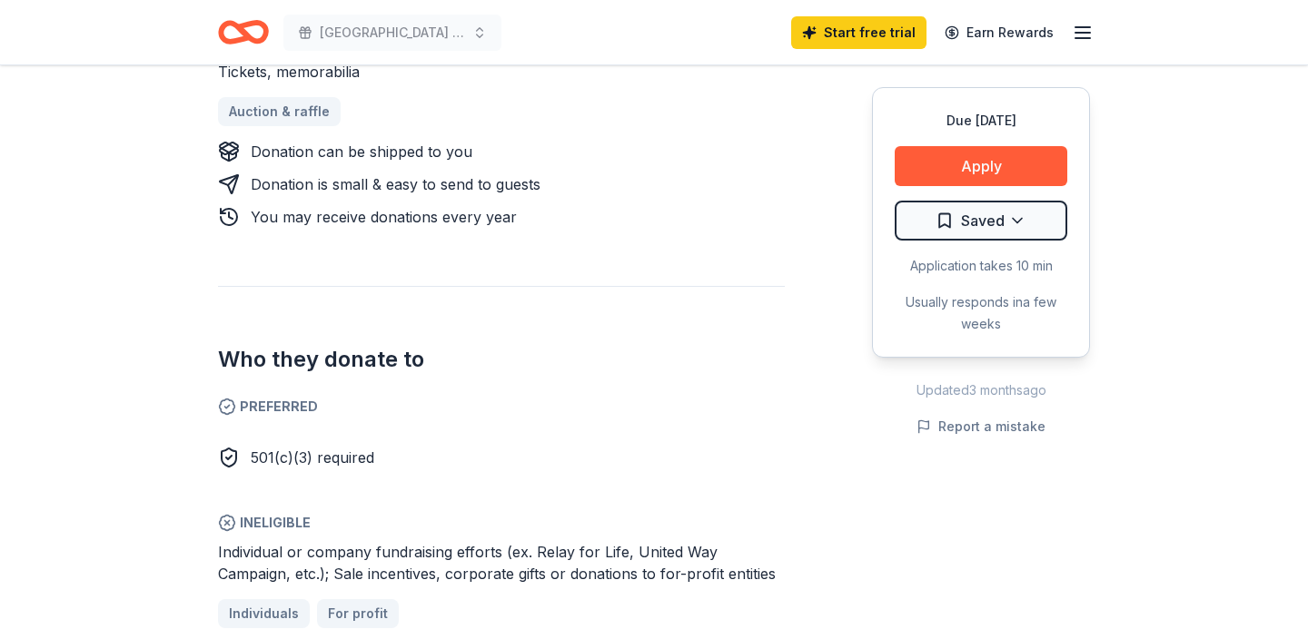
scroll to position [833, 0]
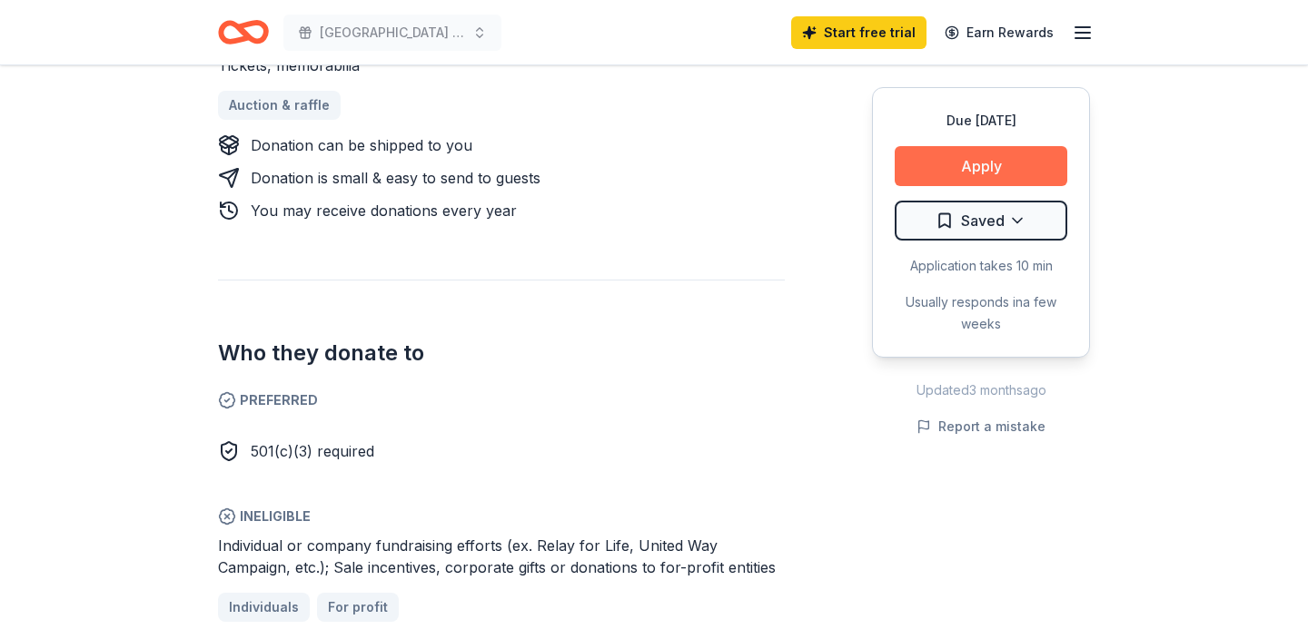
click at [936, 166] on button "Apply" at bounding box center [981, 166] width 173 height 40
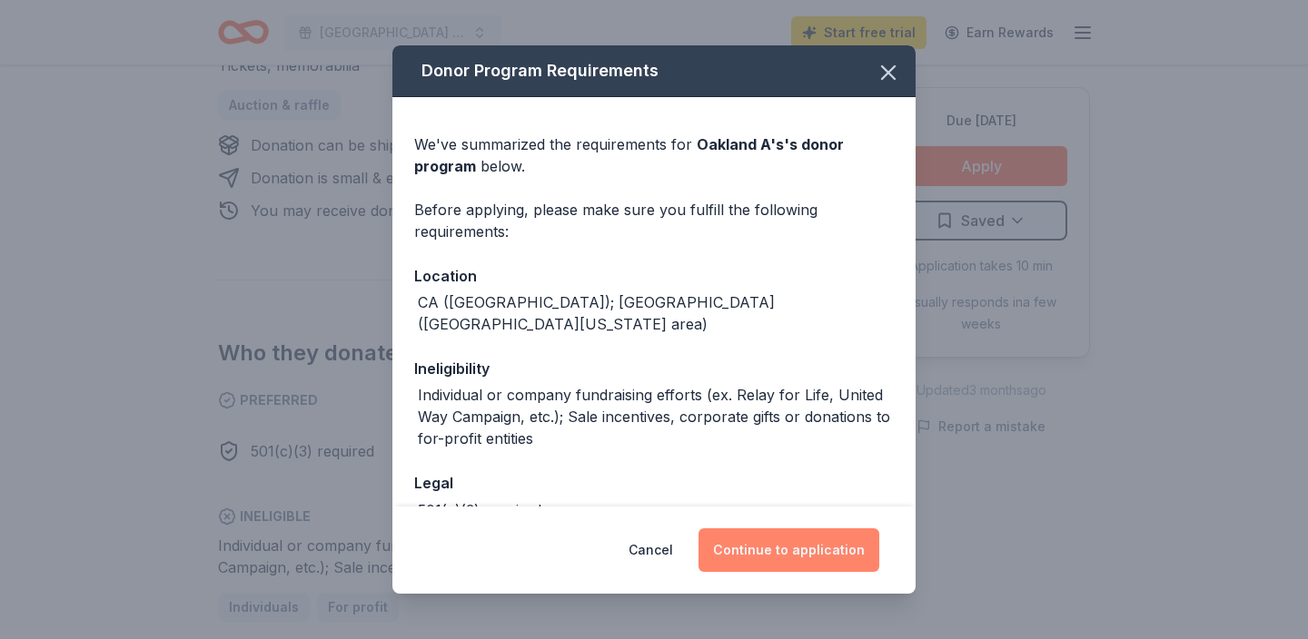
click at [786, 549] on button "Continue to application" at bounding box center [789, 551] width 181 height 44
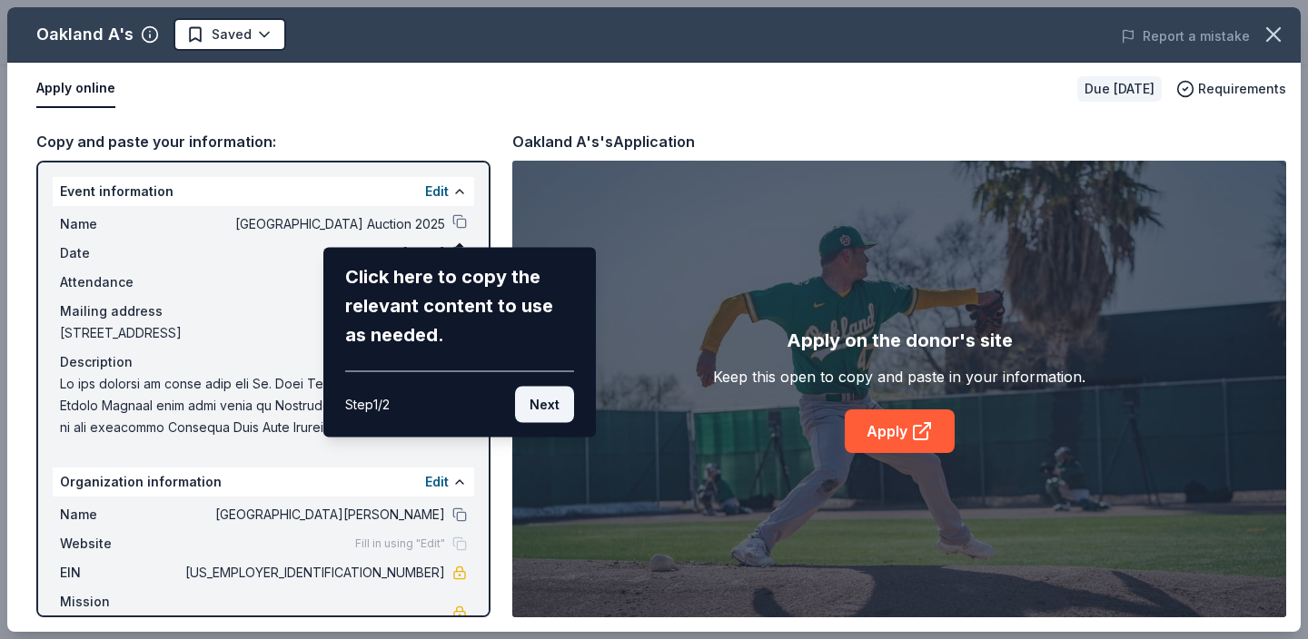
click at [529, 399] on button "Next" at bounding box center [544, 405] width 59 height 36
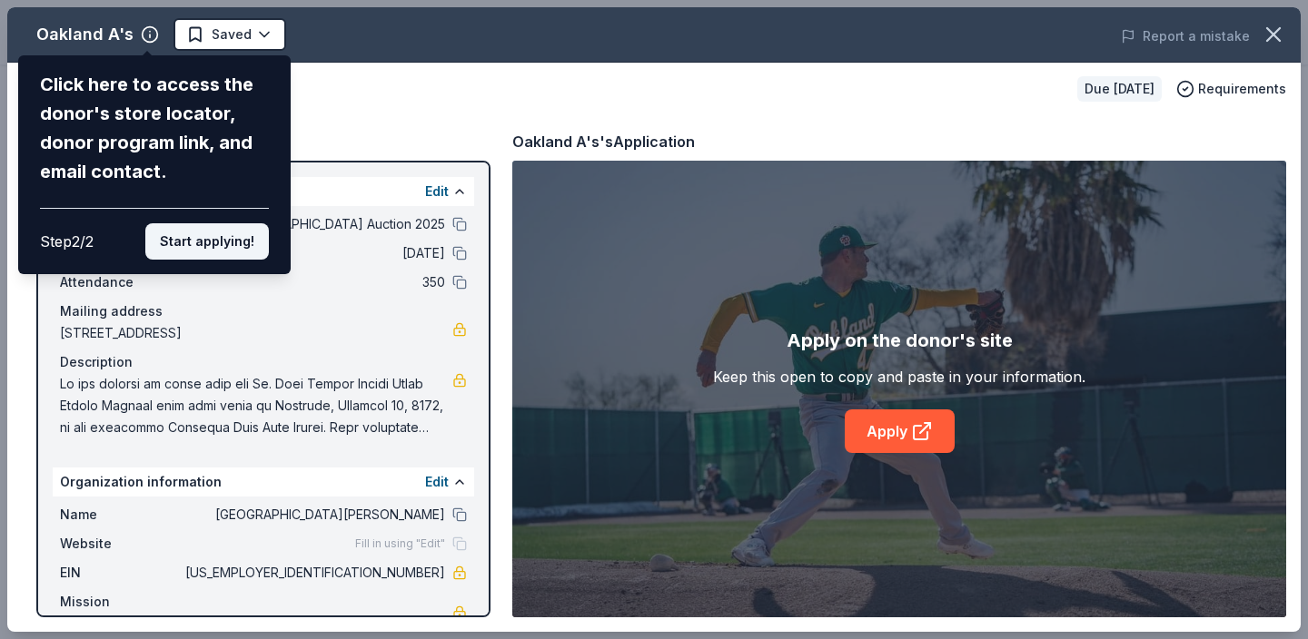
click at [192, 242] on button "Start applying!" at bounding box center [207, 241] width 124 height 36
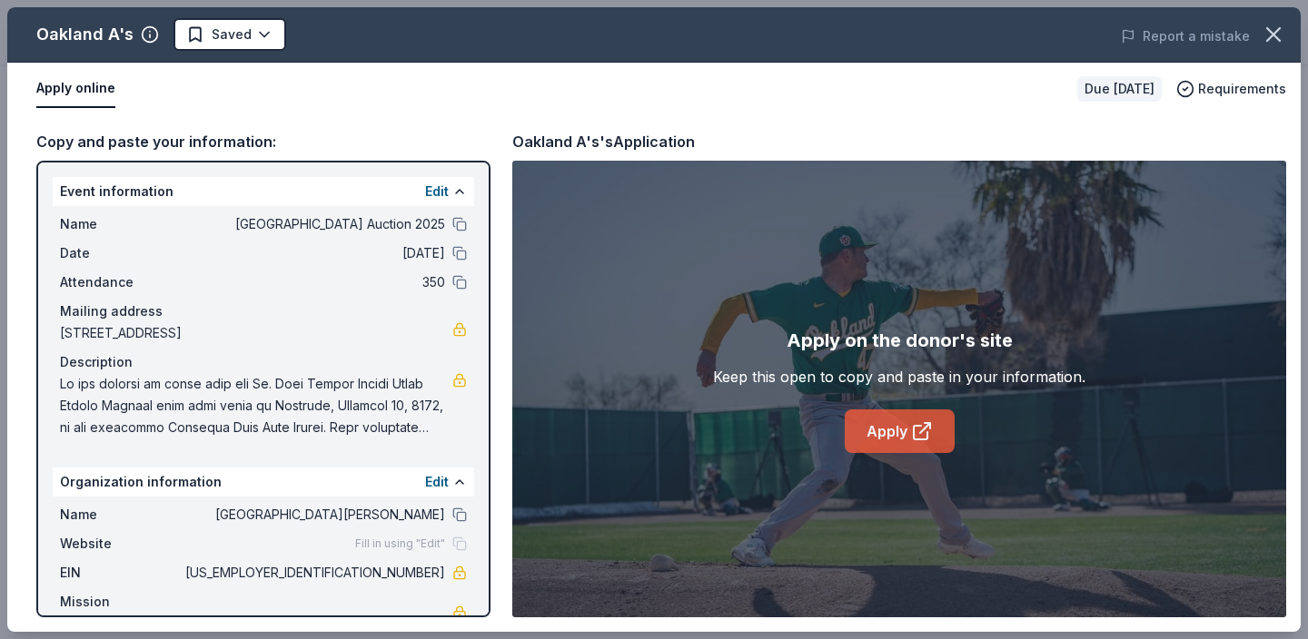
click at [916, 439] on icon at bounding box center [921, 433] width 14 height 14
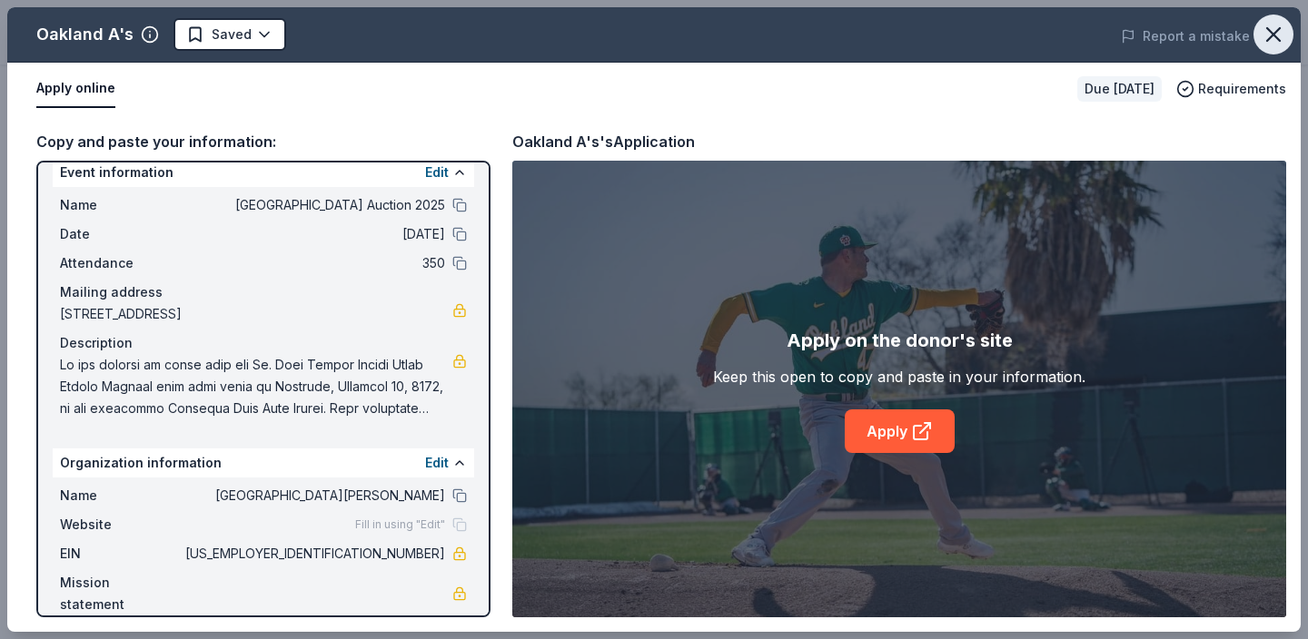
click at [1268, 35] on icon "button" at bounding box center [1273, 34] width 25 height 25
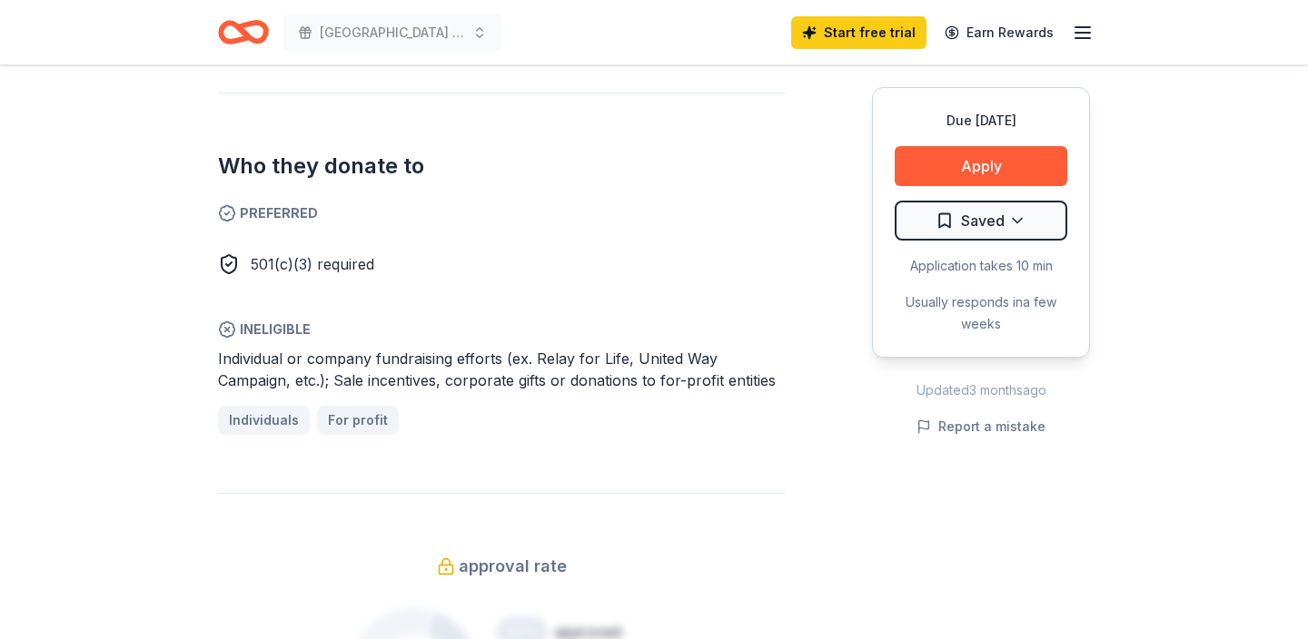
scroll to position [1052, 0]
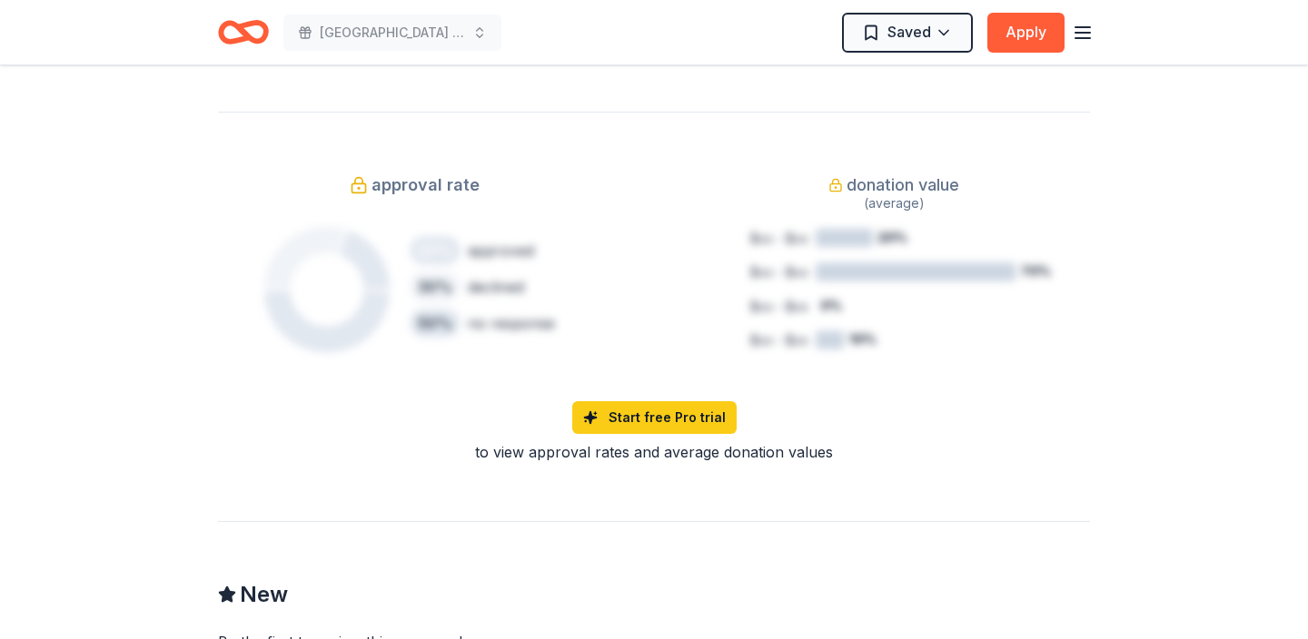
scroll to position [1369, 0]
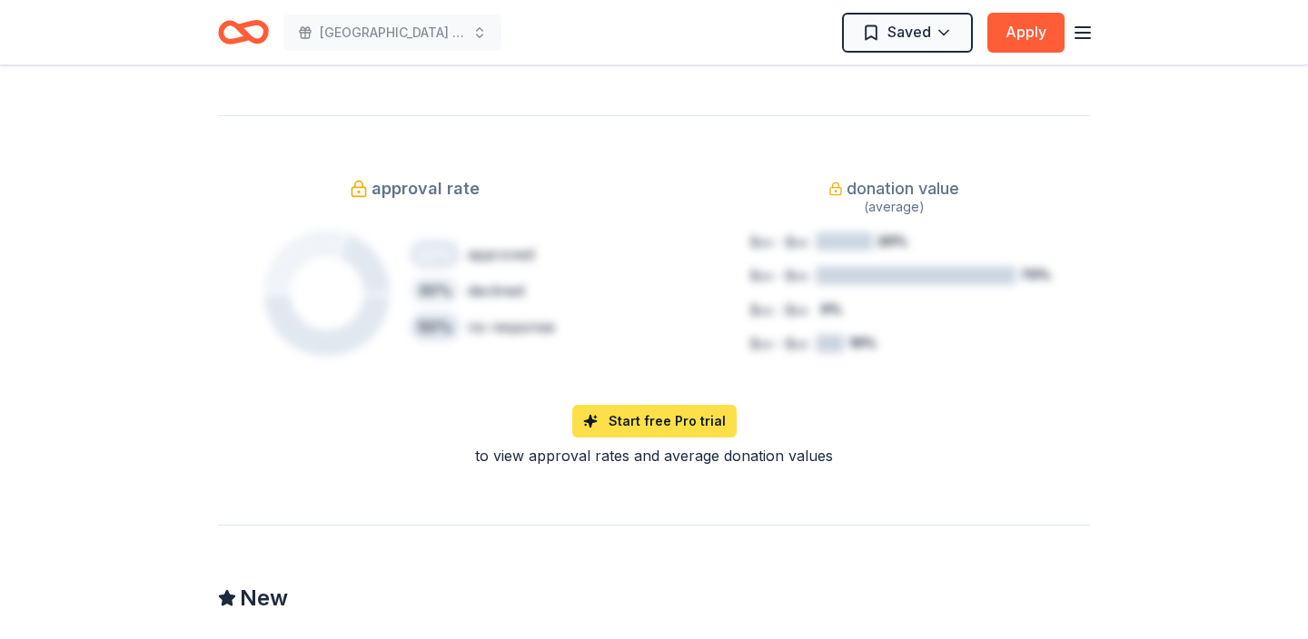
click at [646, 405] on link "Start free Pro trial" at bounding box center [654, 421] width 164 height 33
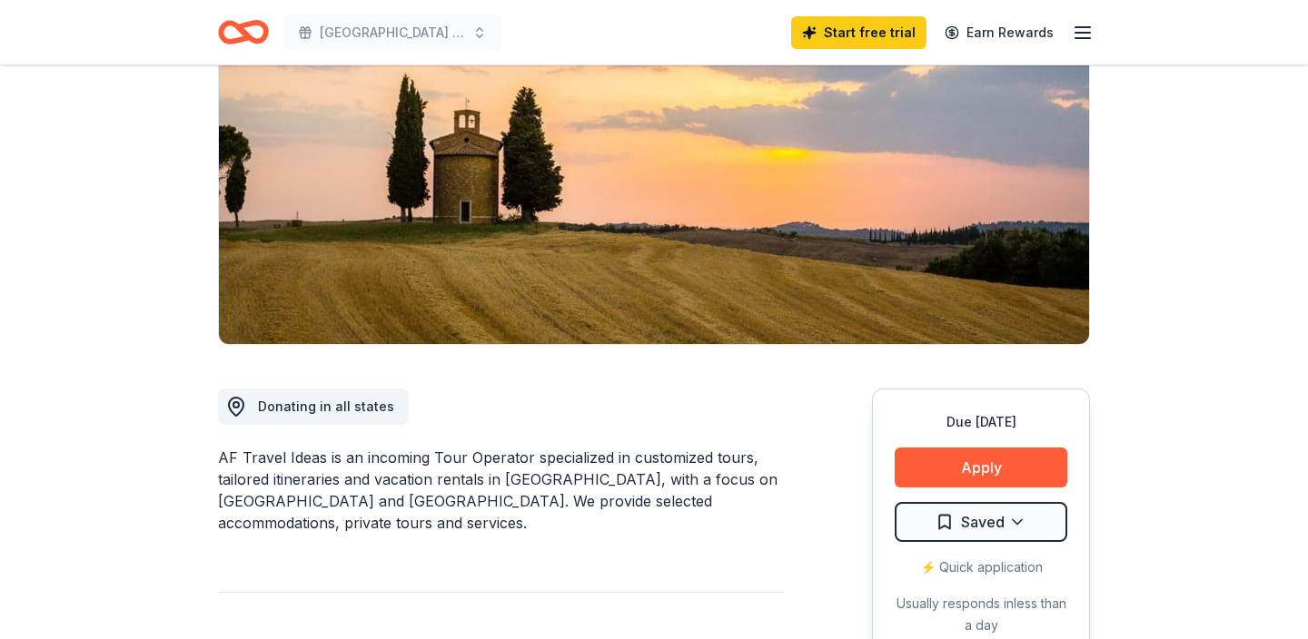
scroll to position [0, 0]
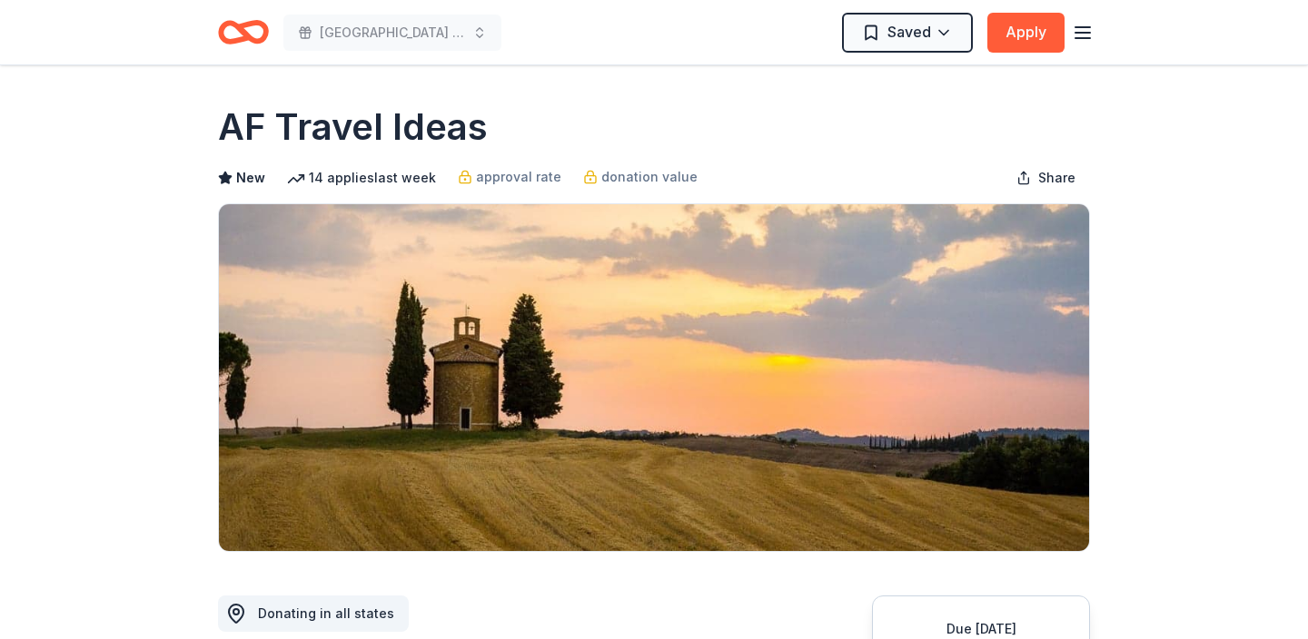
drag, startPoint x: 494, startPoint y: 127, endPoint x: 79, endPoint y: 103, distance: 415.8
click at [485, 134] on h1 "AF Travel Ideas" at bounding box center [353, 127] width 270 height 51
drag, startPoint x: 484, startPoint y: 132, endPoint x: 288, endPoint y: 131, distance: 196.2
click at [288, 131] on h1 "AF Travel Ideas" at bounding box center [353, 127] width 270 height 51
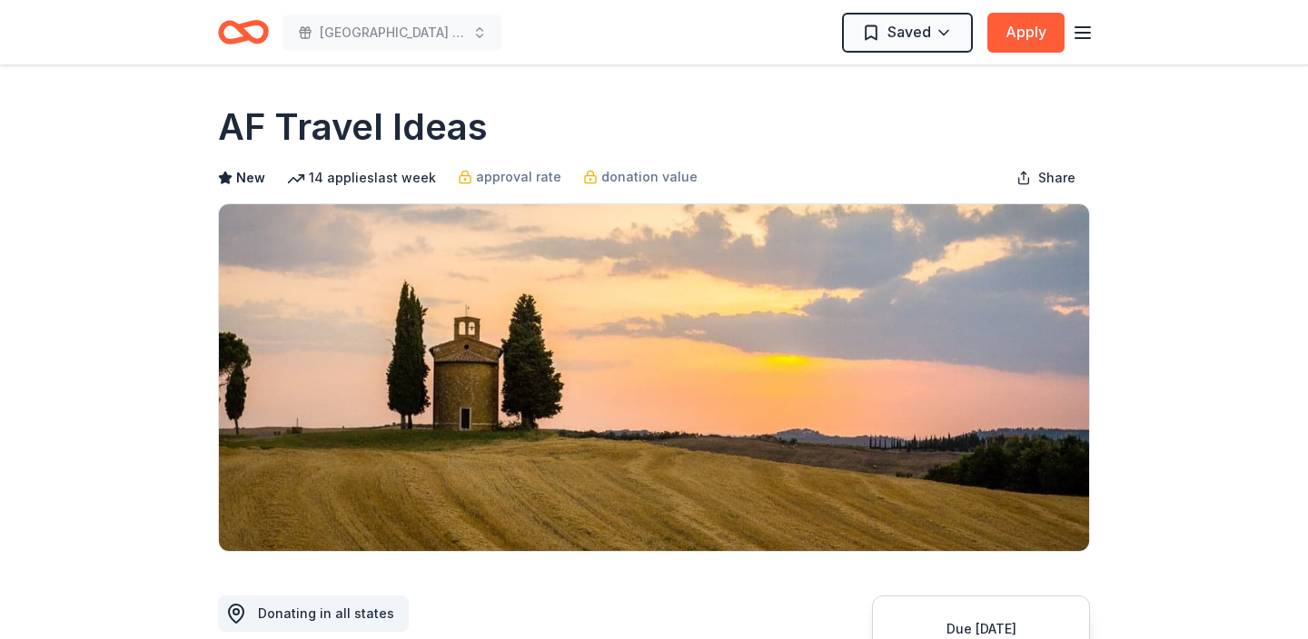
drag, startPoint x: 229, startPoint y: 129, endPoint x: 623, endPoint y: 90, distance: 396.1
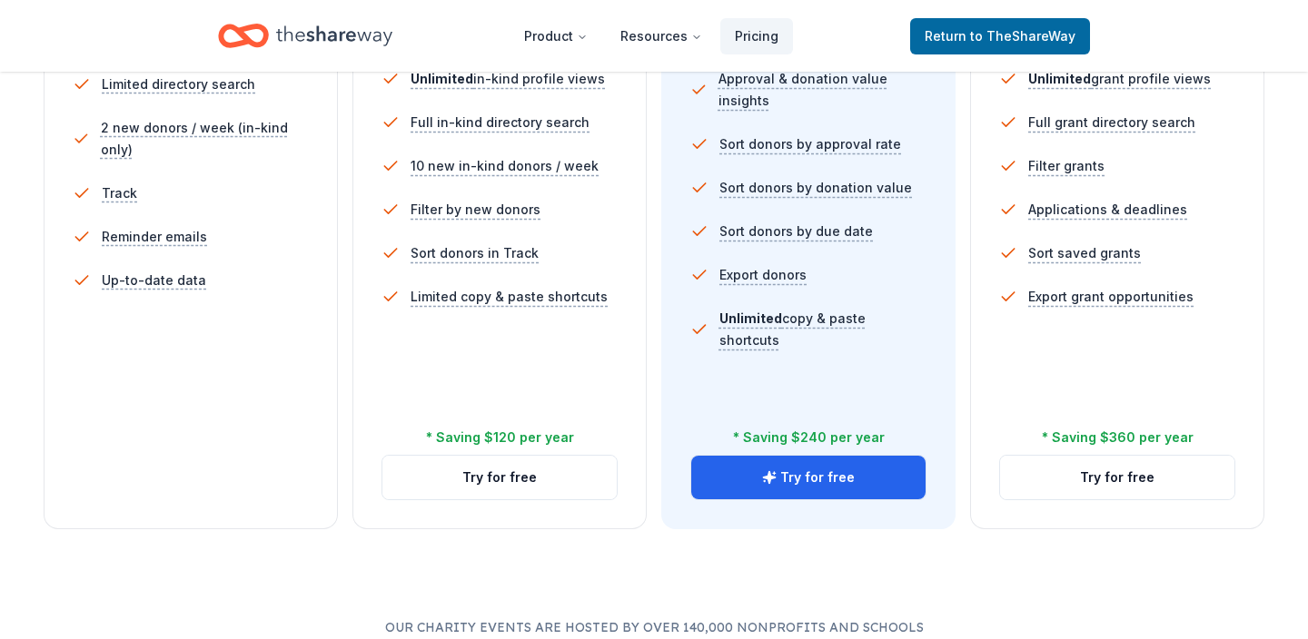
scroll to position [607, 0]
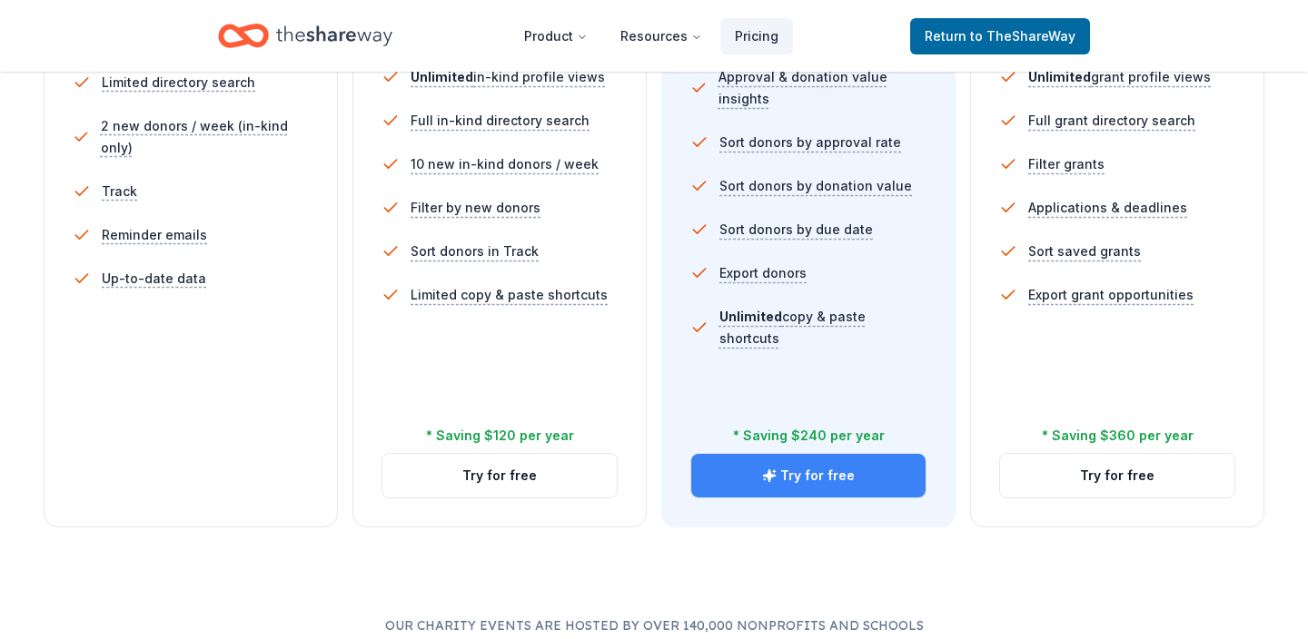
click at [816, 476] on button "Try for free" at bounding box center [808, 476] width 234 height 44
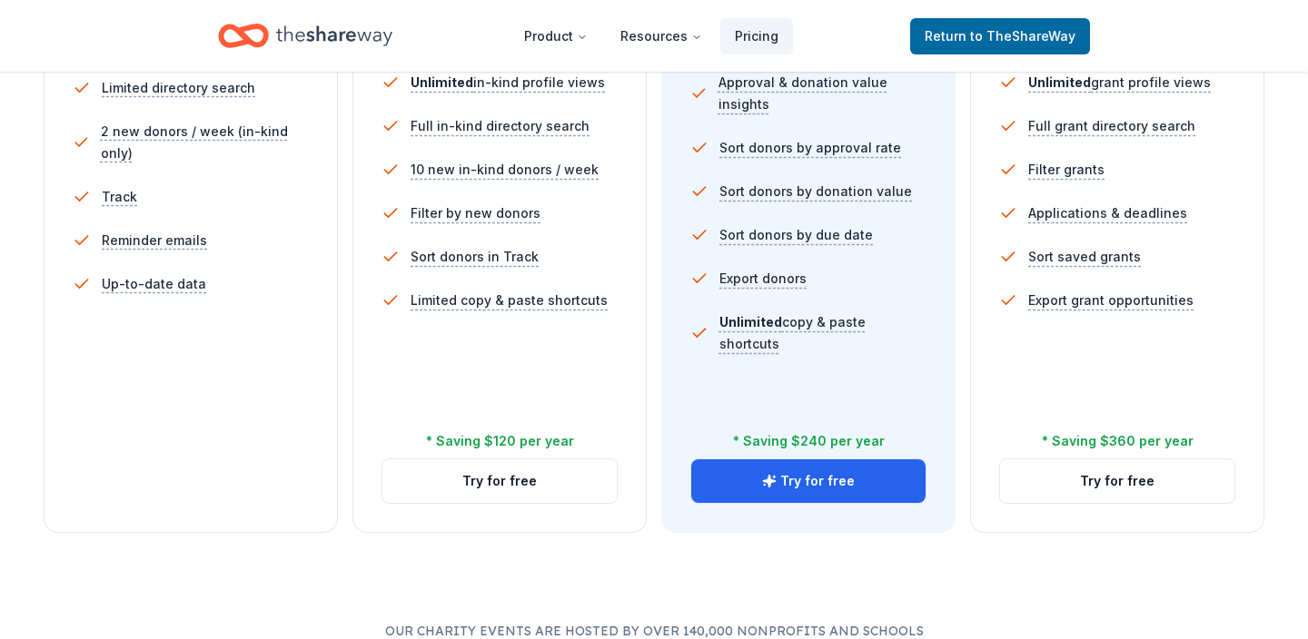
scroll to position [603, 0]
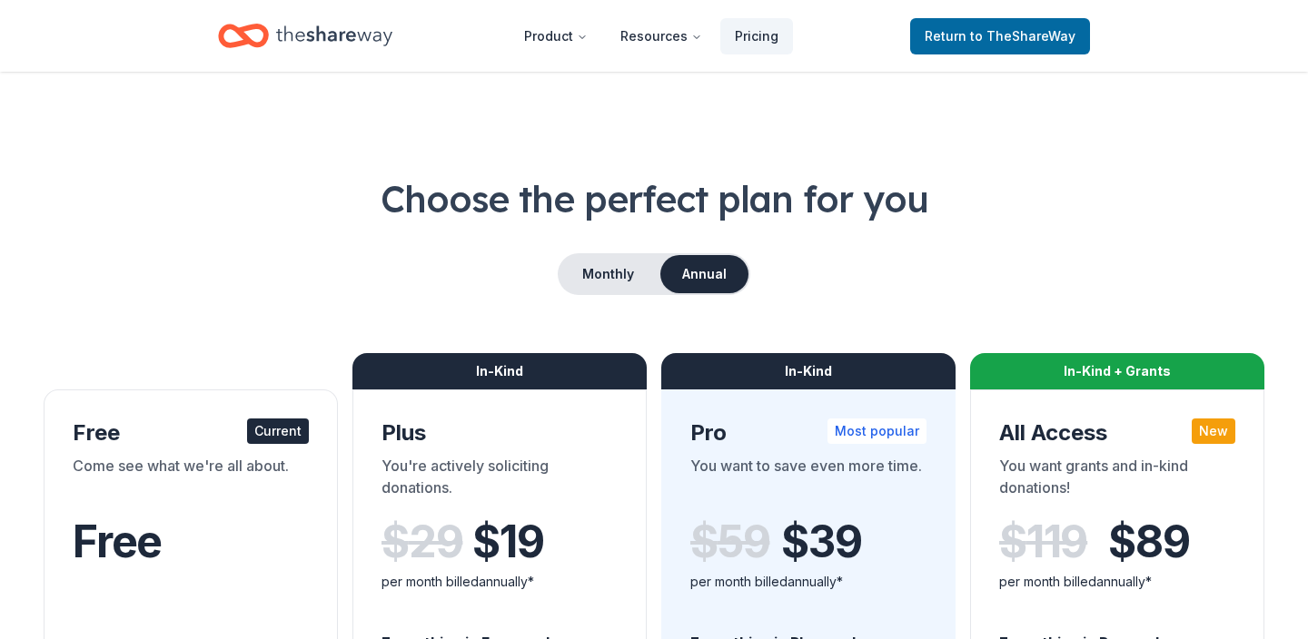
click at [288, 459] on div "Come see what we're all about." at bounding box center [191, 480] width 236 height 51
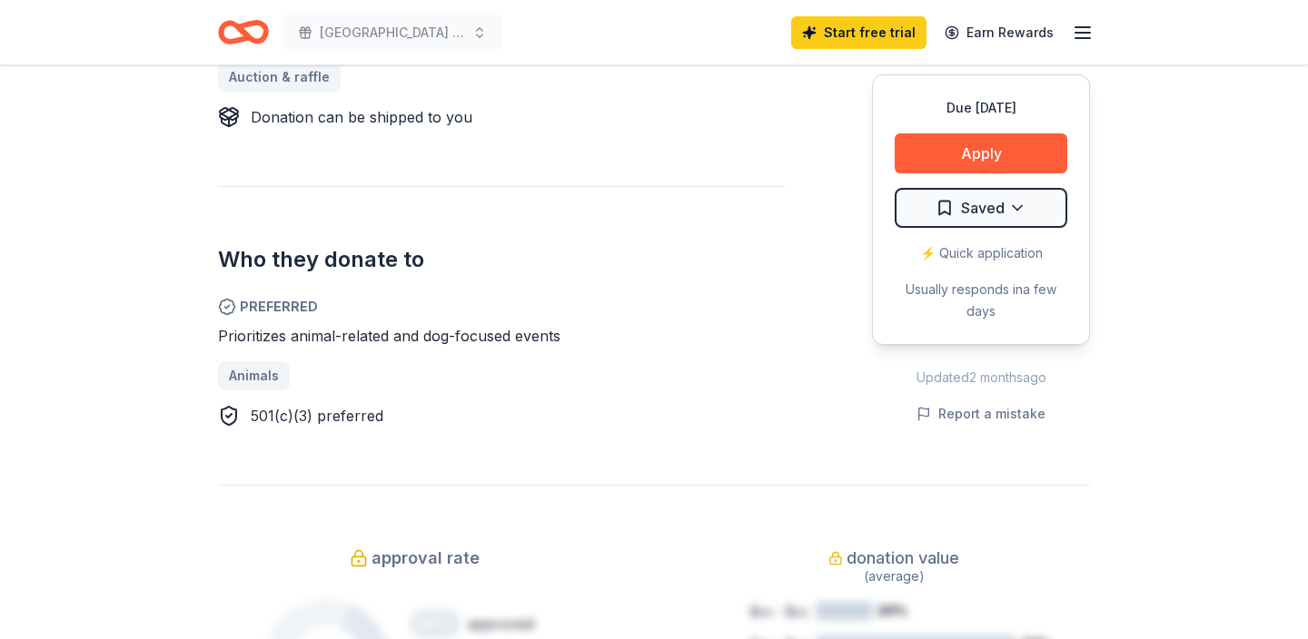
scroll to position [871, 0]
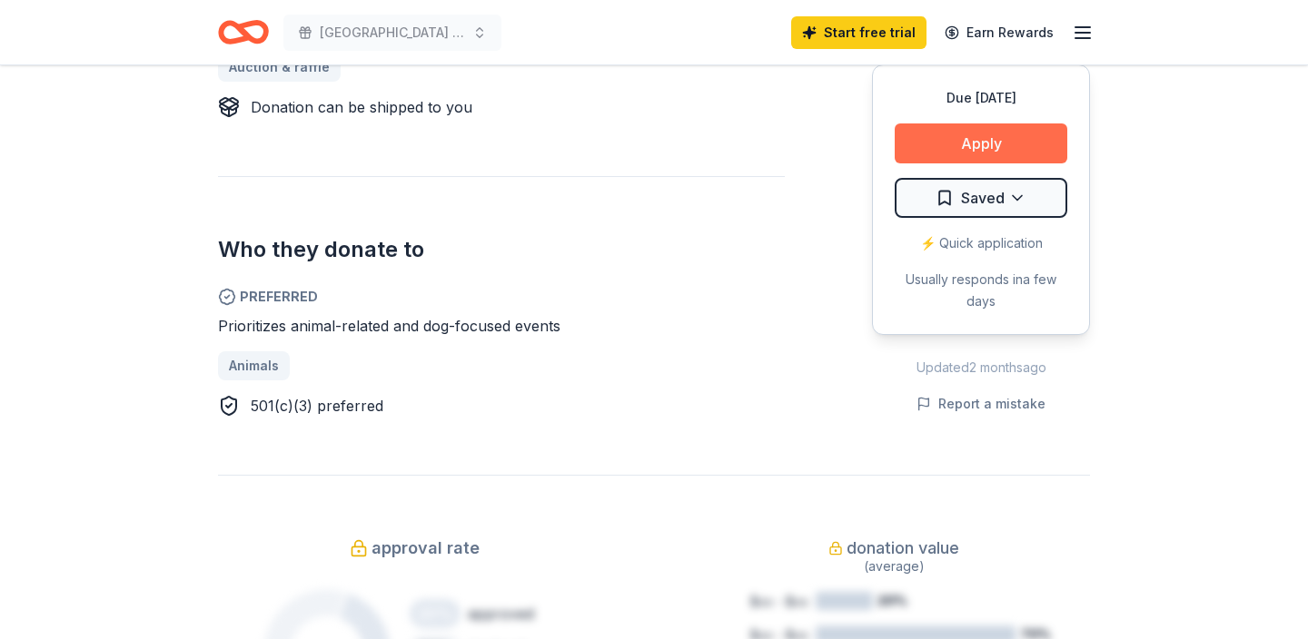
click at [1022, 131] on button "Apply" at bounding box center [981, 144] width 173 height 40
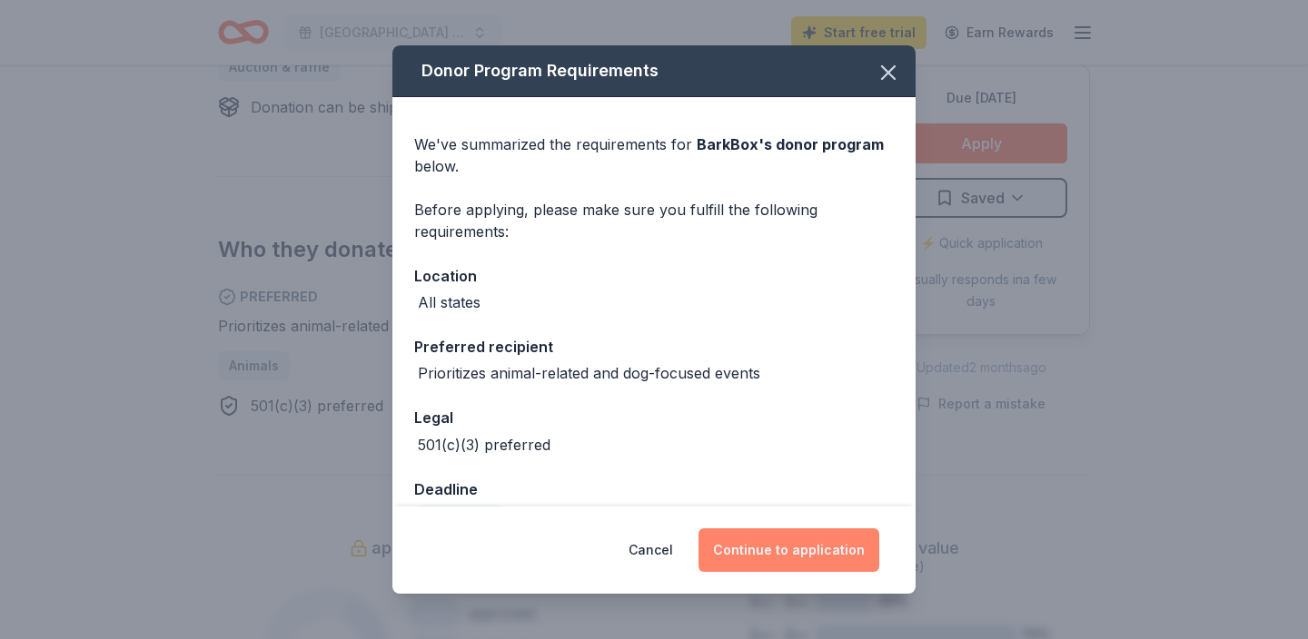
click at [776, 570] on button "Continue to application" at bounding box center [789, 551] width 181 height 44
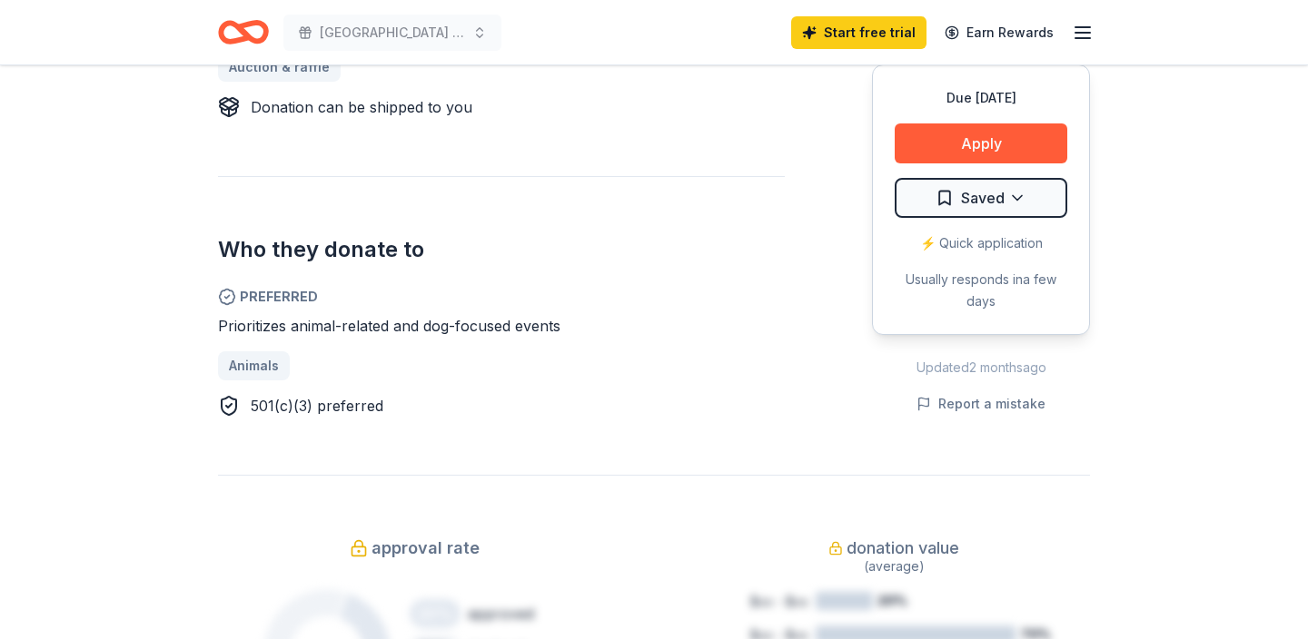
scroll to position [876, 0]
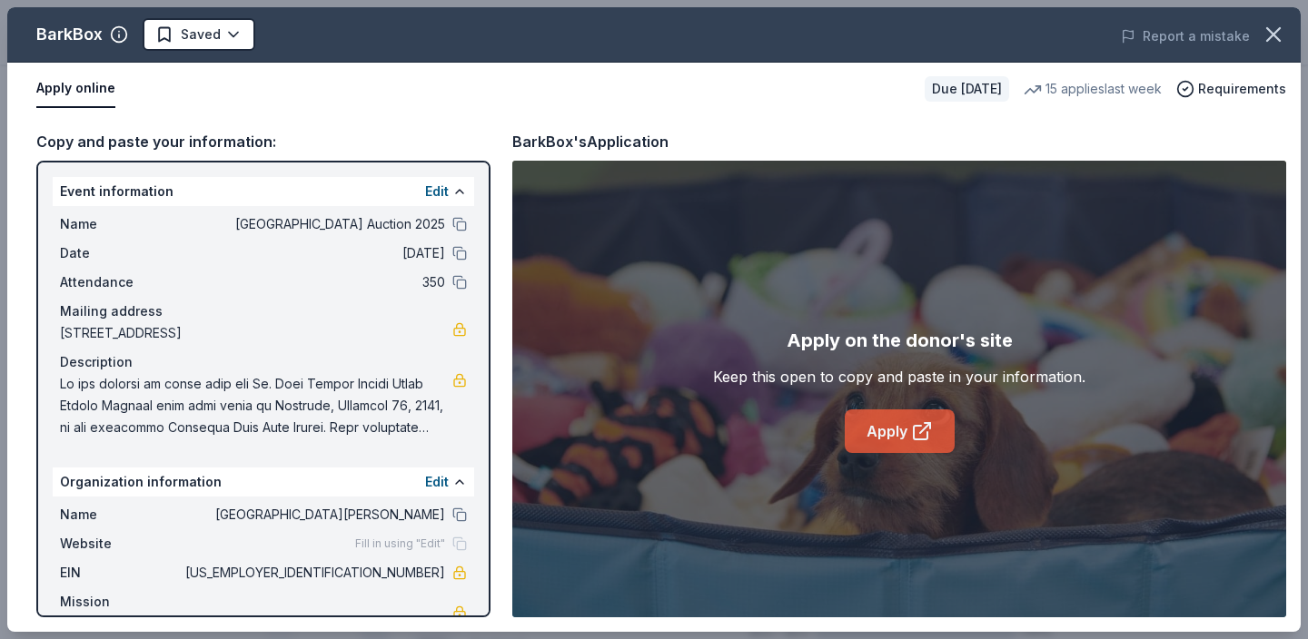
click at [909, 430] on link "Apply" at bounding box center [900, 432] width 110 height 44
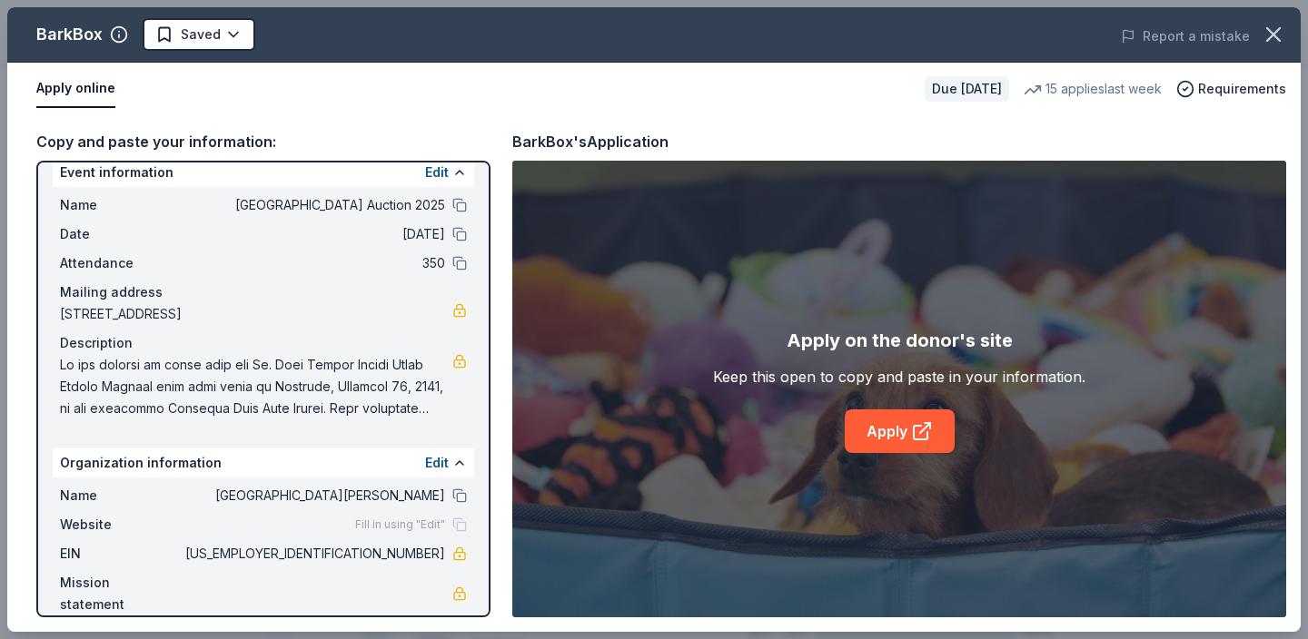
scroll to position [0, 0]
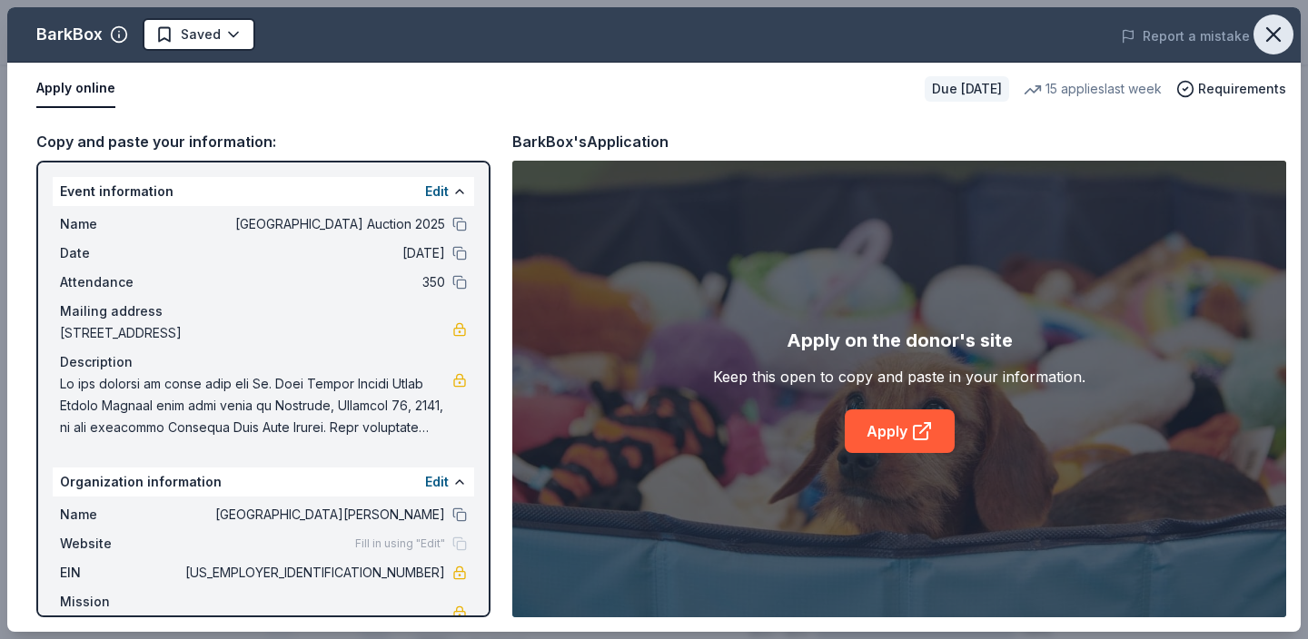
click at [1271, 31] on icon "button" at bounding box center [1273, 34] width 13 height 13
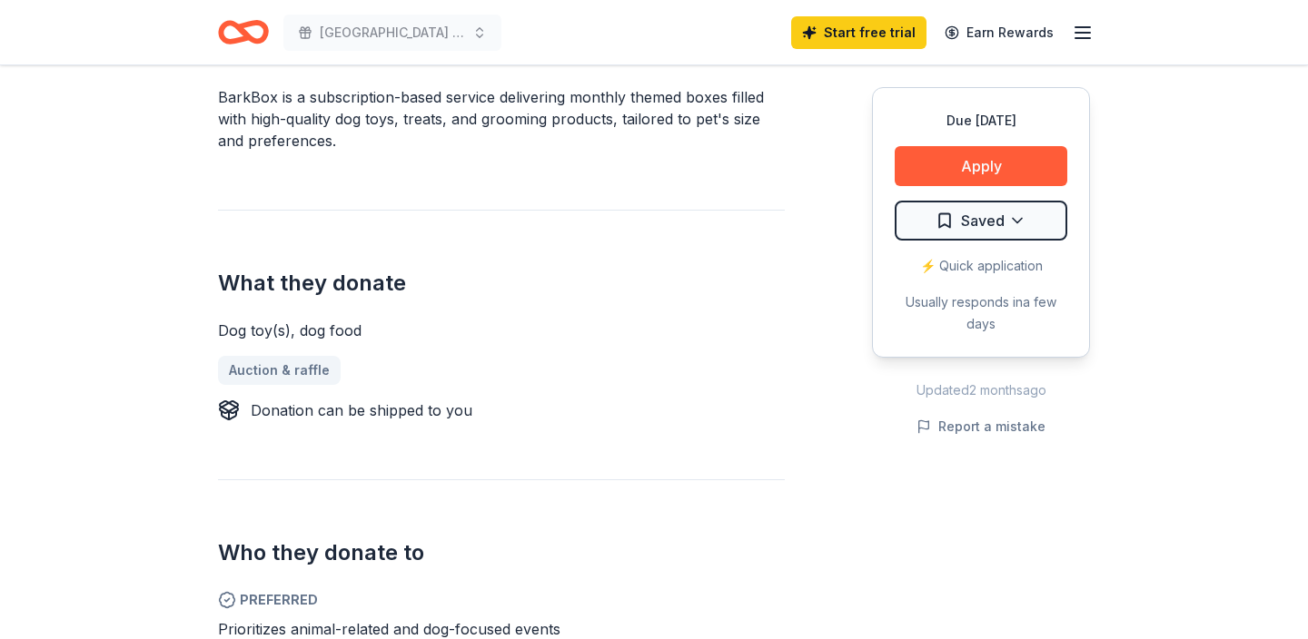
scroll to position [570, 0]
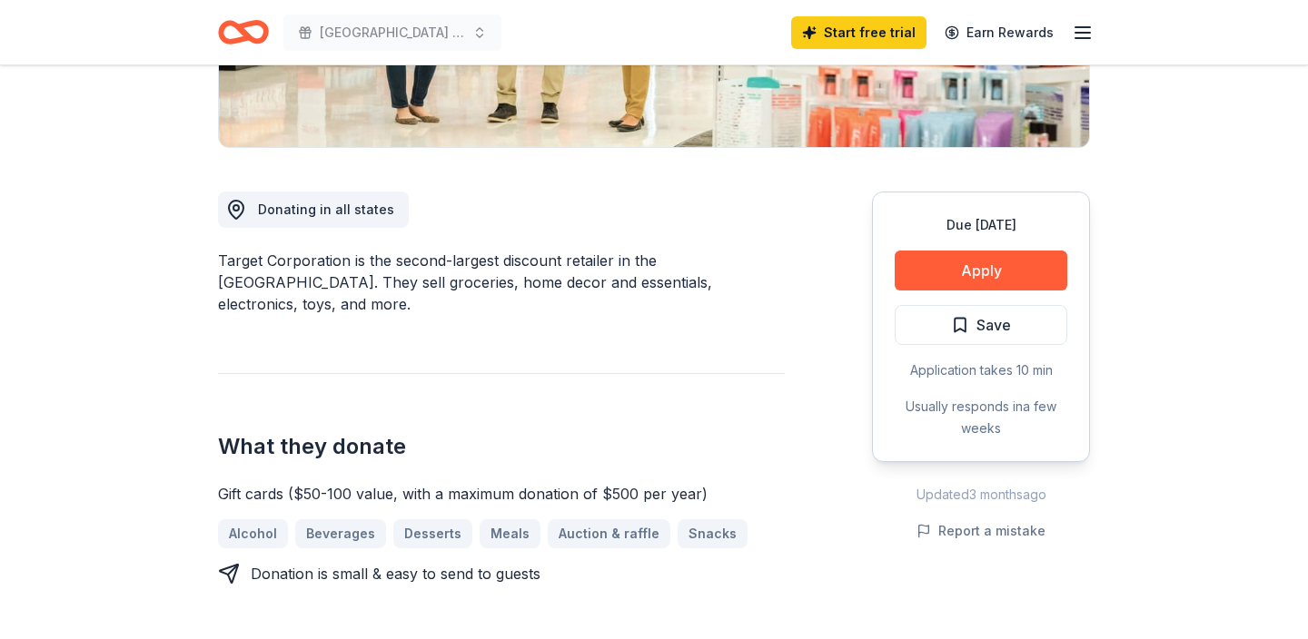
scroll to position [401, 0]
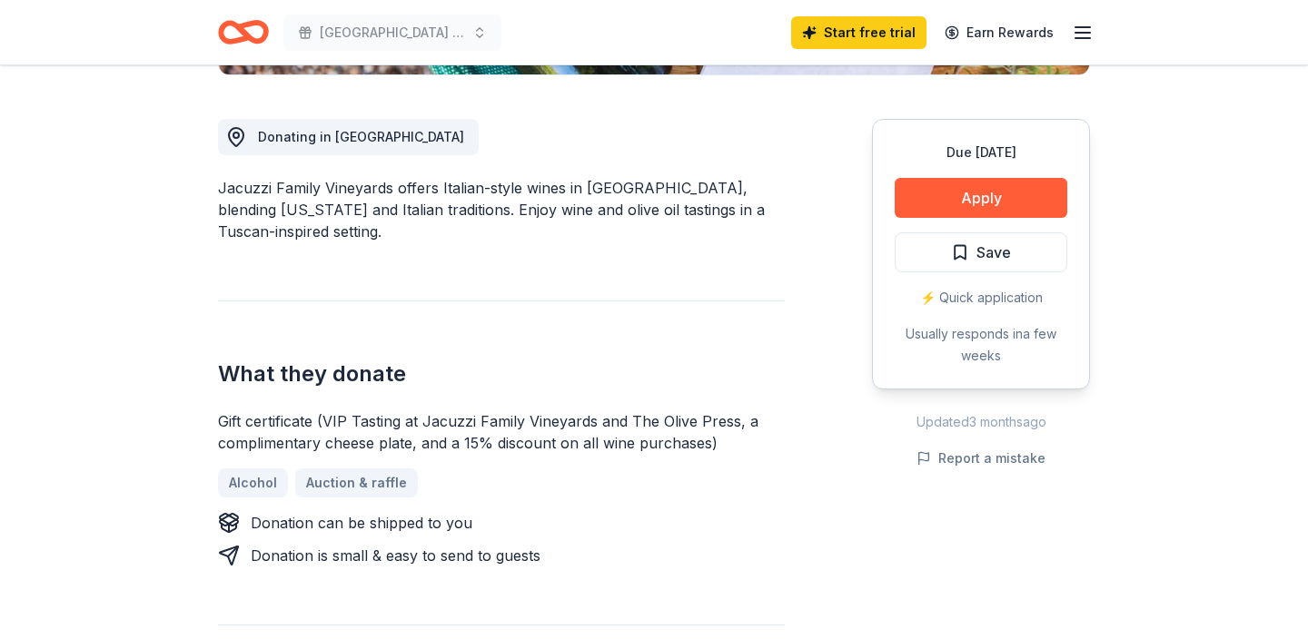
scroll to position [480, 0]
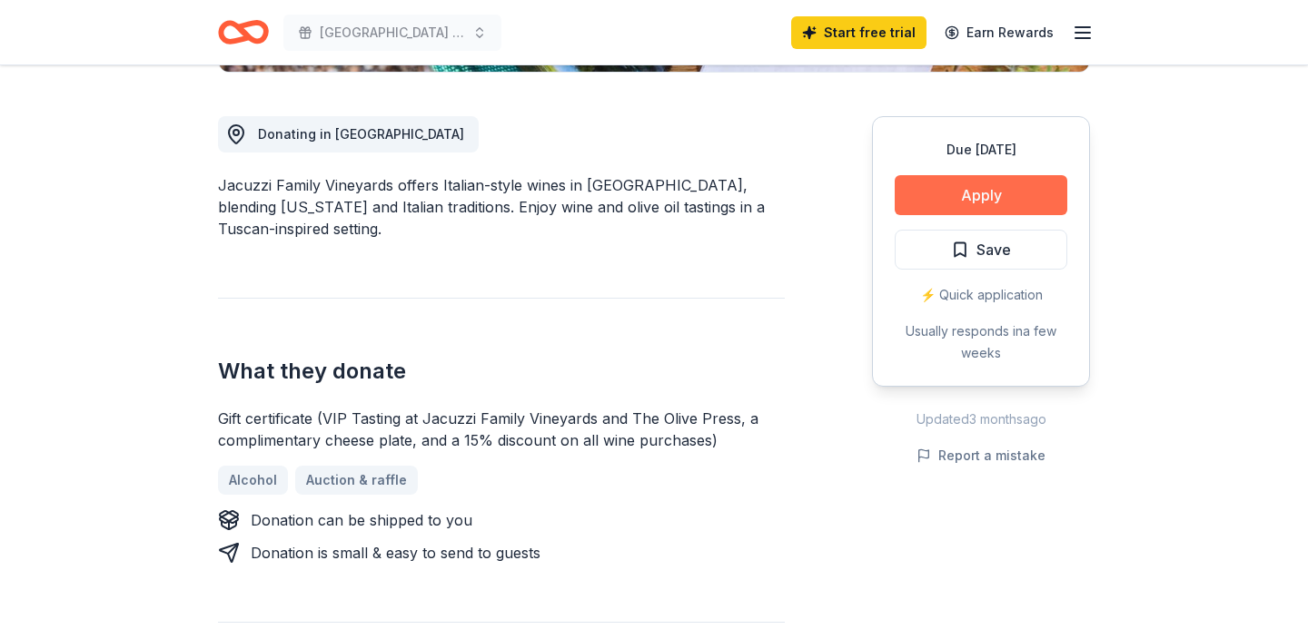
click at [958, 195] on button "Apply" at bounding box center [981, 195] width 173 height 40
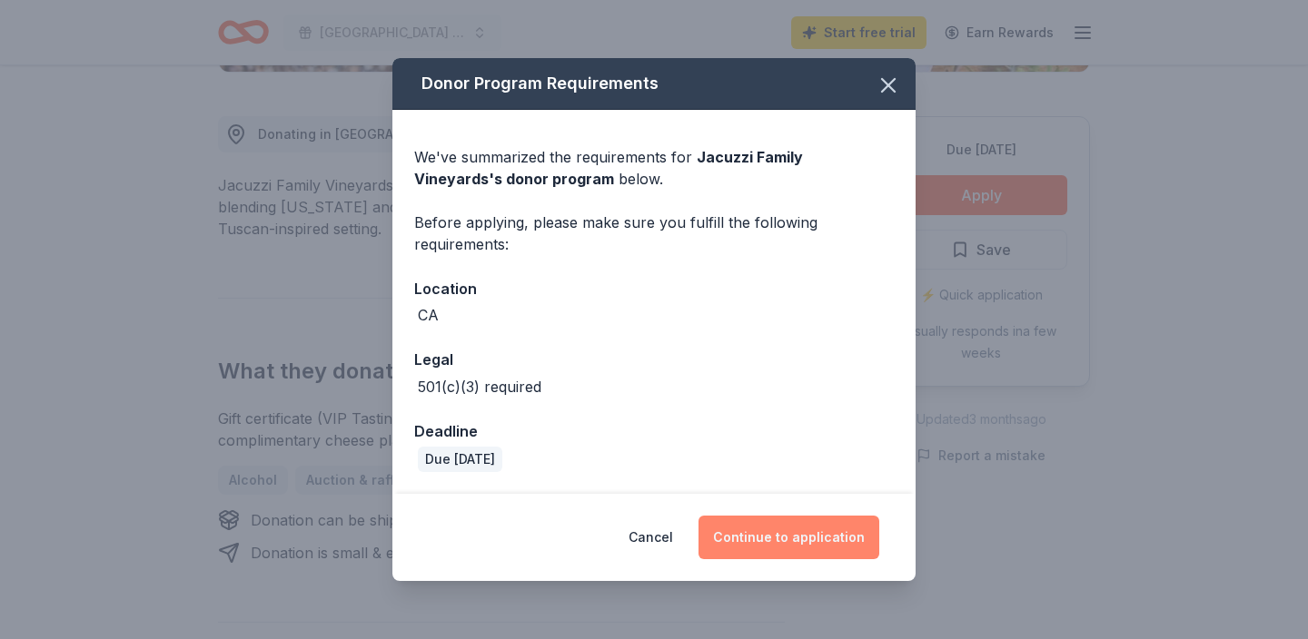
click at [818, 530] on button "Continue to application" at bounding box center [789, 538] width 181 height 44
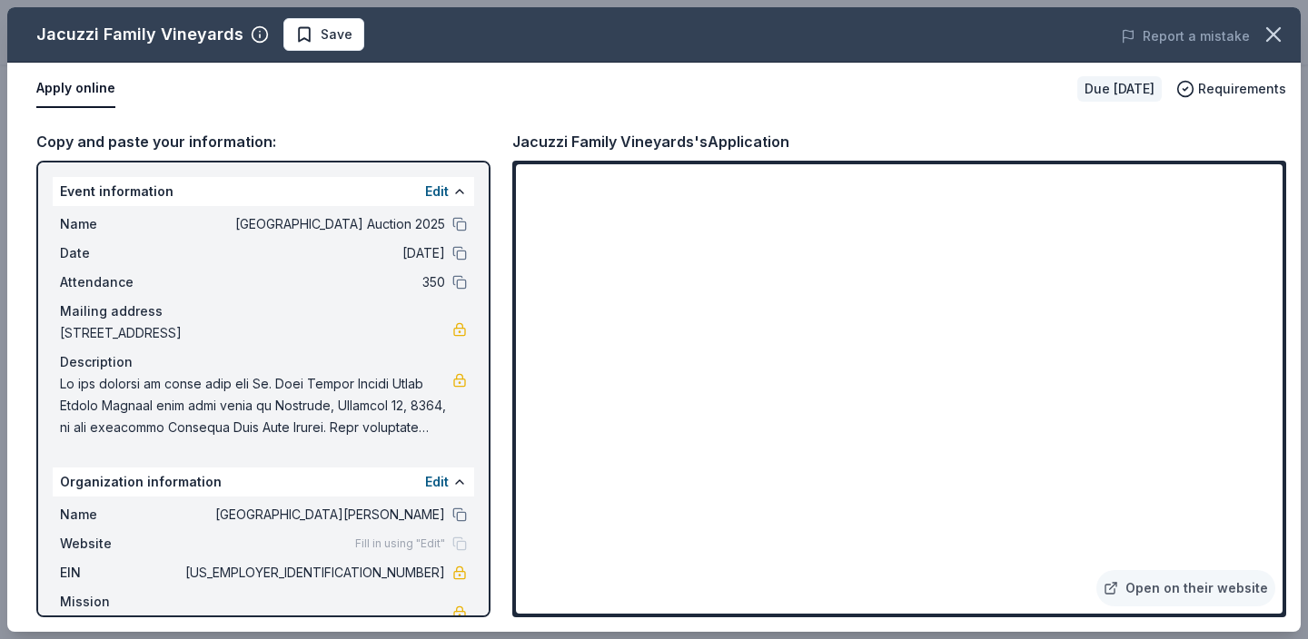
drag, startPoint x: 511, startPoint y: 140, endPoint x: 693, endPoint y: 147, distance: 181.8
click at [693, 148] on div "Jacuzzi Family Vineyards's Application" at bounding box center [650, 142] width 277 height 24
drag, startPoint x: 691, startPoint y: 144, endPoint x: 549, endPoint y: 146, distance: 142.6
click at [549, 146] on div "Jacuzzi Family Vineyards's Application" at bounding box center [650, 142] width 277 height 24
click at [462, 521] on button at bounding box center [459, 515] width 15 height 15
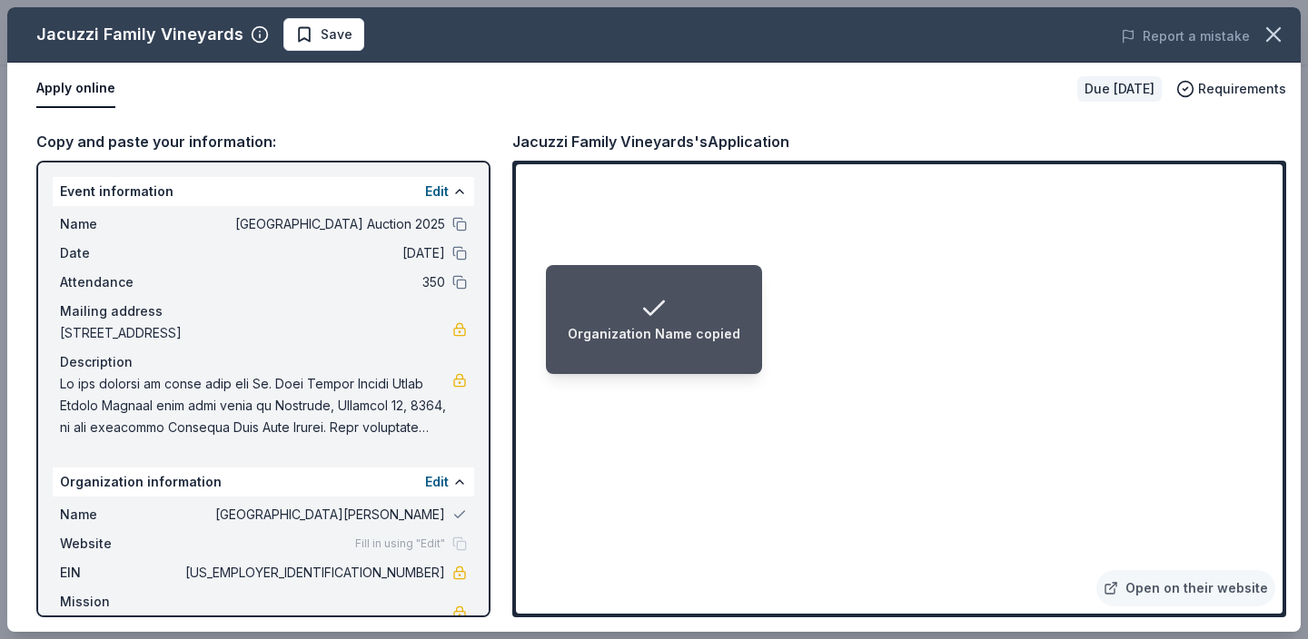
click at [744, 367] on li "Organization Name copied" at bounding box center [654, 319] width 216 height 109
click at [680, 354] on li "Organization Name copied" at bounding box center [654, 319] width 216 height 109
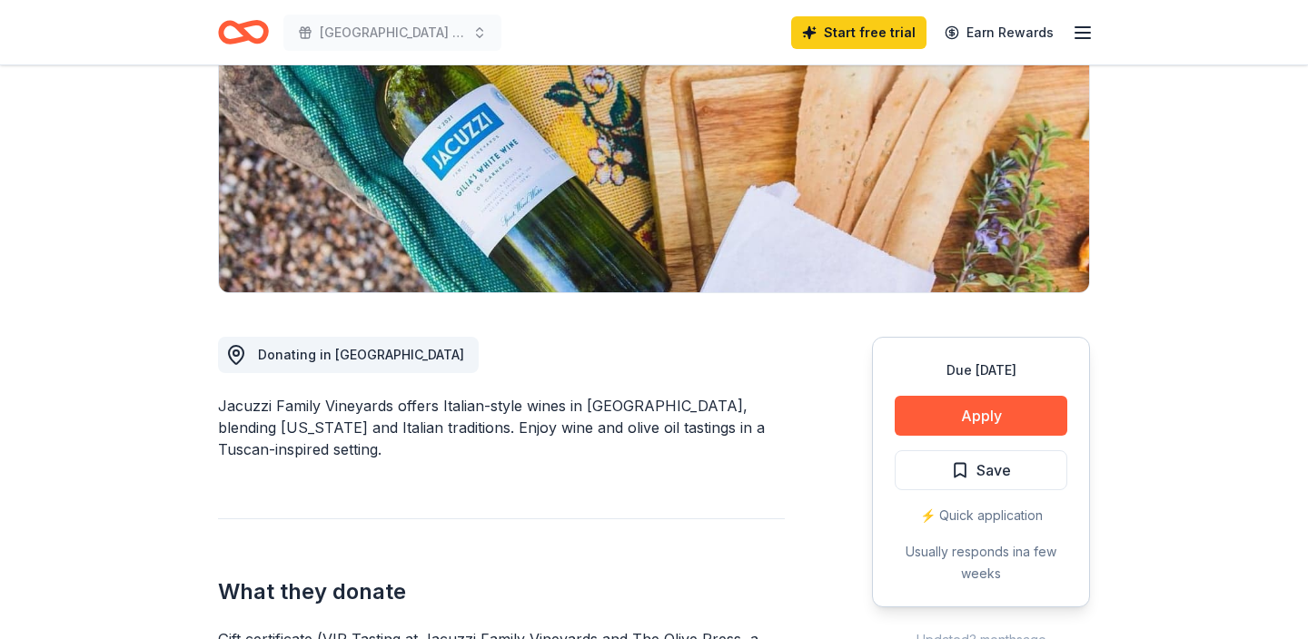
scroll to position [292, 0]
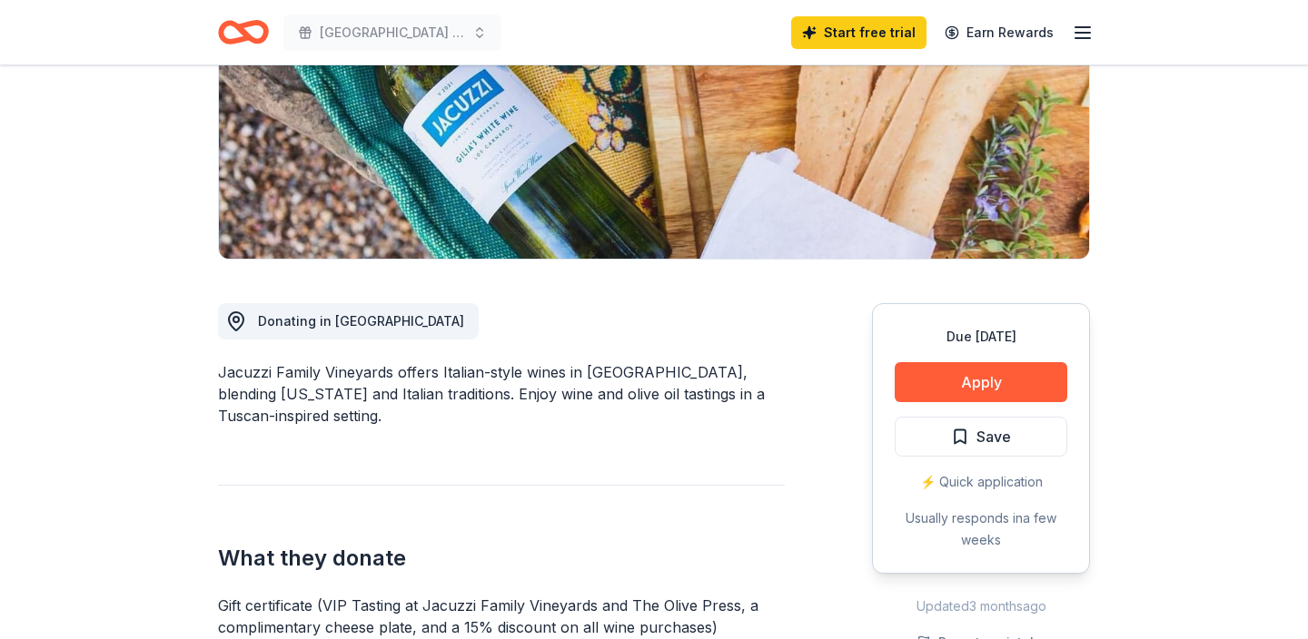
click at [579, 371] on div "Jacuzzi Family Vineyards offers Italian-style wines in [GEOGRAPHIC_DATA], blend…" at bounding box center [501, 394] width 567 height 65
click at [342, 377] on div "Jacuzzi Family Vineyards offers Italian-style wines in [GEOGRAPHIC_DATA], blend…" at bounding box center [501, 394] width 567 height 65
drag, startPoint x: 304, startPoint y: 372, endPoint x: 622, endPoint y: 376, distance: 317.9
click at [622, 376] on div "Jacuzzi Family Vineyards offers Italian-style wines in [GEOGRAPHIC_DATA], blend…" at bounding box center [501, 394] width 567 height 65
drag, startPoint x: 661, startPoint y: 393, endPoint x: 375, endPoint y: 386, distance: 286.2
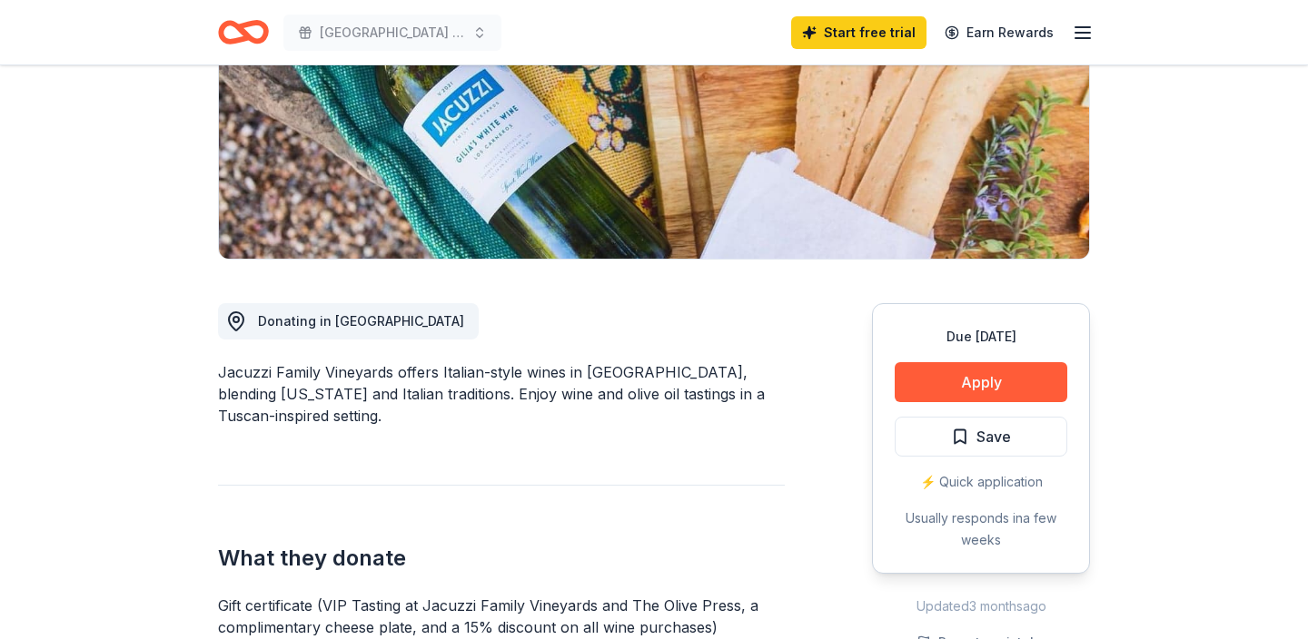
click at [375, 386] on div "Donating in CA Jacuzzi Family Vineyards offers Italian-style wines in Sonoma, b…" at bounding box center [654, 626] width 872 height 732
drag, startPoint x: 643, startPoint y: 371, endPoint x: 798, endPoint y: 409, distance: 159.1
click at [798, 409] on div "Donating in CA Jacuzzi Family Vineyards offers Italian-style wines in Sonoma, b…" at bounding box center [654, 626] width 872 height 732
click at [977, 383] on button "Apply" at bounding box center [981, 382] width 173 height 40
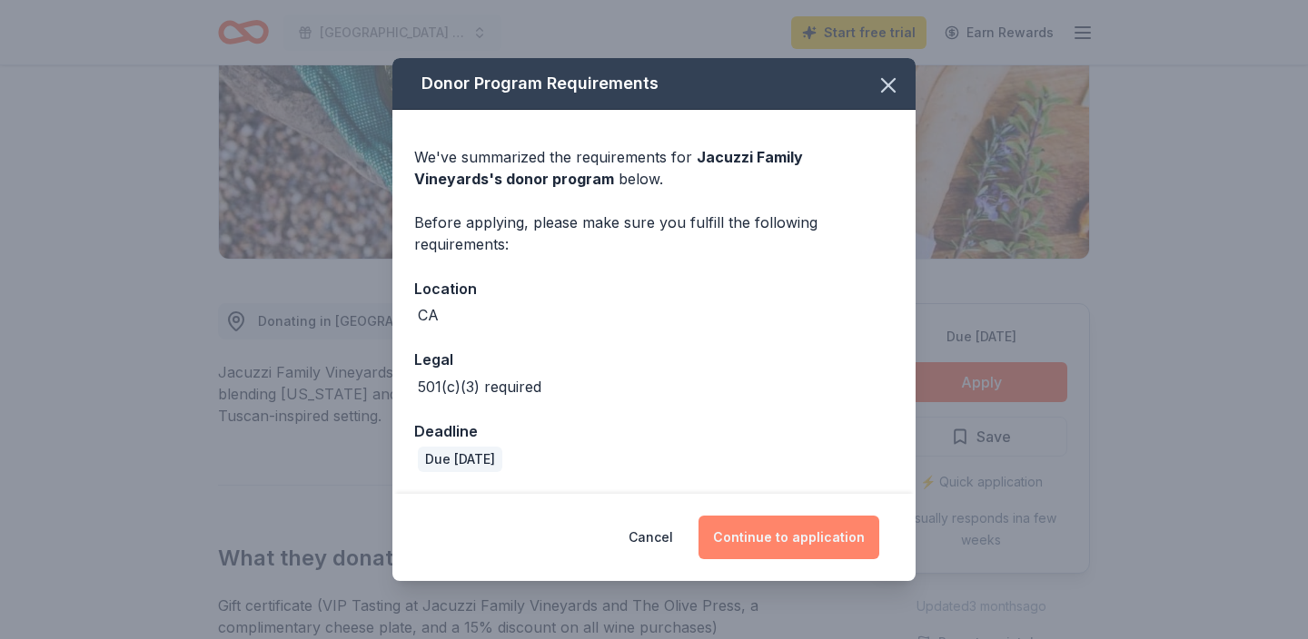
click at [815, 537] on button "Continue to application" at bounding box center [789, 538] width 181 height 44
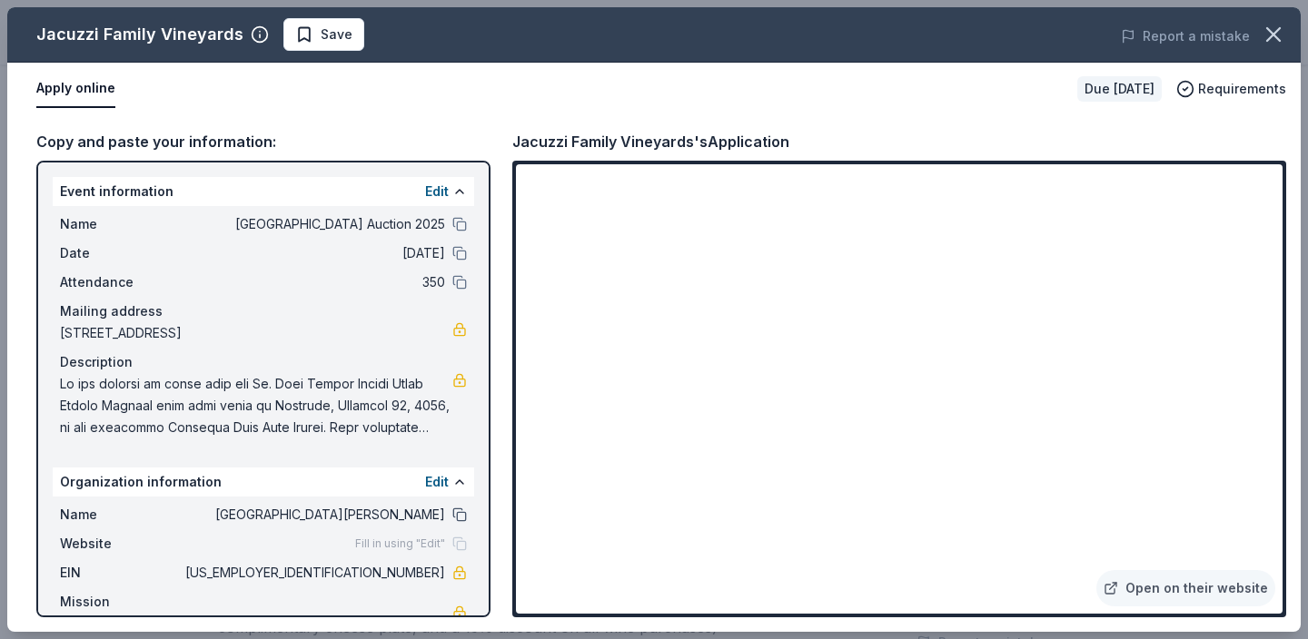
click at [459, 520] on button at bounding box center [459, 515] width 15 height 15
click at [464, 220] on button at bounding box center [459, 221] width 15 height 15
drag, startPoint x: 314, startPoint y: 337, endPoint x: 60, endPoint y: 332, distance: 254.4
click at [60, 332] on span "[STREET_ADDRESS]" at bounding box center [256, 331] width 392 height 22
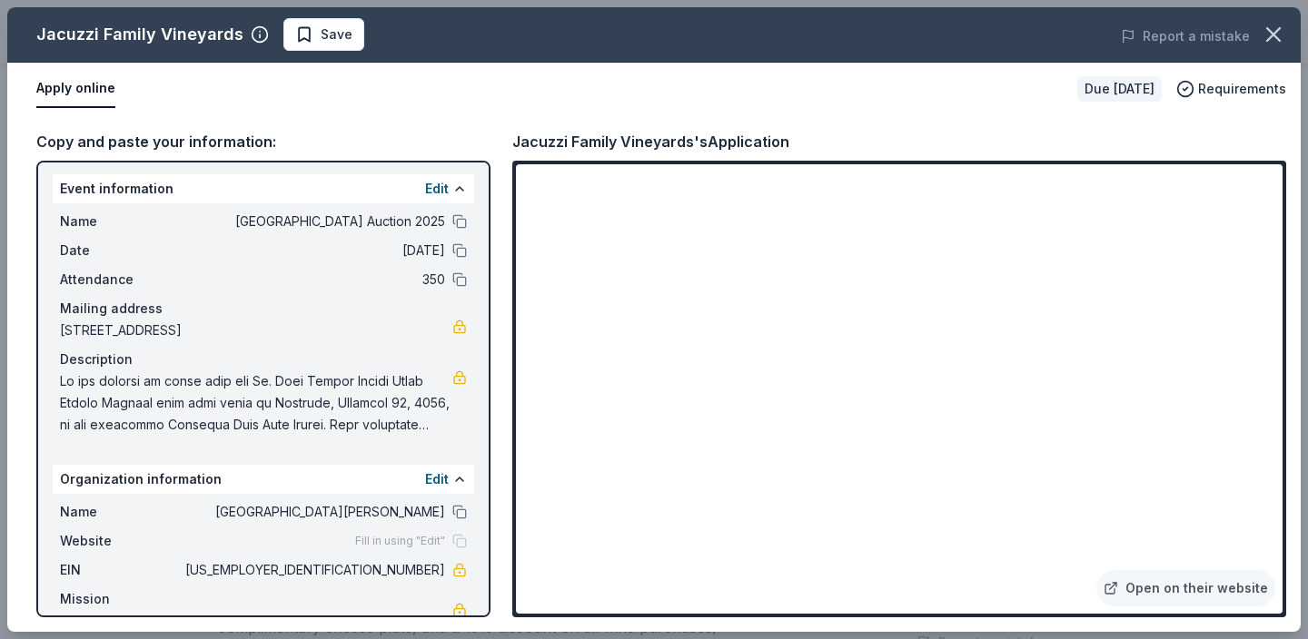
scroll to position [1996, 0]
click at [1264, 31] on icon "button" at bounding box center [1273, 34] width 25 height 25
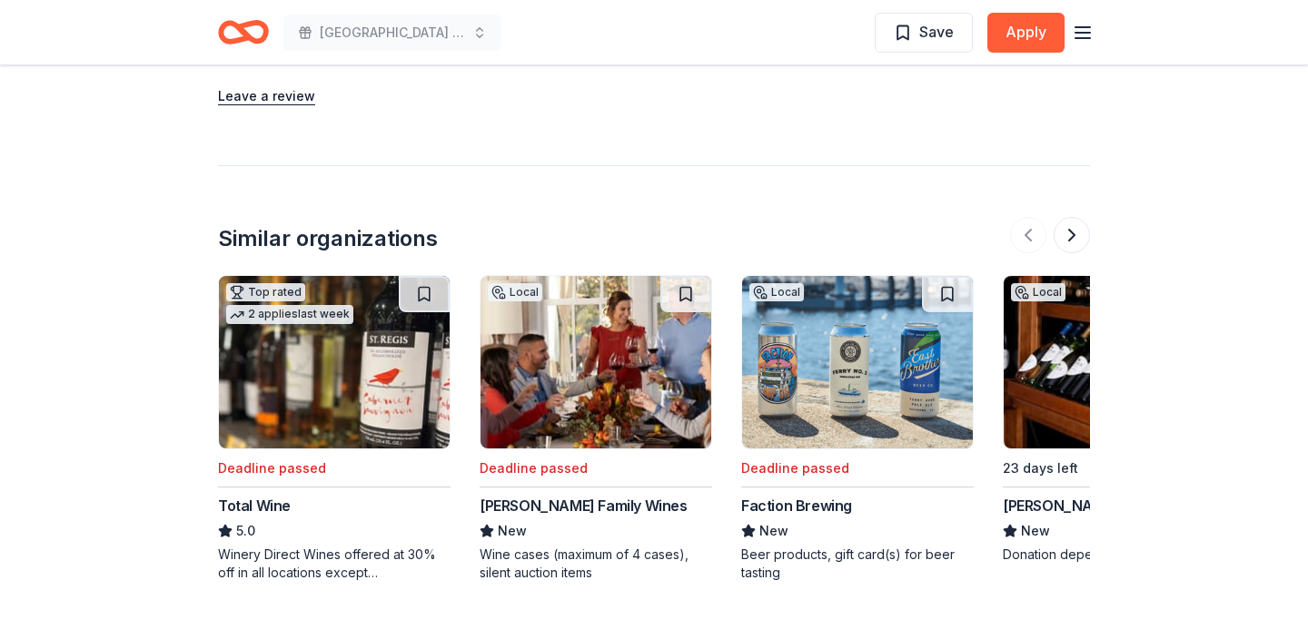
scroll to position [1829, 0]
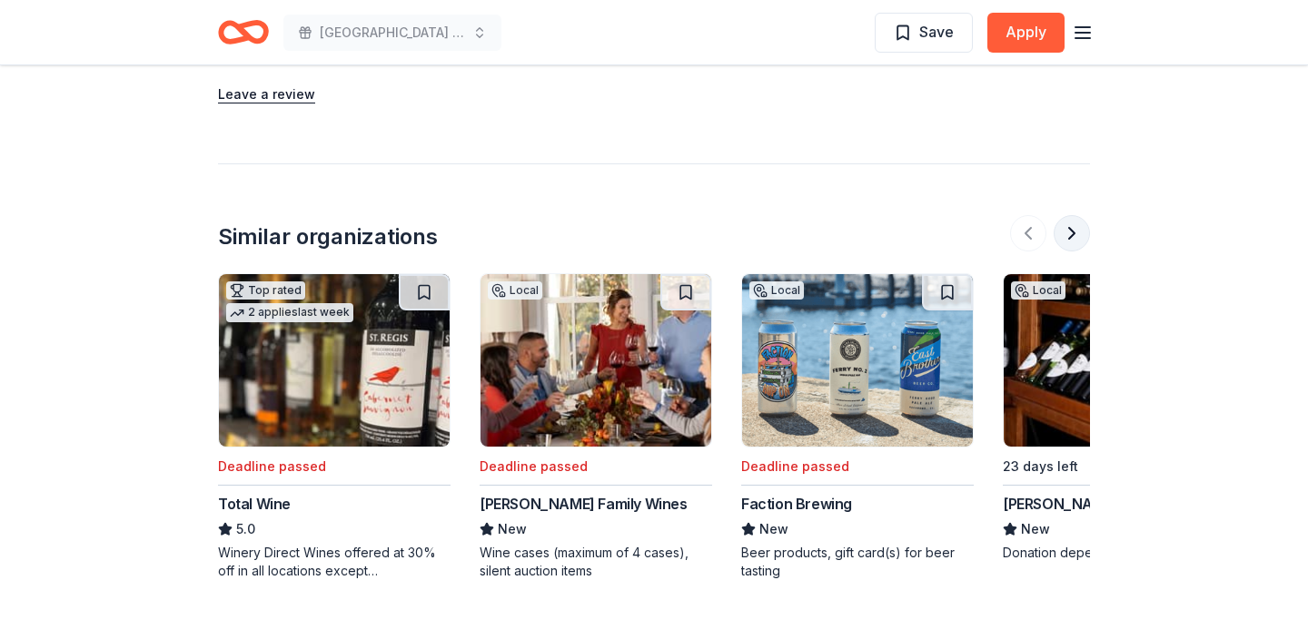
click at [1082, 215] on button at bounding box center [1072, 233] width 36 height 36
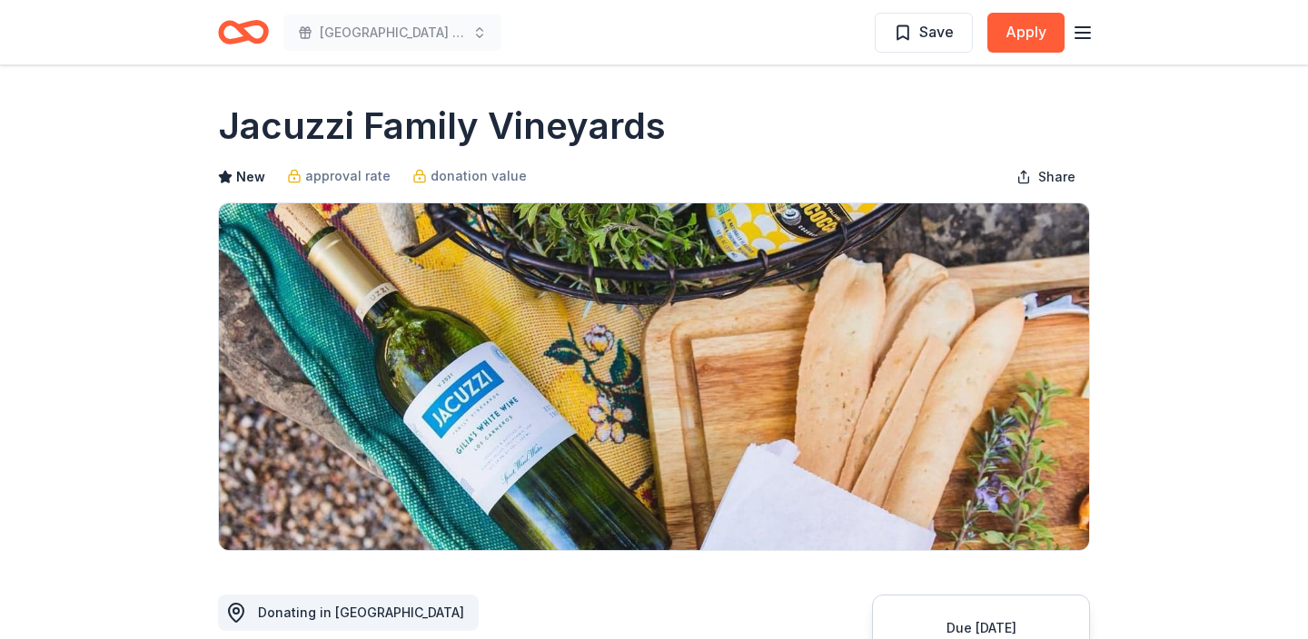
scroll to position [0, 0]
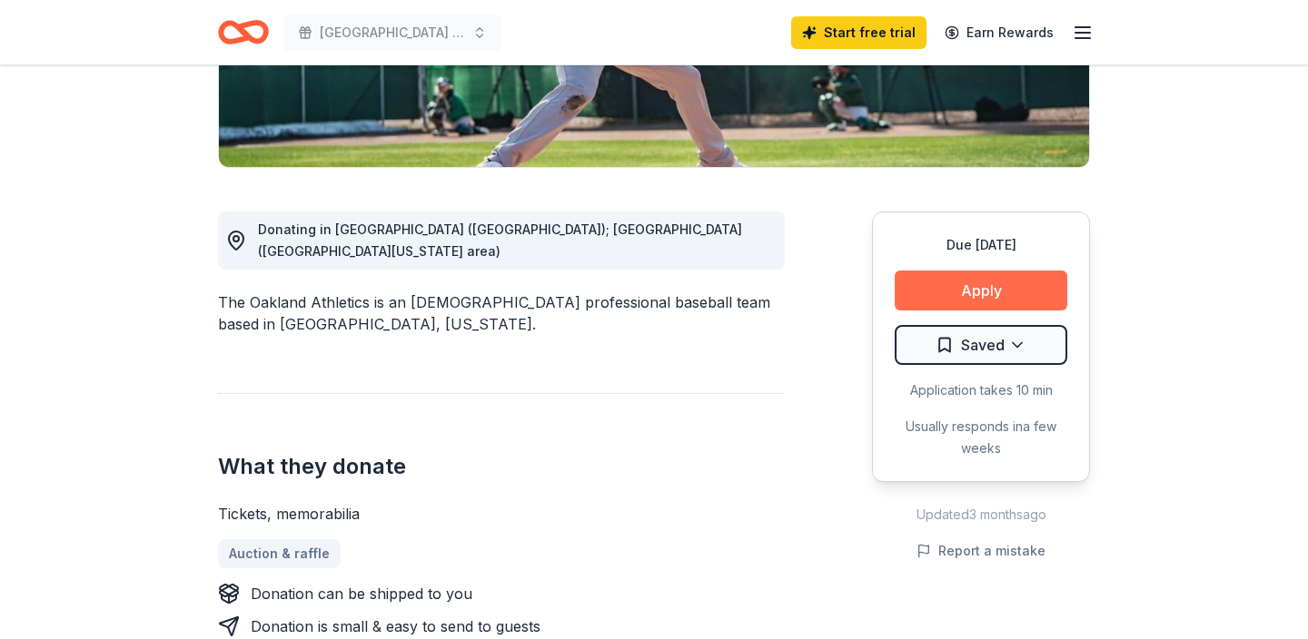
scroll to position [385, 0]
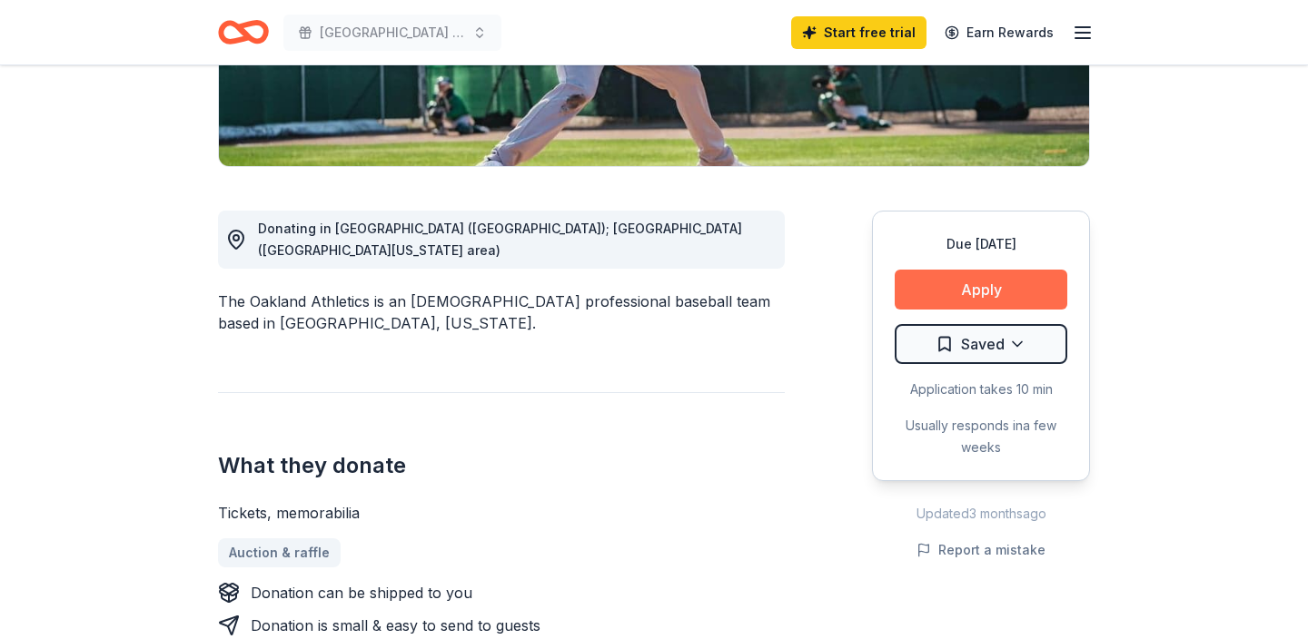
click at [936, 290] on button "Apply" at bounding box center [981, 290] width 173 height 40
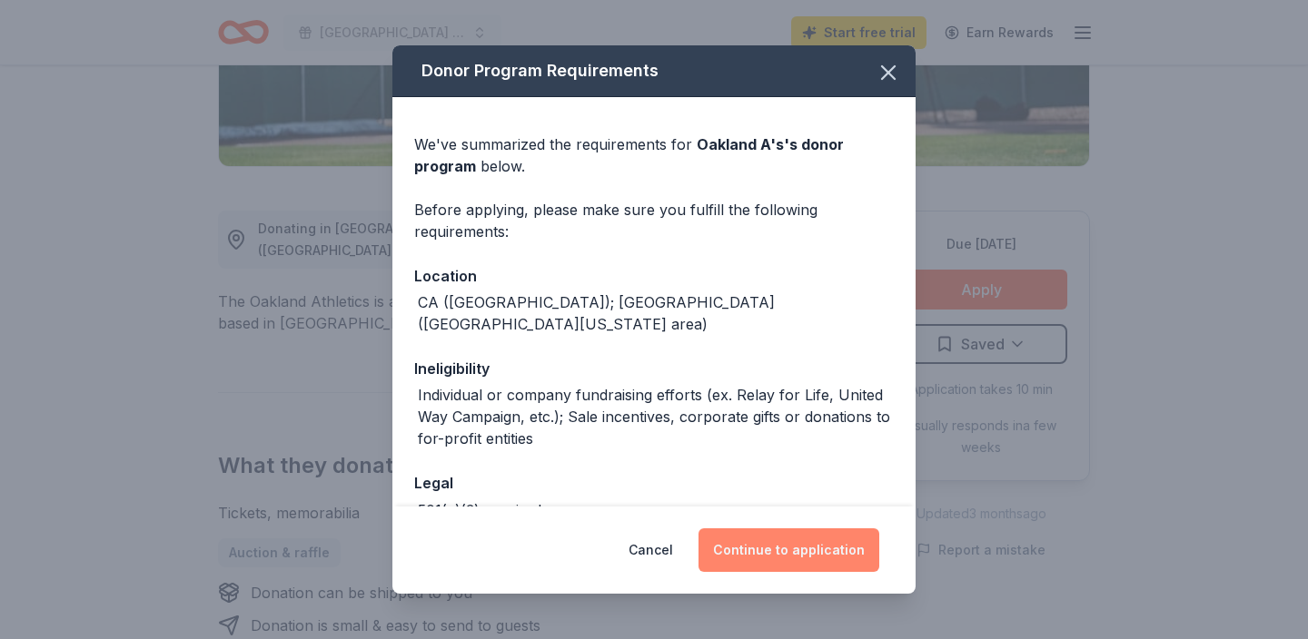
click at [792, 557] on button "Continue to application" at bounding box center [789, 551] width 181 height 44
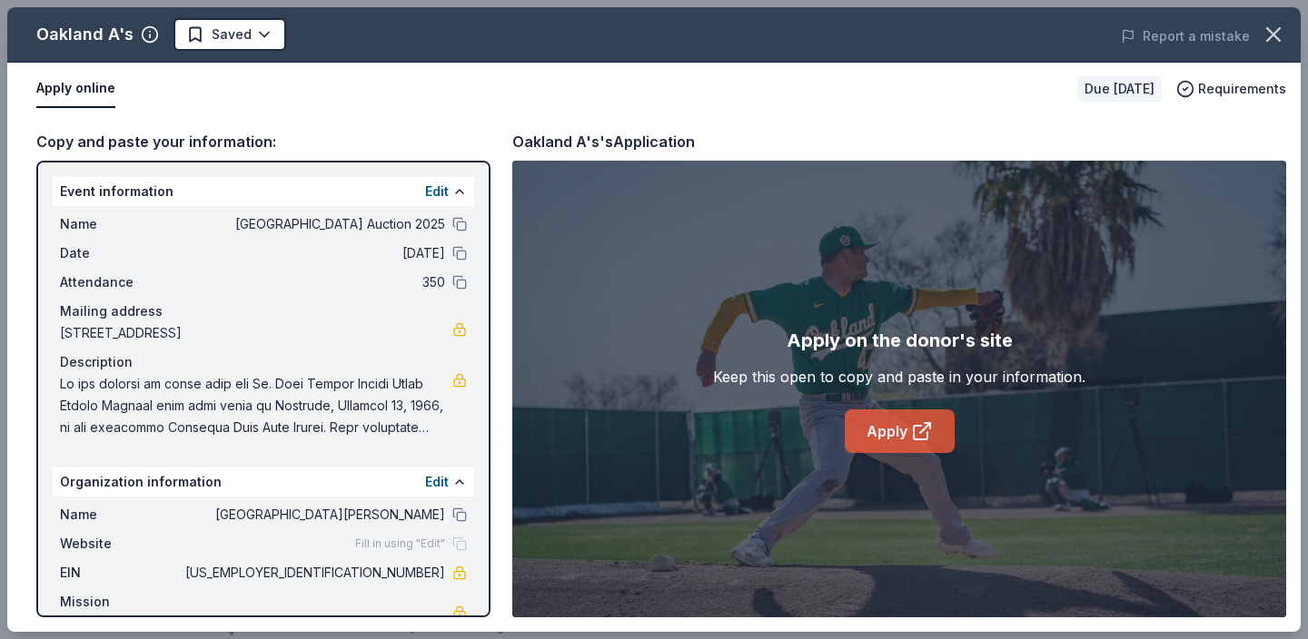
click at [884, 430] on link "Apply" at bounding box center [900, 432] width 110 height 44
